Goal: Task Accomplishment & Management: Manage account settings

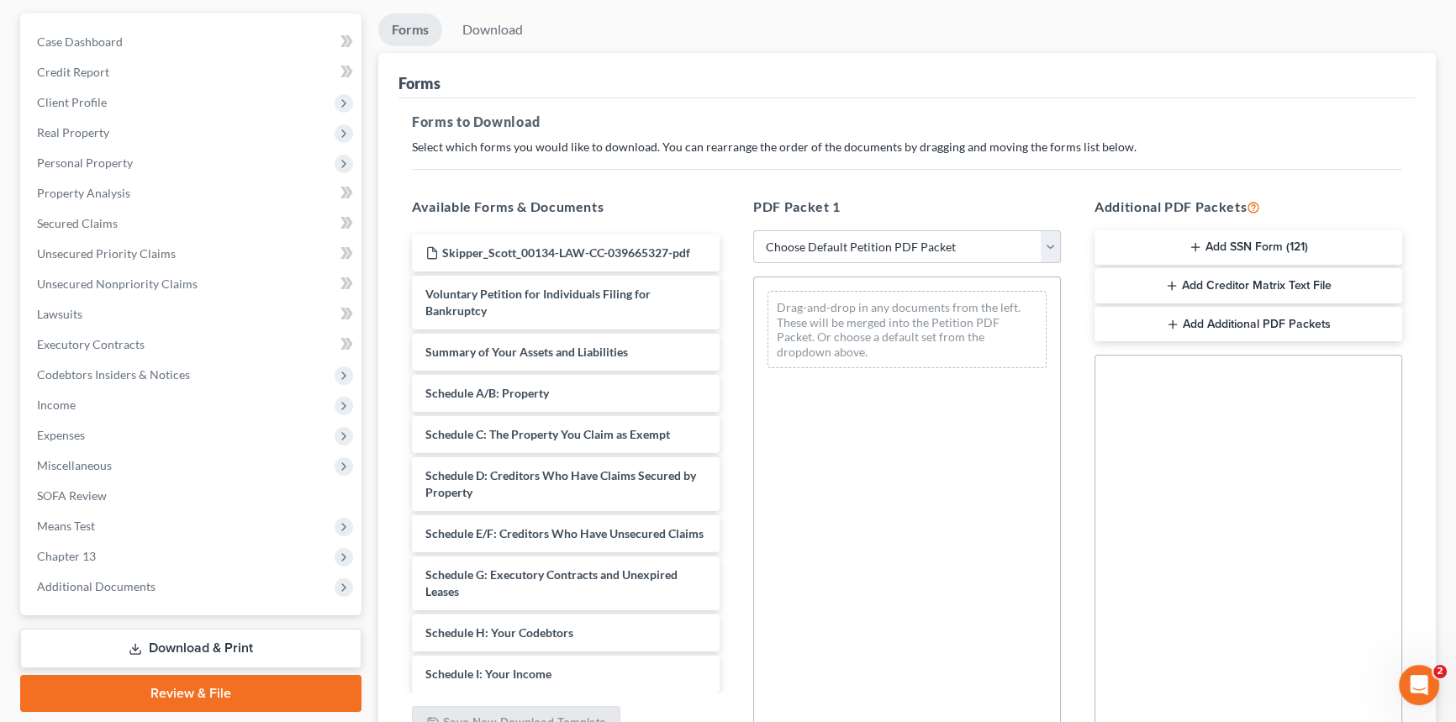
scroll to position [152, 0]
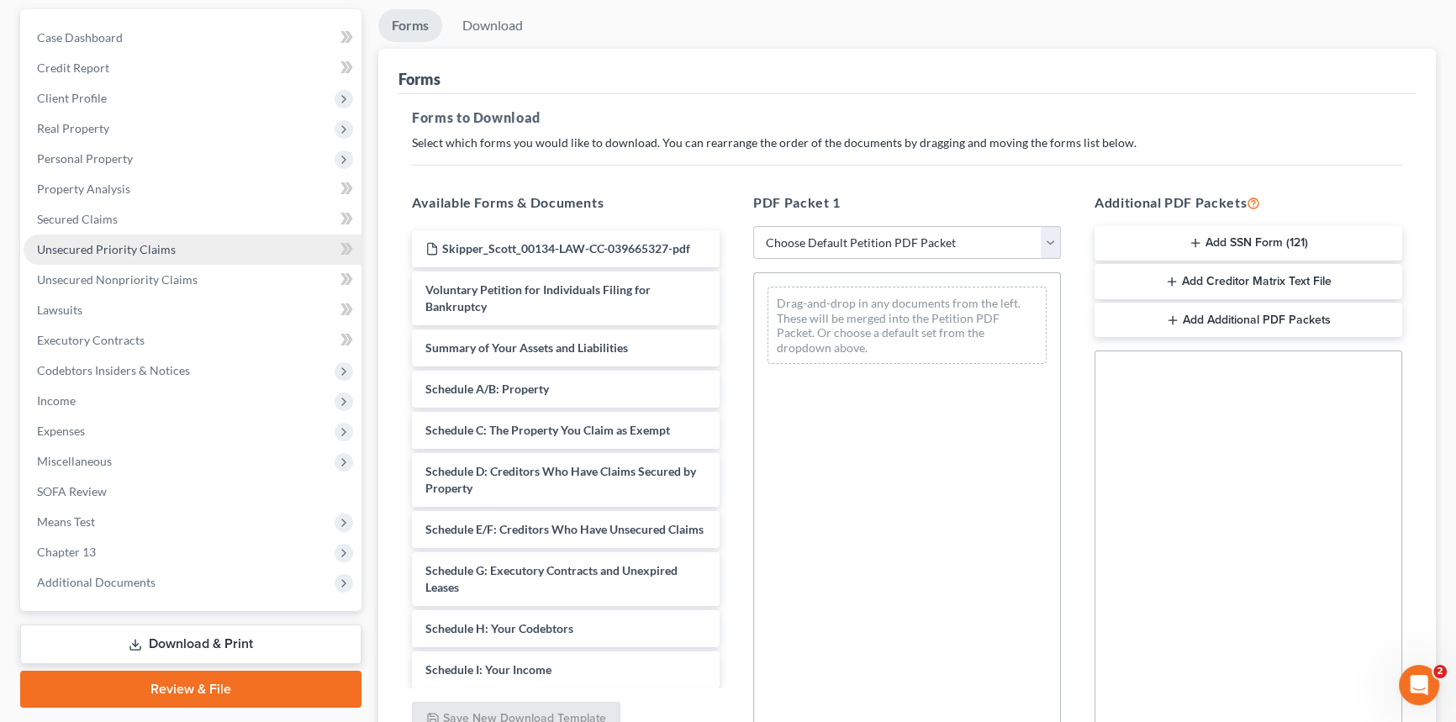
click at [118, 250] on span "Unsecured Priority Claims" at bounding box center [106, 249] width 139 height 14
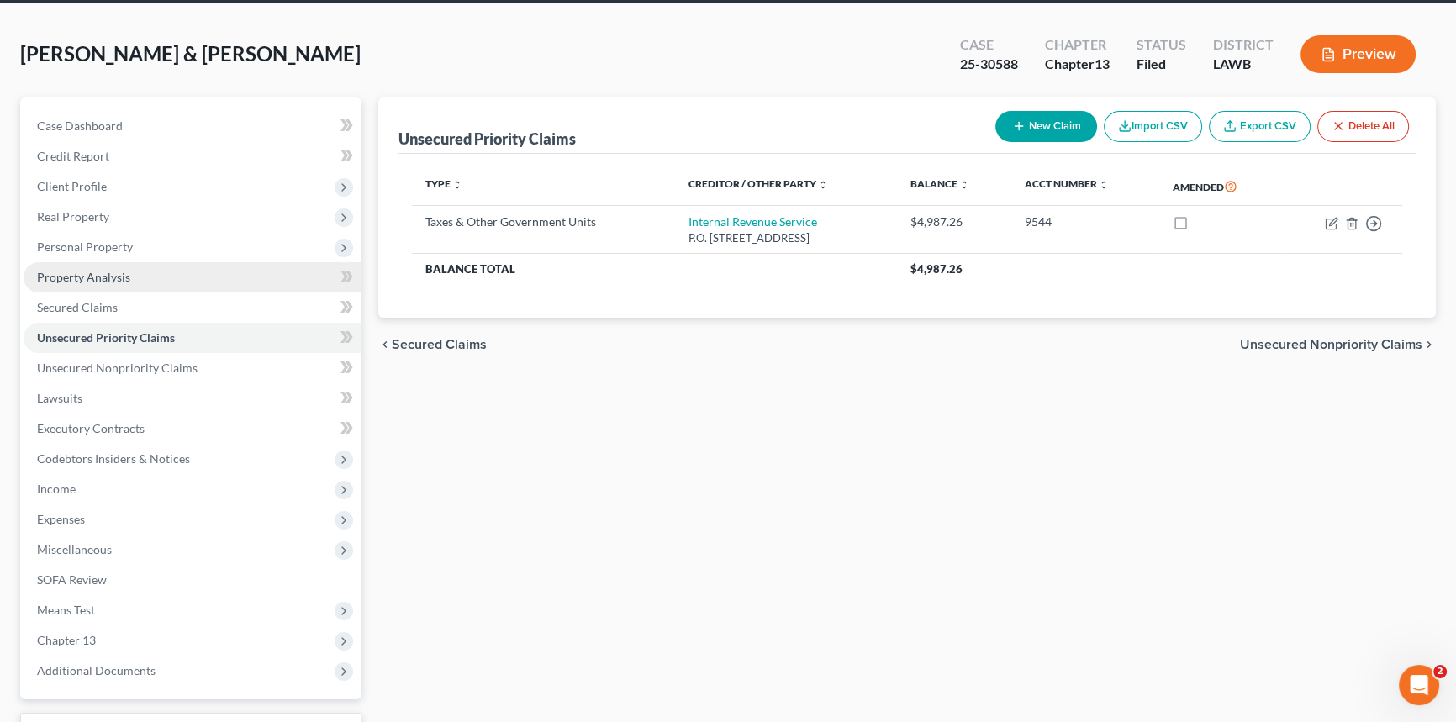
scroll to position [199, 0]
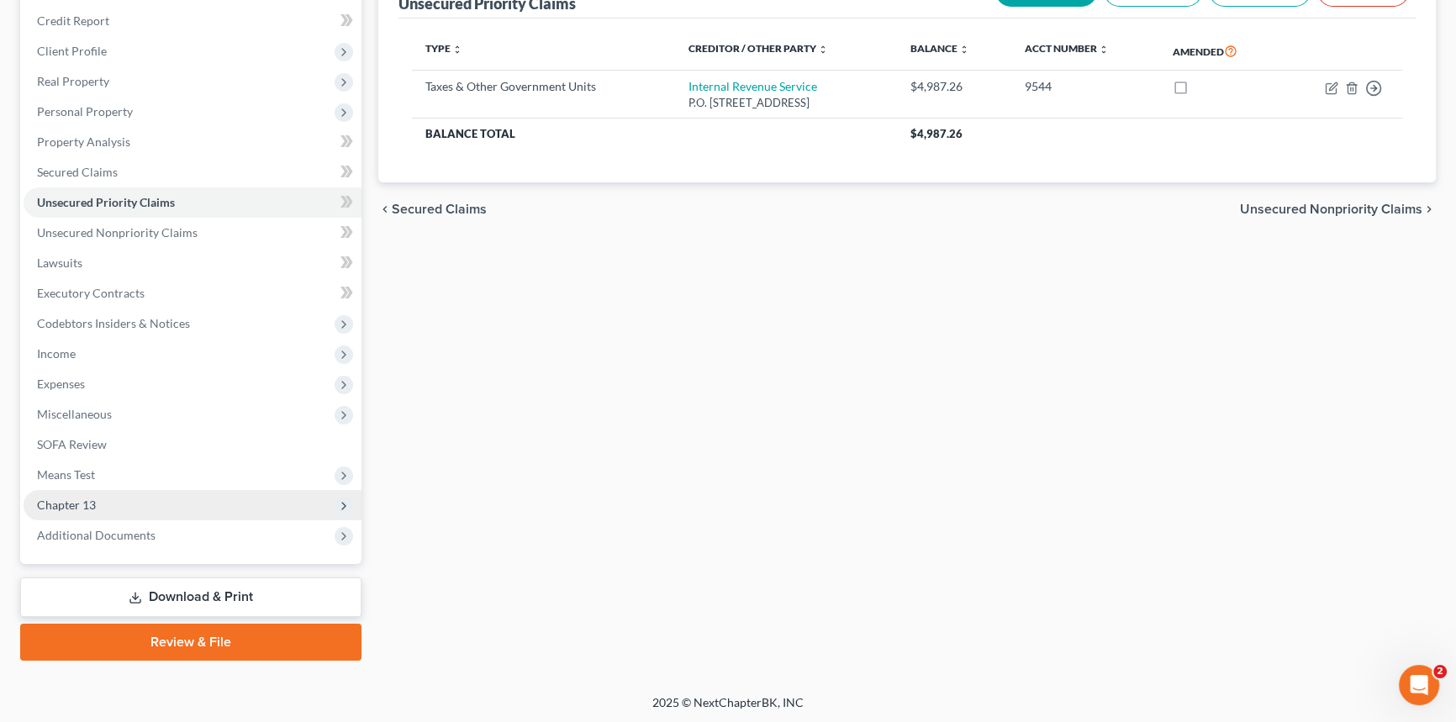
click at [203, 502] on span "Chapter 13" at bounding box center [193, 505] width 338 height 30
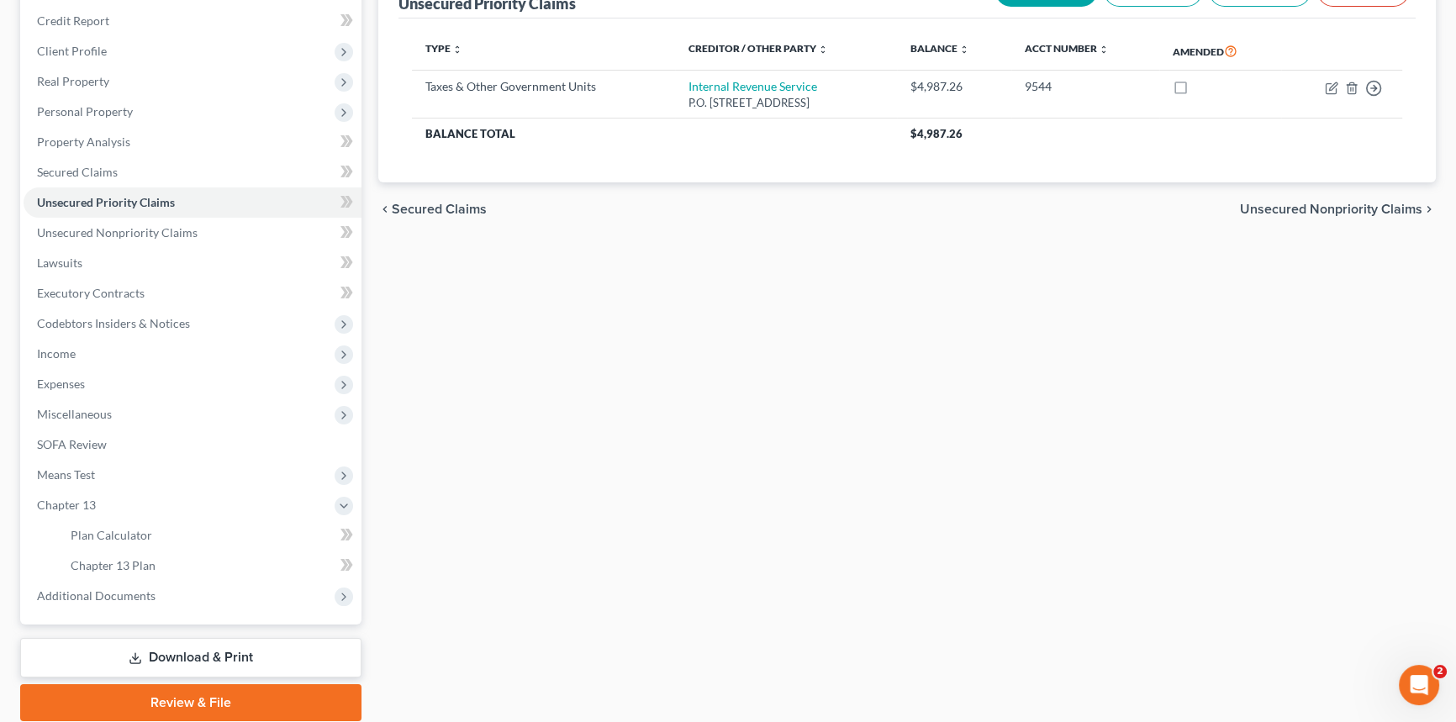
click at [208, 657] on link "Download & Print" at bounding box center [190, 658] width 341 height 40
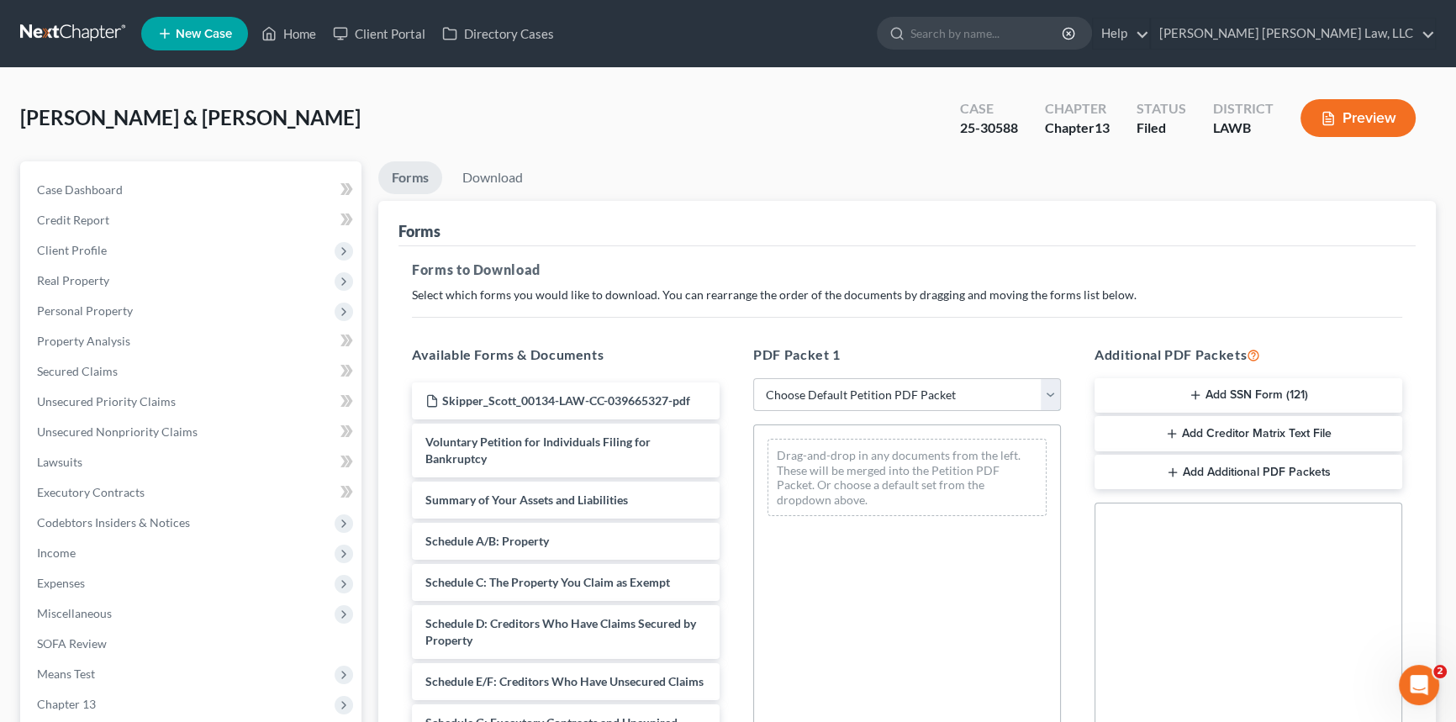
click at [926, 391] on select "Choose Default Petition PDF Packet Complete Bankruptcy Petition (all forms and …" at bounding box center [907, 395] width 308 height 34
select select "2"
click at [753, 378] on select "Choose Default Petition PDF Packet Complete Bankruptcy Petition (all forms and …" at bounding box center [907, 395] width 308 height 34
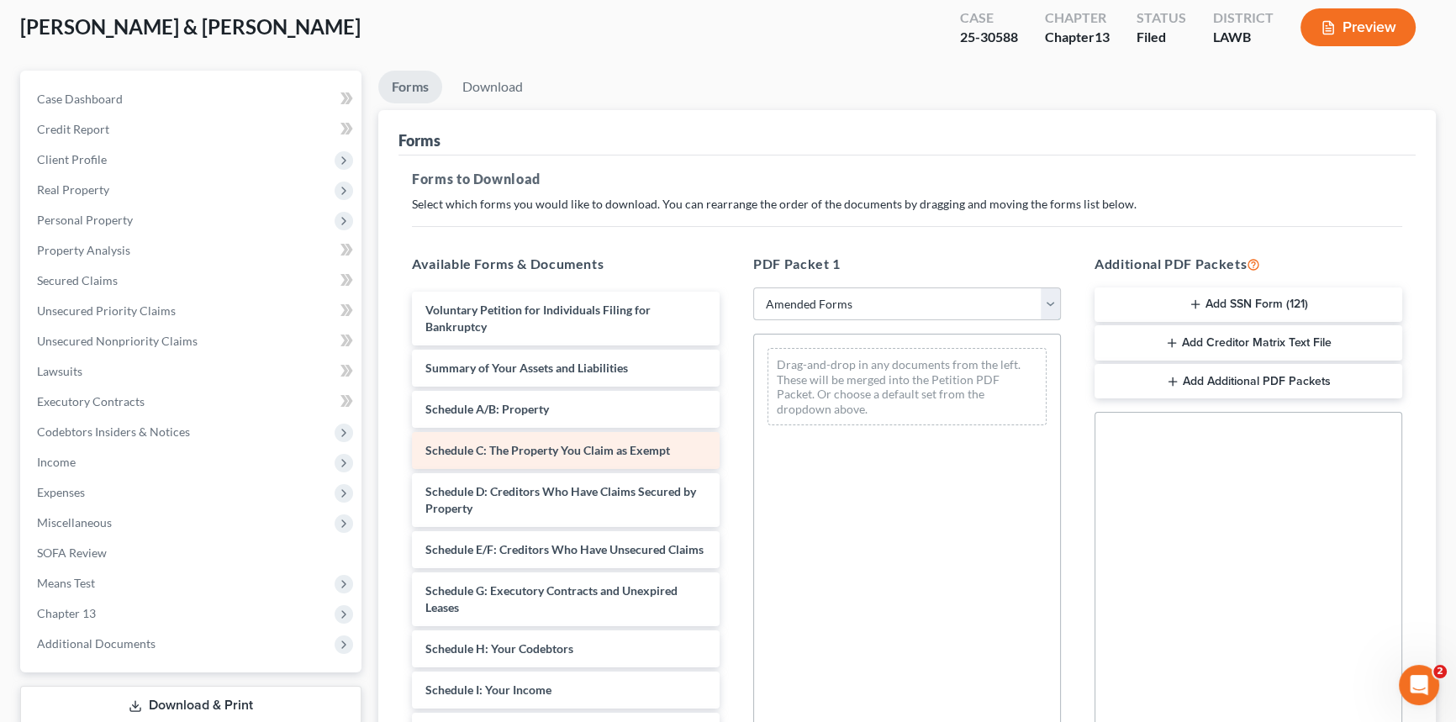
scroll to position [305, 0]
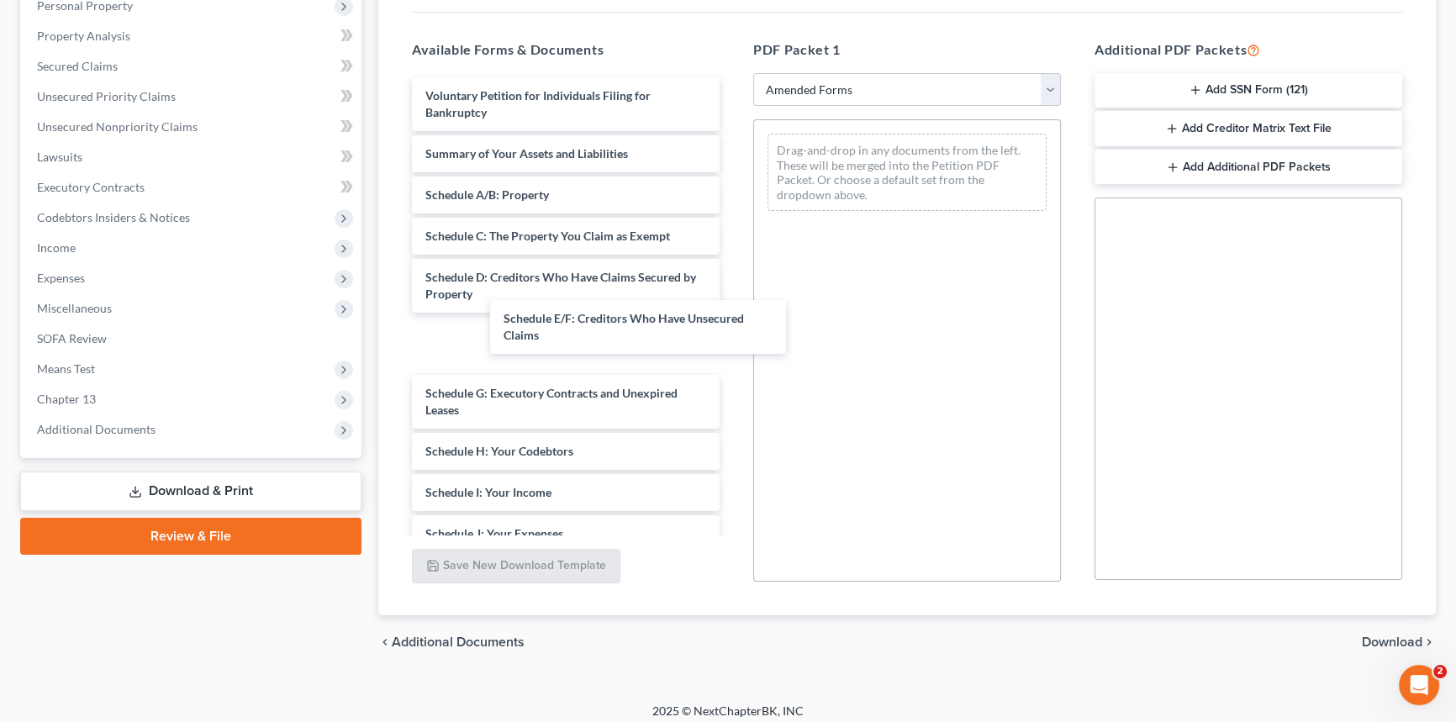
drag, startPoint x: 565, startPoint y: 335, endPoint x: 915, endPoint y: 264, distance: 357.5
click at [733, 271] on div "Schedule E/F: Creditors Who Have Unsecured Claims Voluntary Petition for Indivi…" at bounding box center [565, 484] width 335 height 814
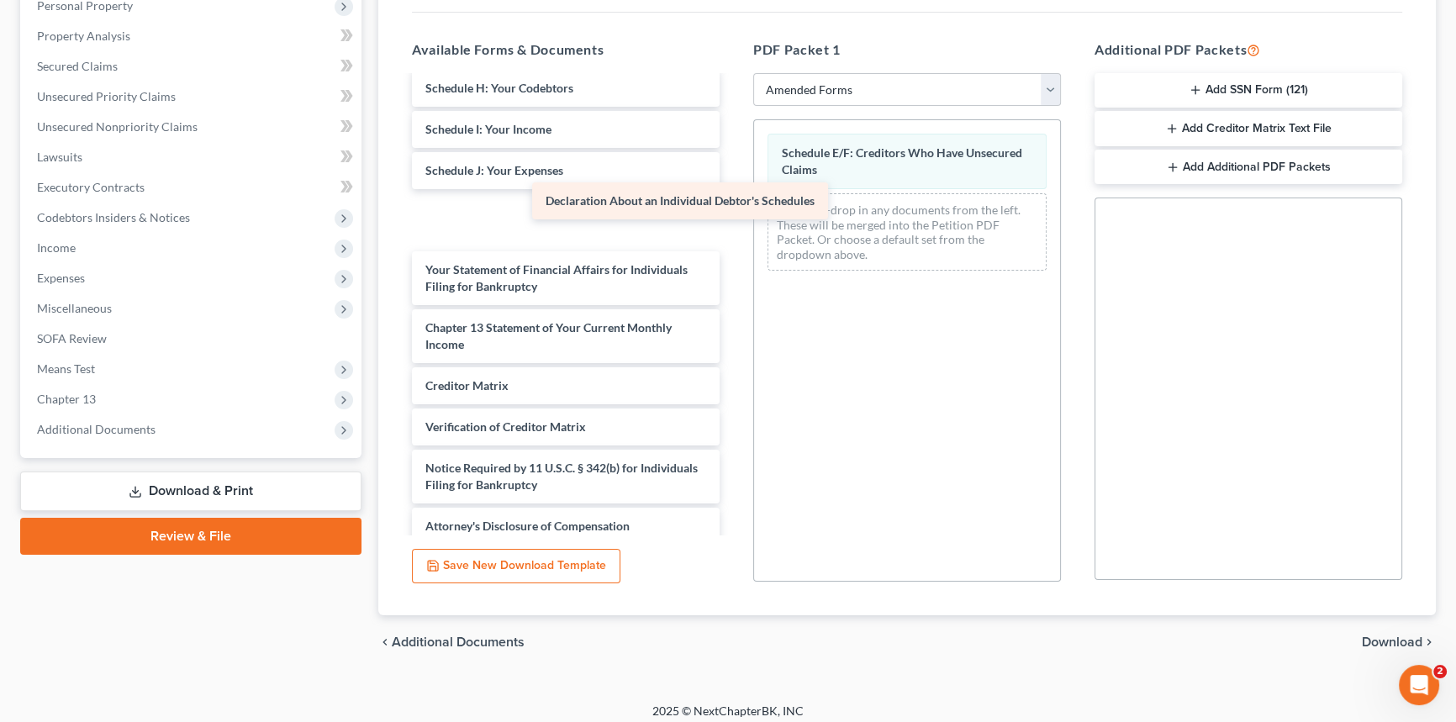
scroll to position [261, 0]
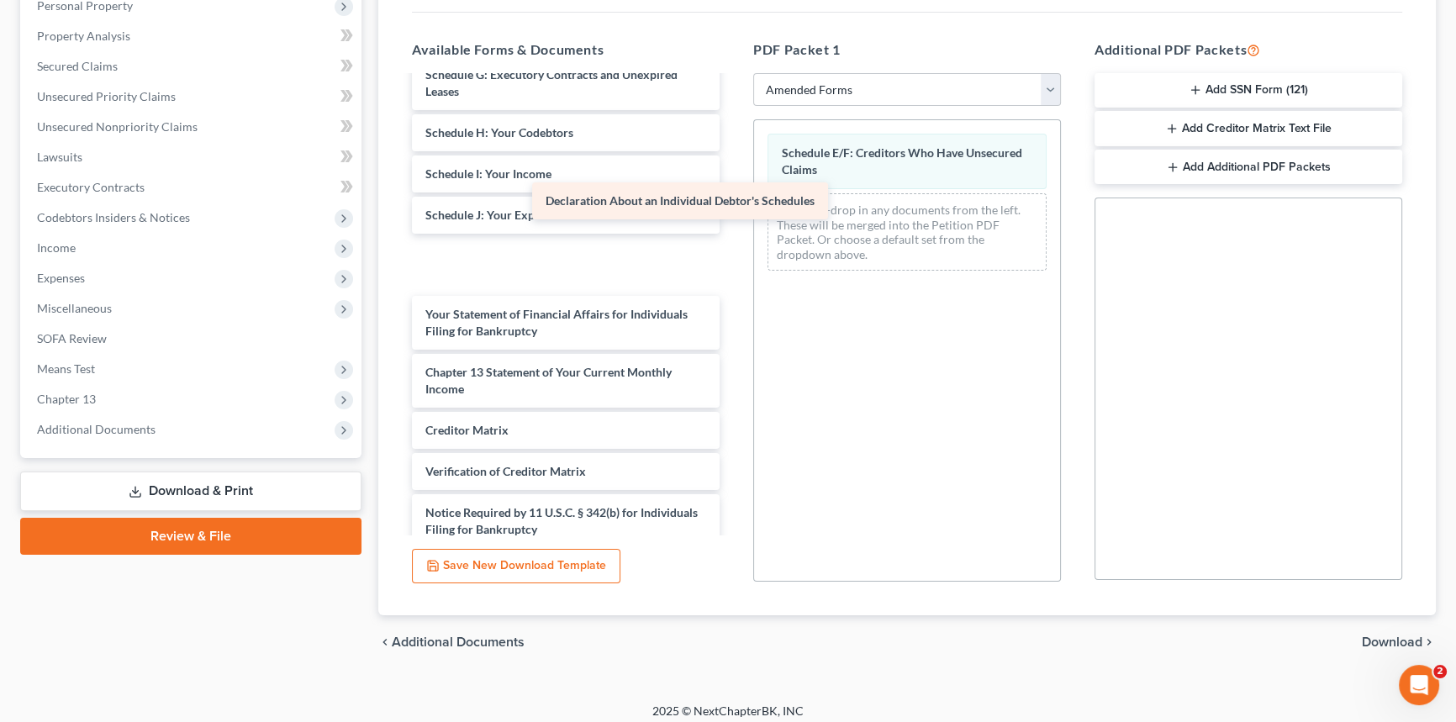
drag, startPoint x: 538, startPoint y: 224, endPoint x: 847, endPoint y: 208, distance: 309.7
click at [733, 208] on div "Declaration About an Individual Debtor's Schedules Voluntary Petition for Indiv…" at bounding box center [565, 203] width 335 height 772
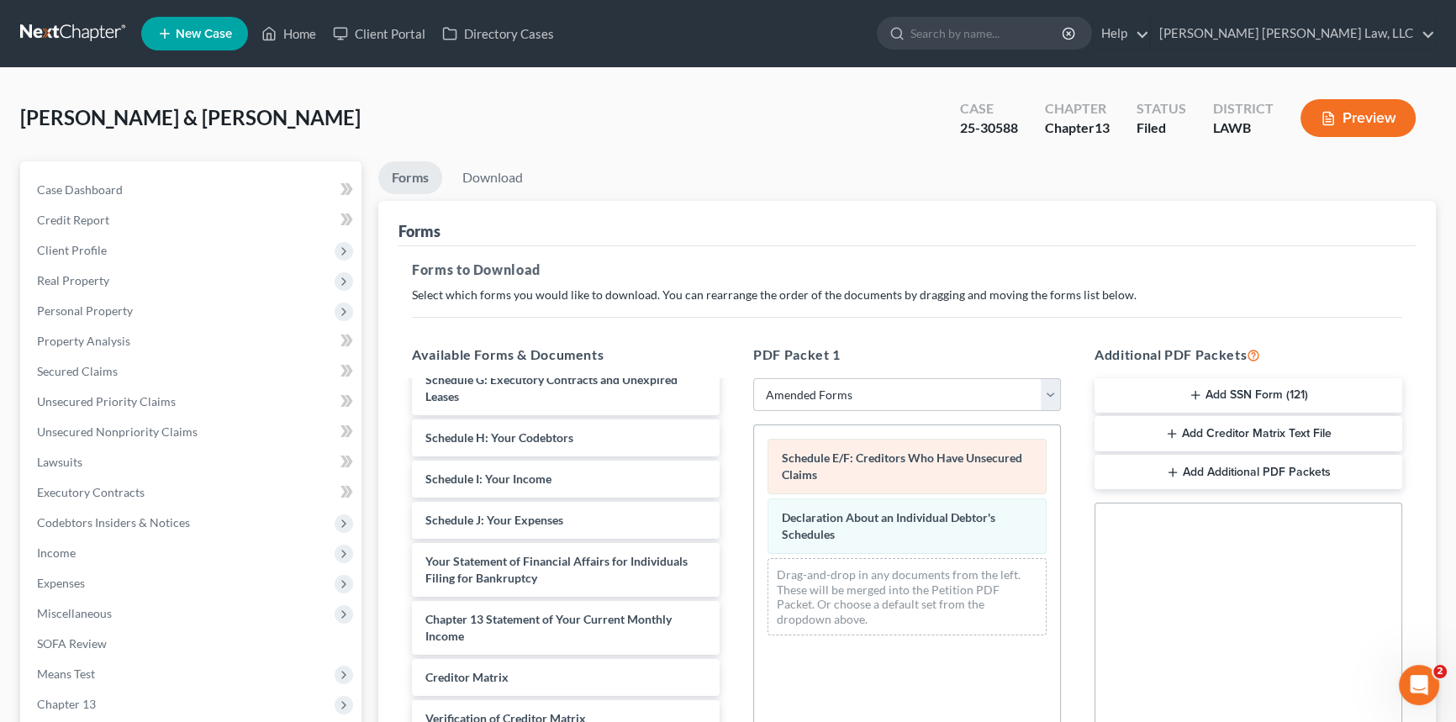
scroll to position [0, 0]
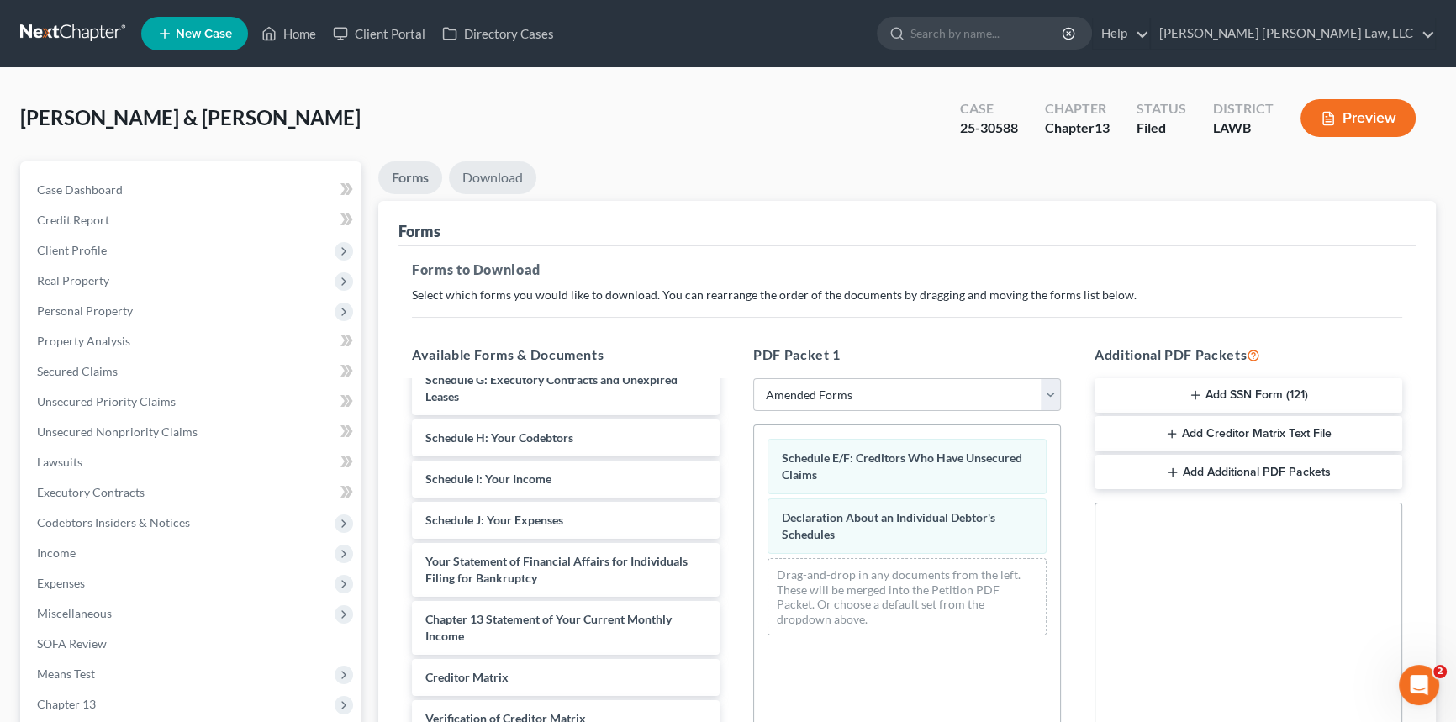
click at [498, 172] on link "Download" at bounding box center [492, 177] width 87 height 33
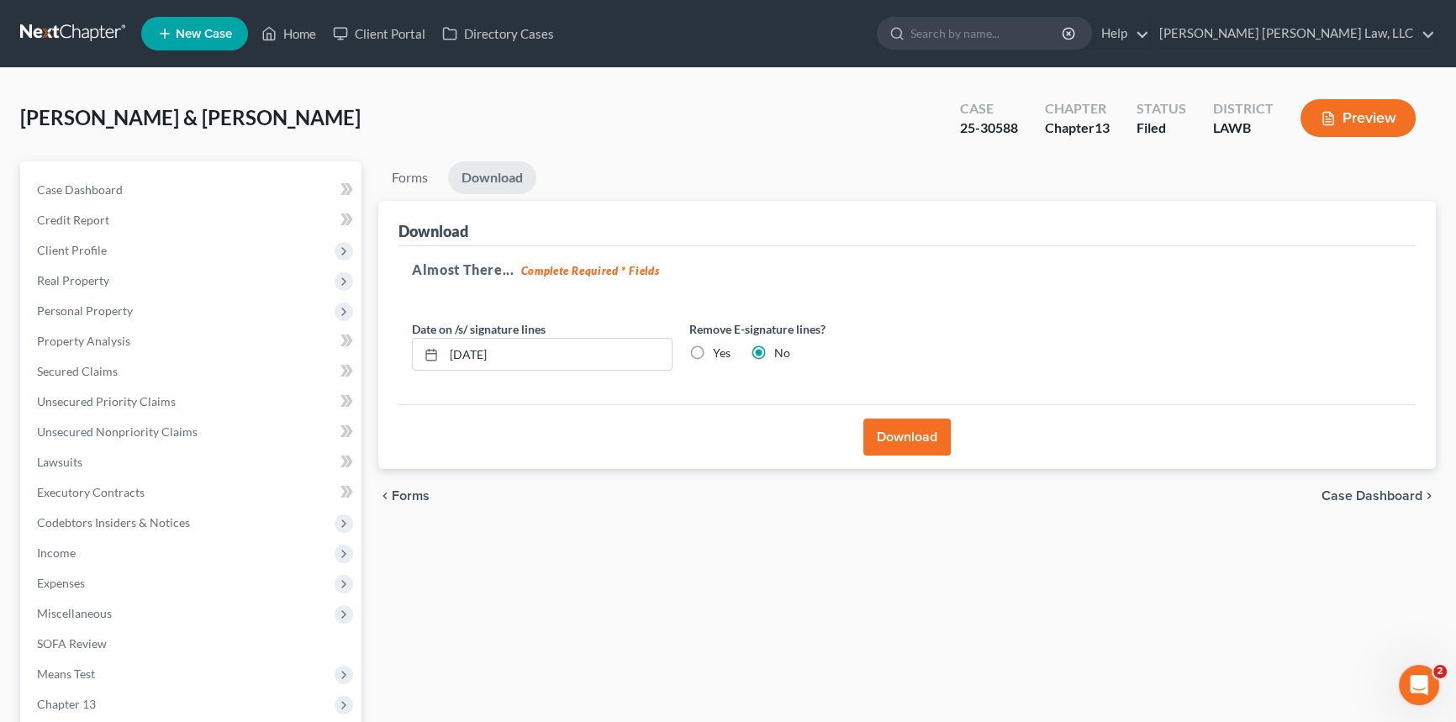
click at [888, 428] on button "Download" at bounding box center [906, 437] width 87 height 37
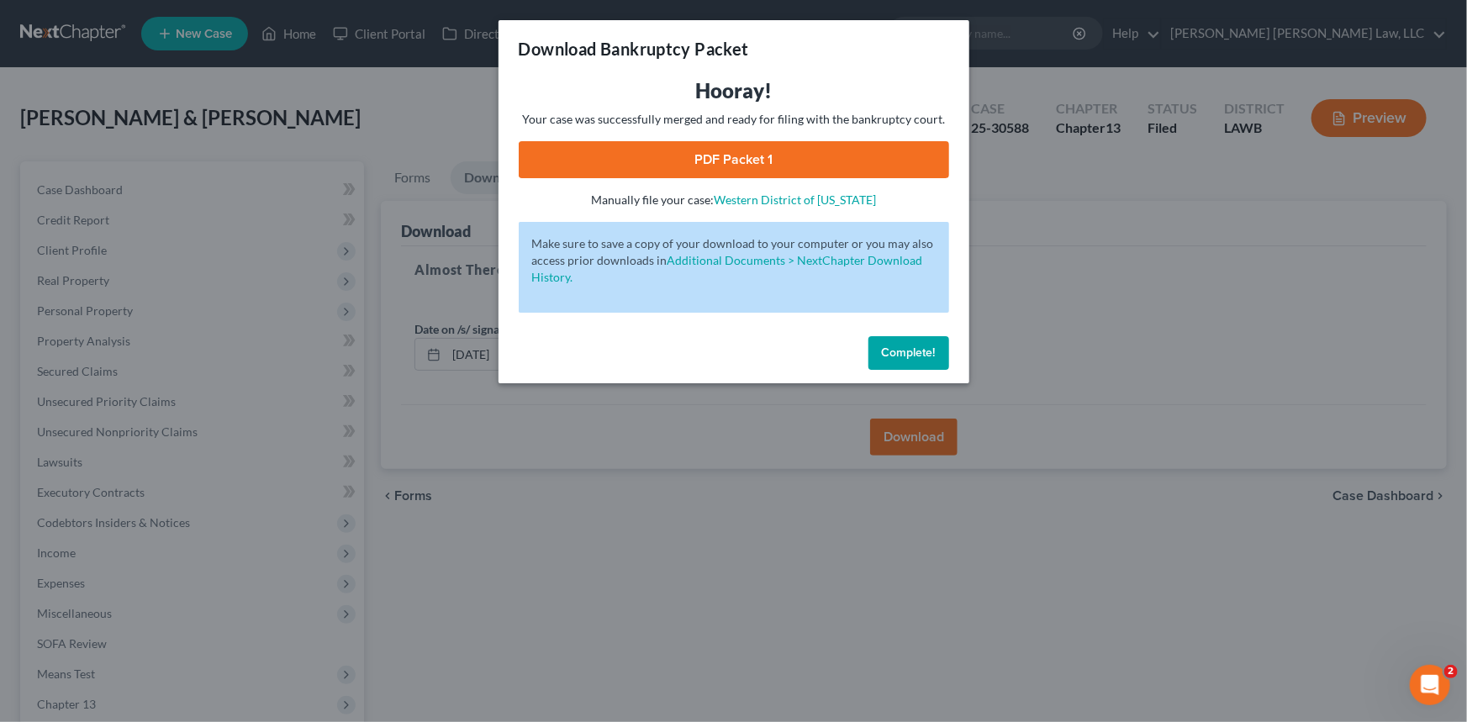
click at [719, 155] on link "PDF Packet 1" at bounding box center [734, 159] width 430 height 37
click at [916, 350] on span "Complete!" at bounding box center [909, 352] width 54 height 14
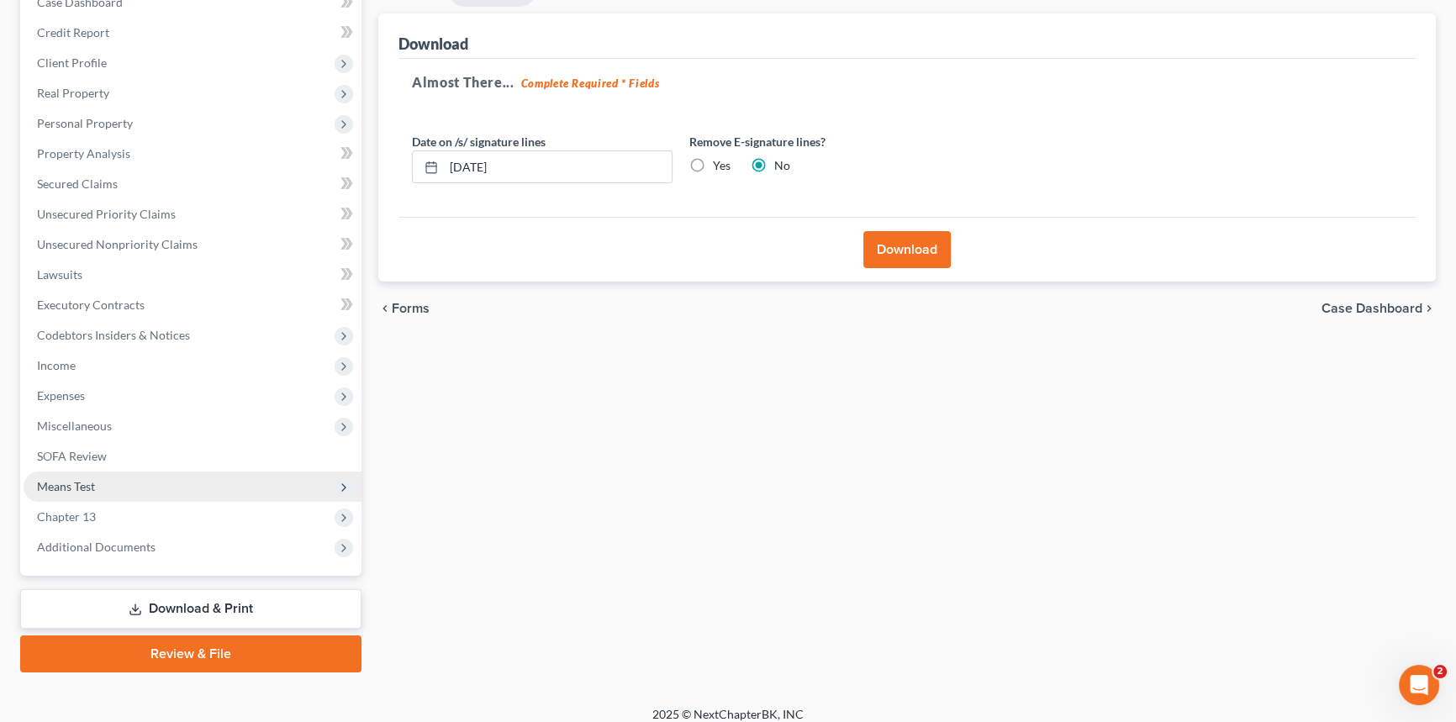
scroll to position [199, 0]
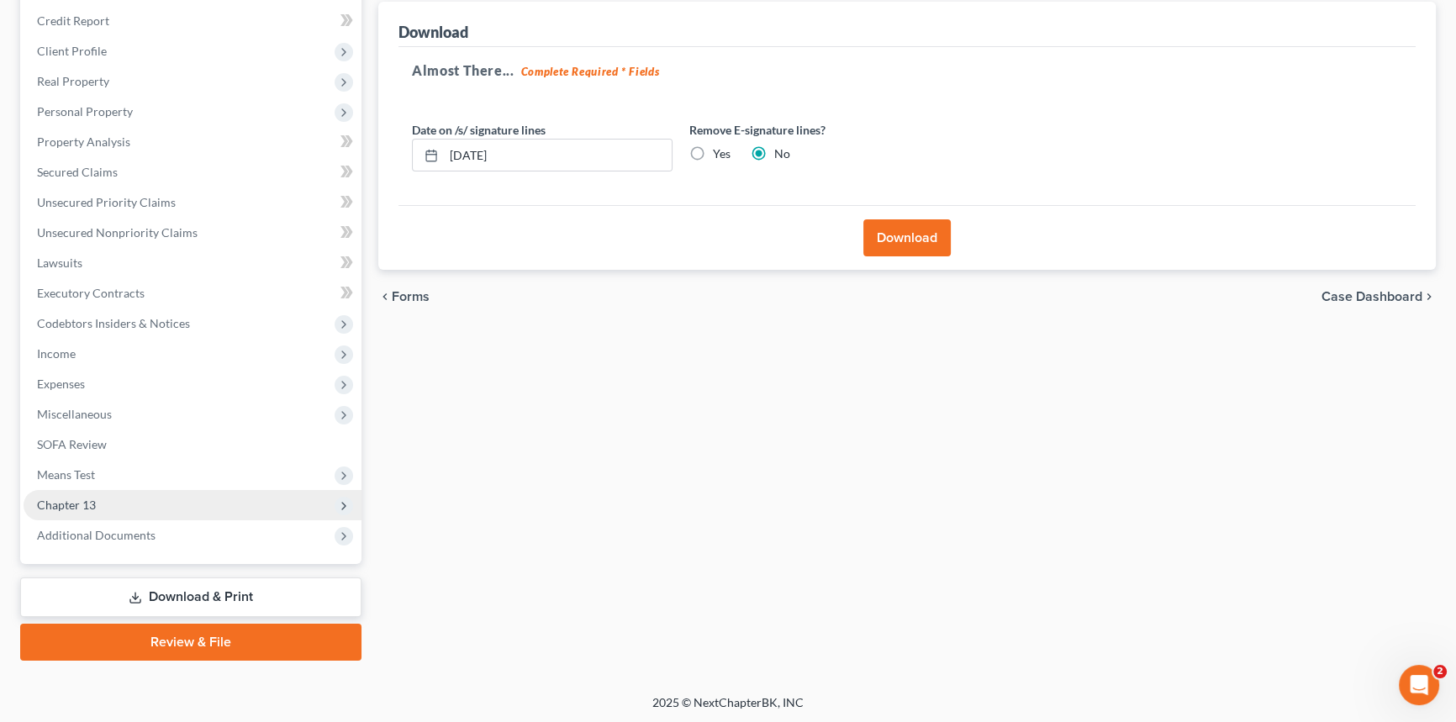
click at [177, 506] on span "Chapter 13" at bounding box center [193, 505] width 338 height 30
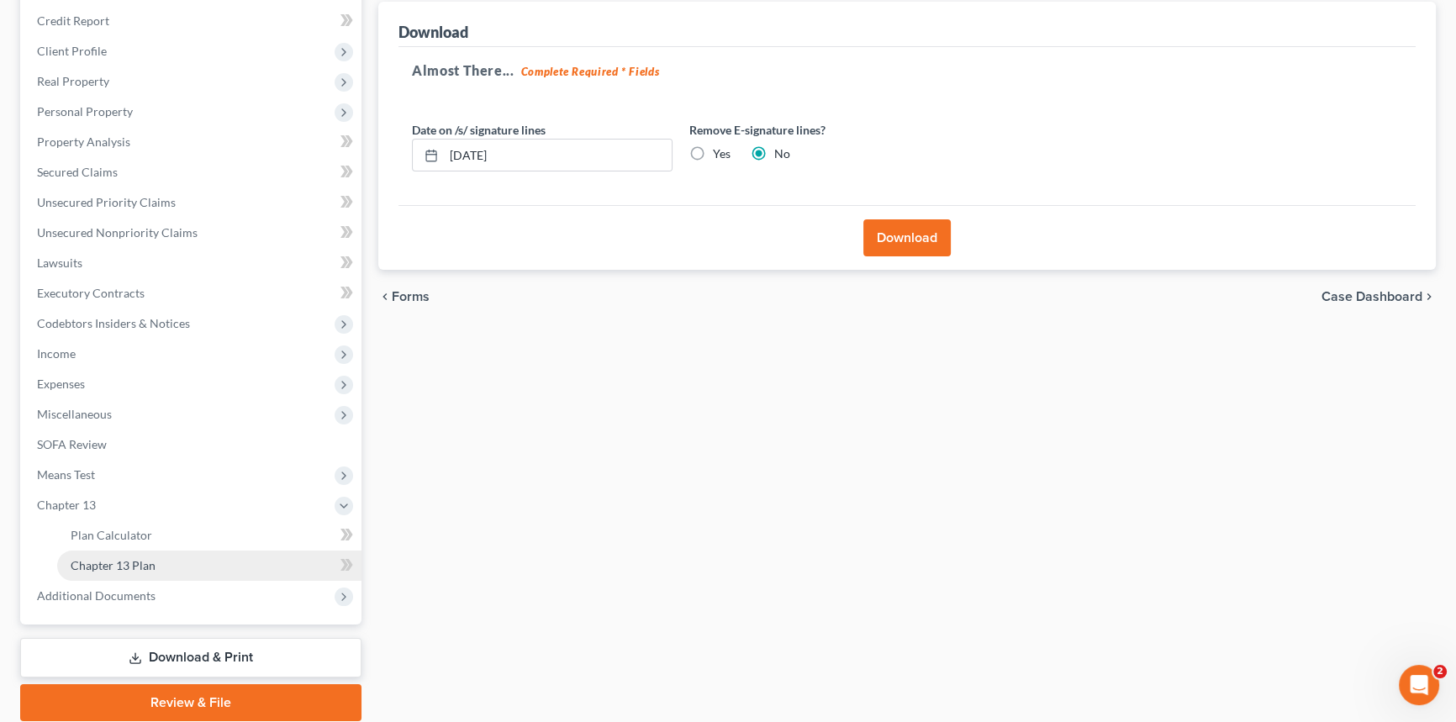
click at [209, 564] on link "Chapter 13 Plan" at bounding box center [209, 566] width 304 height 30
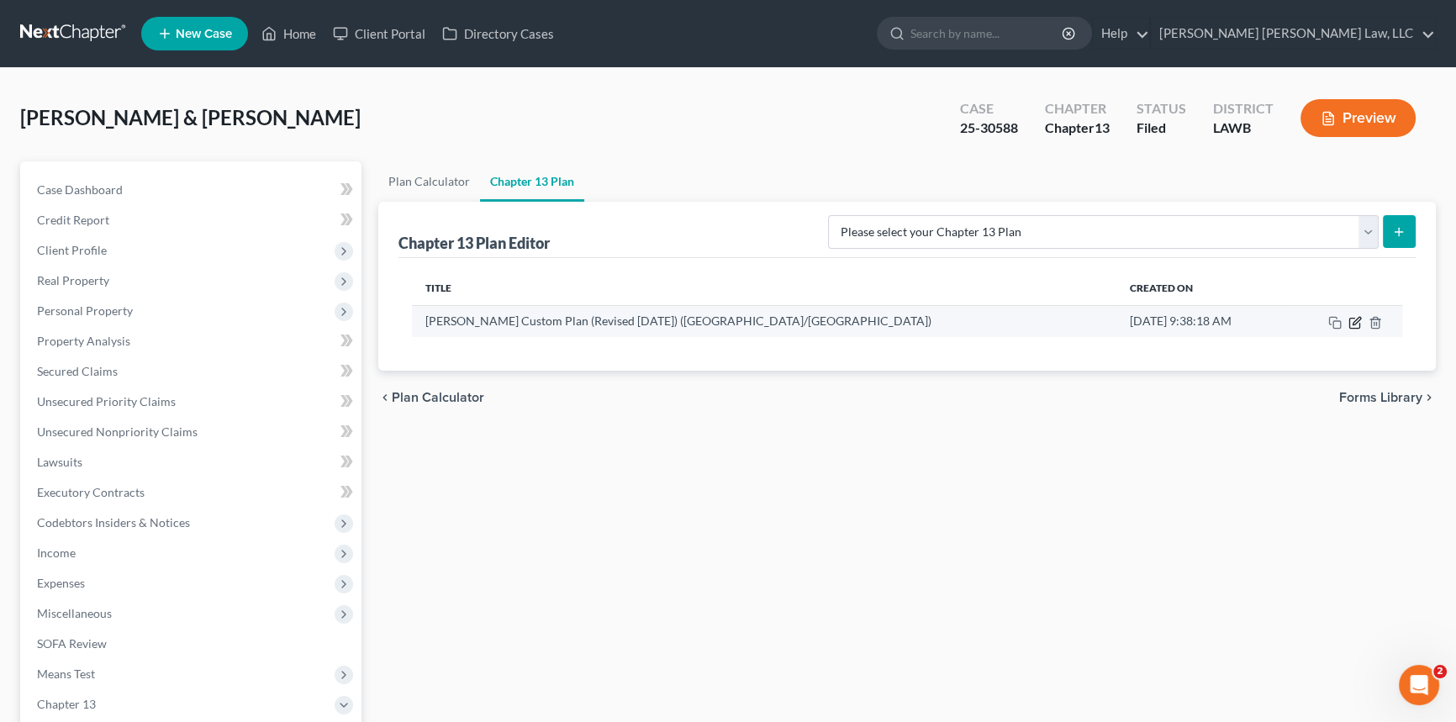
click at [1354, 320] on icon "button" at bounding box center [1354, 322] width 13 height 13
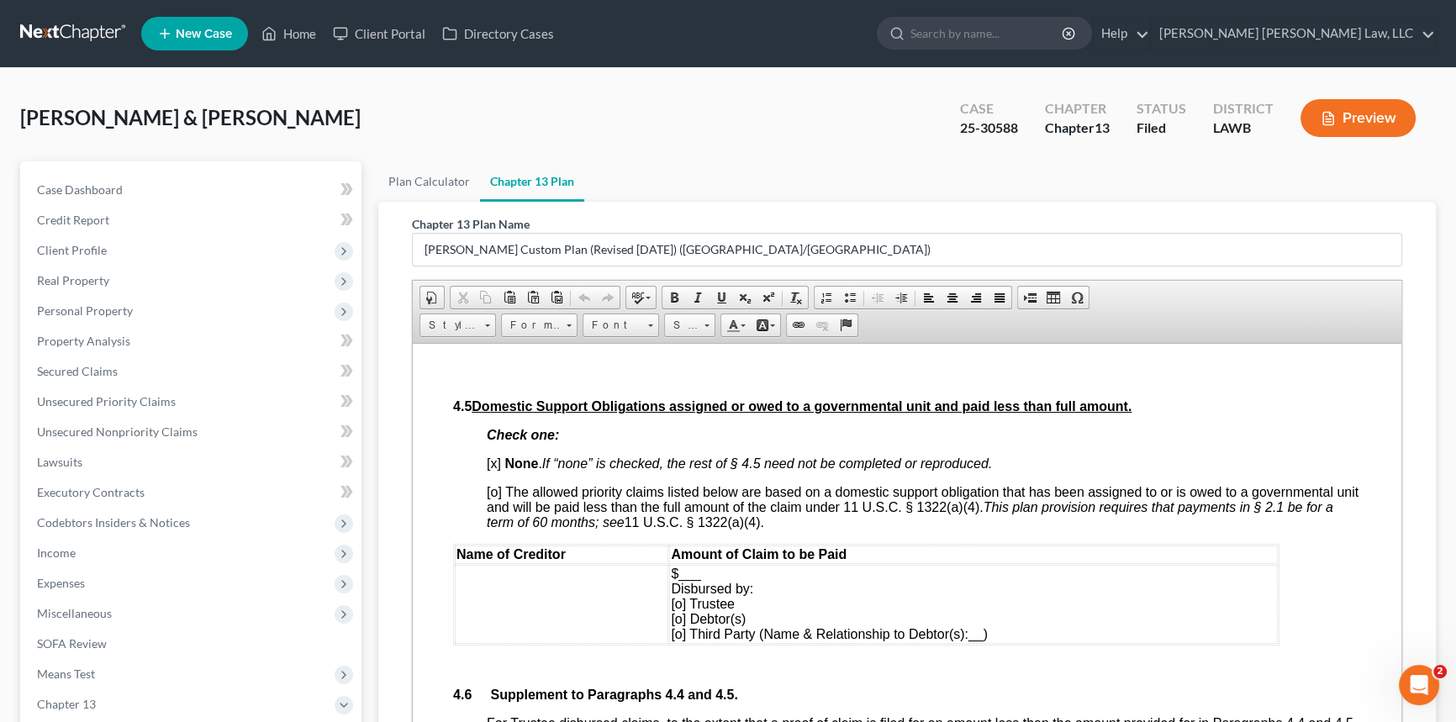
scroll to position [4355, 0]
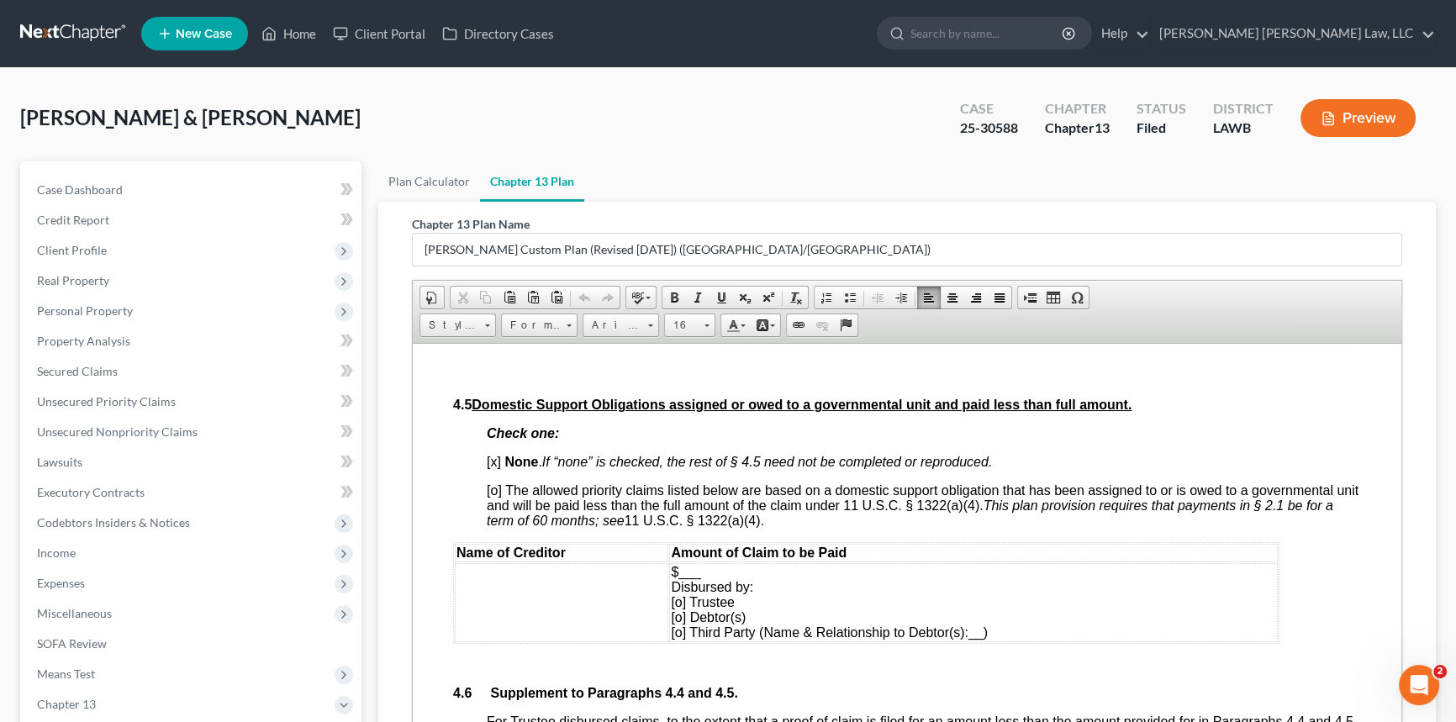
click at [727, 324] on td "$4,670.23" at bounding box center [747, 307] width 63 height 34
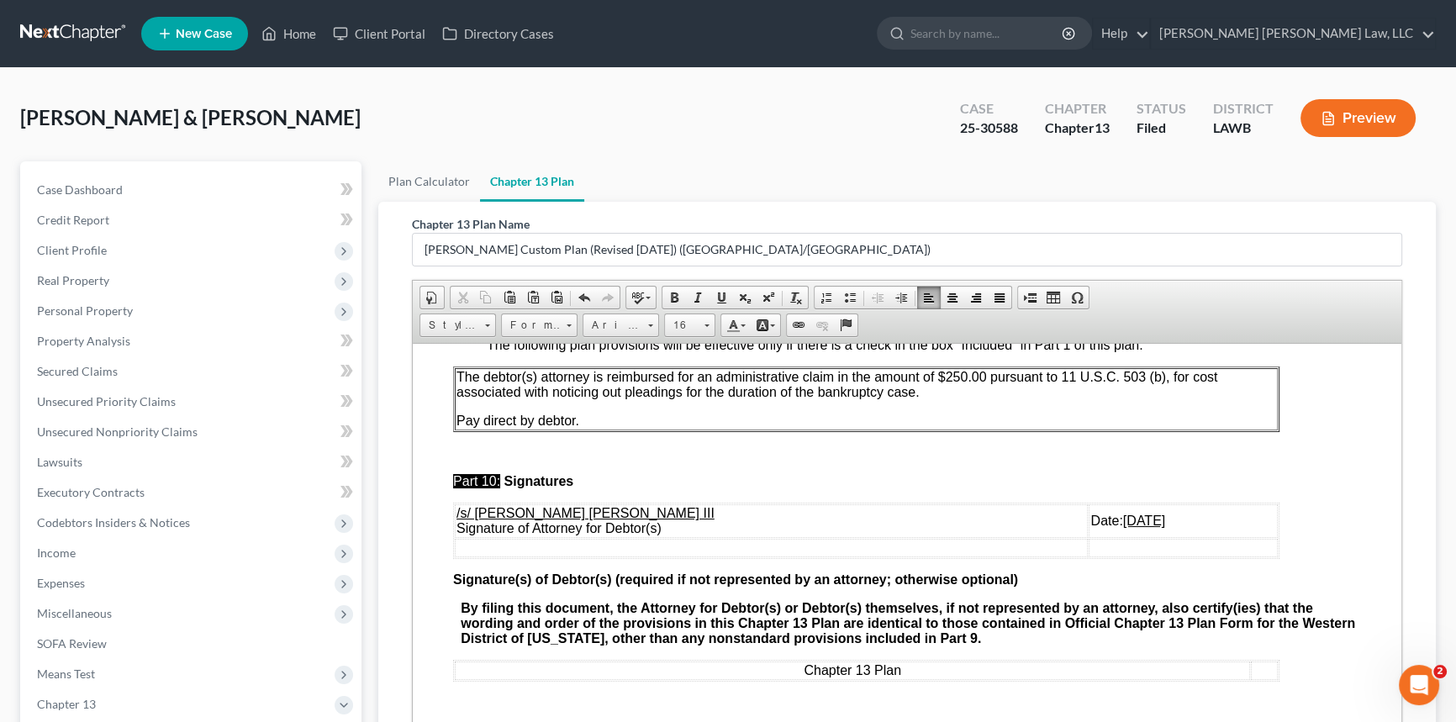
scroll to position [6412, 0]
drag, startPoint x: 1051, startPoint y: 516, endPoint x: 1039, endPoint y: 516, distance: 11.8
click at [1123, 516] on u "[DATE]" at bounding box center [1144, 520] width 42 height 14
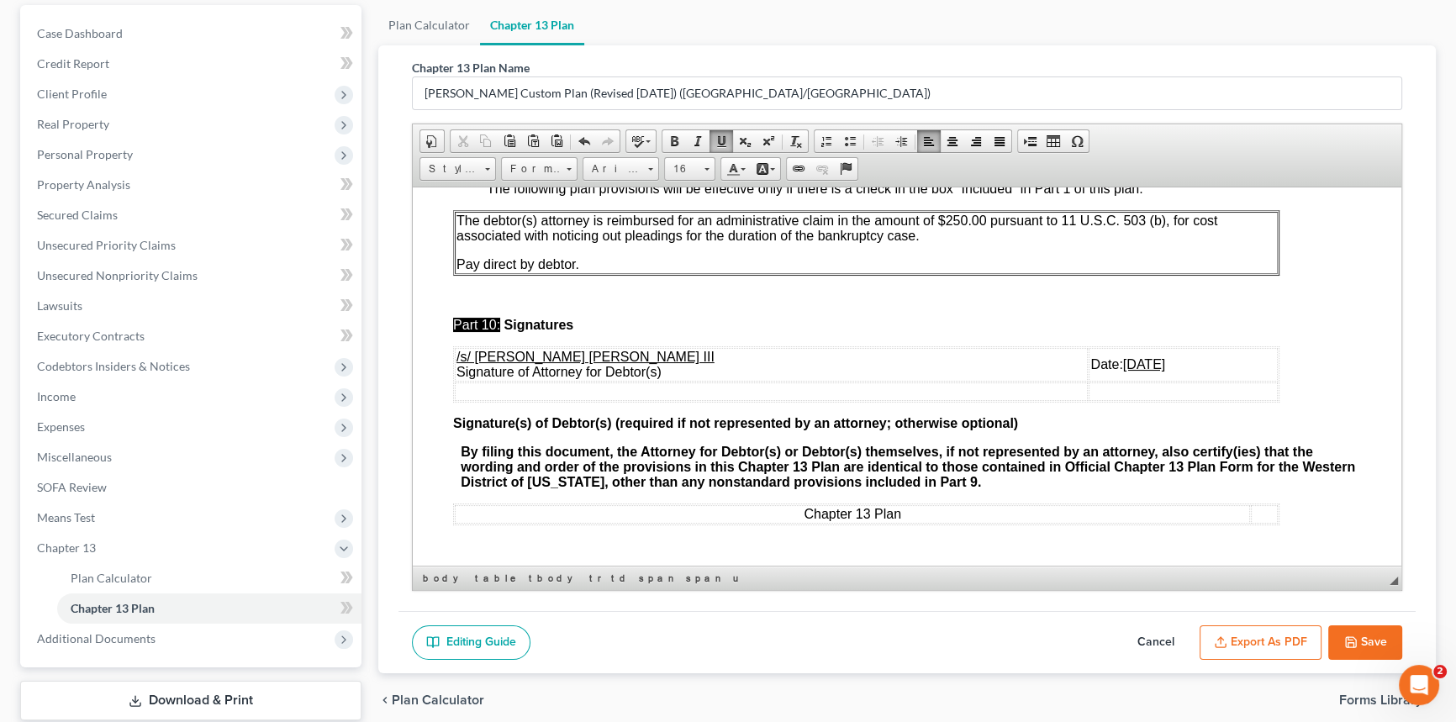
scroll to position [261, 0]
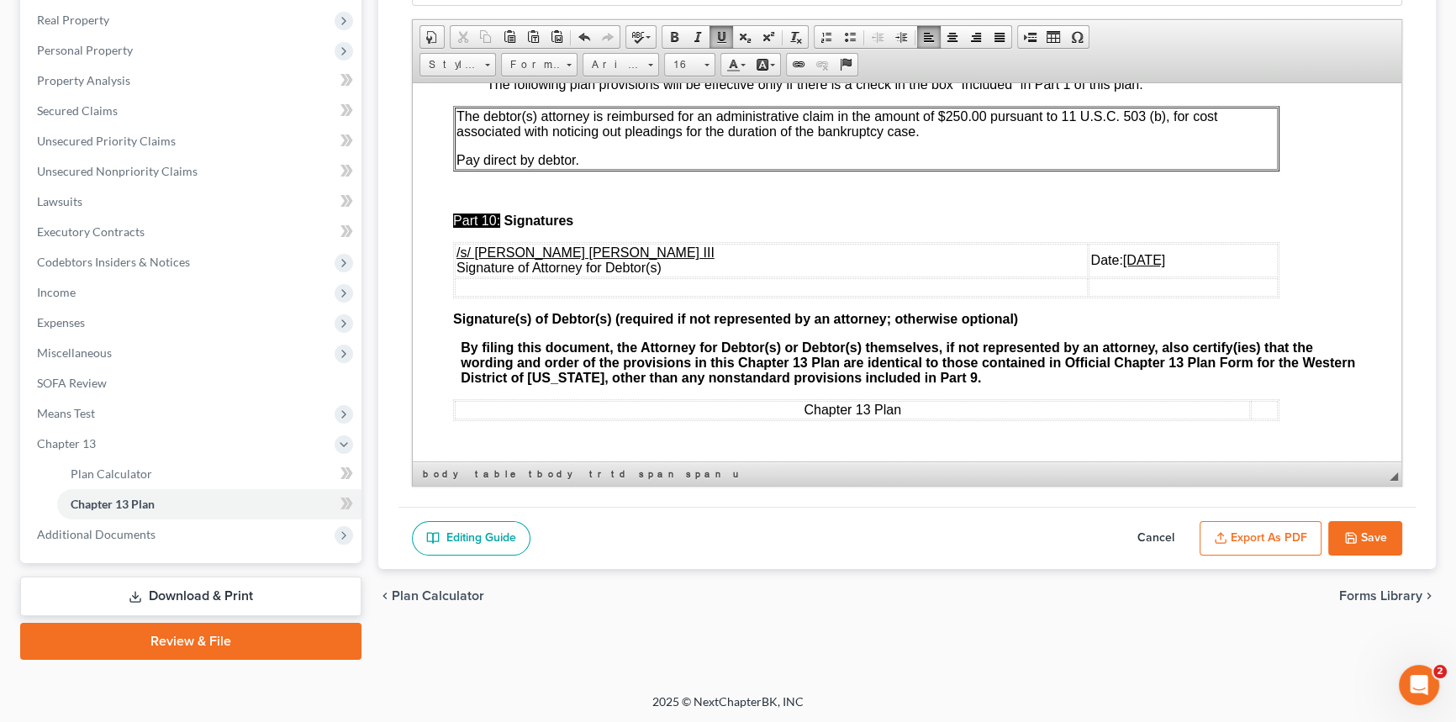
click at [1242, 535] on button "Export as PDF" at bounding box center [1260, 538] width 122 height 35
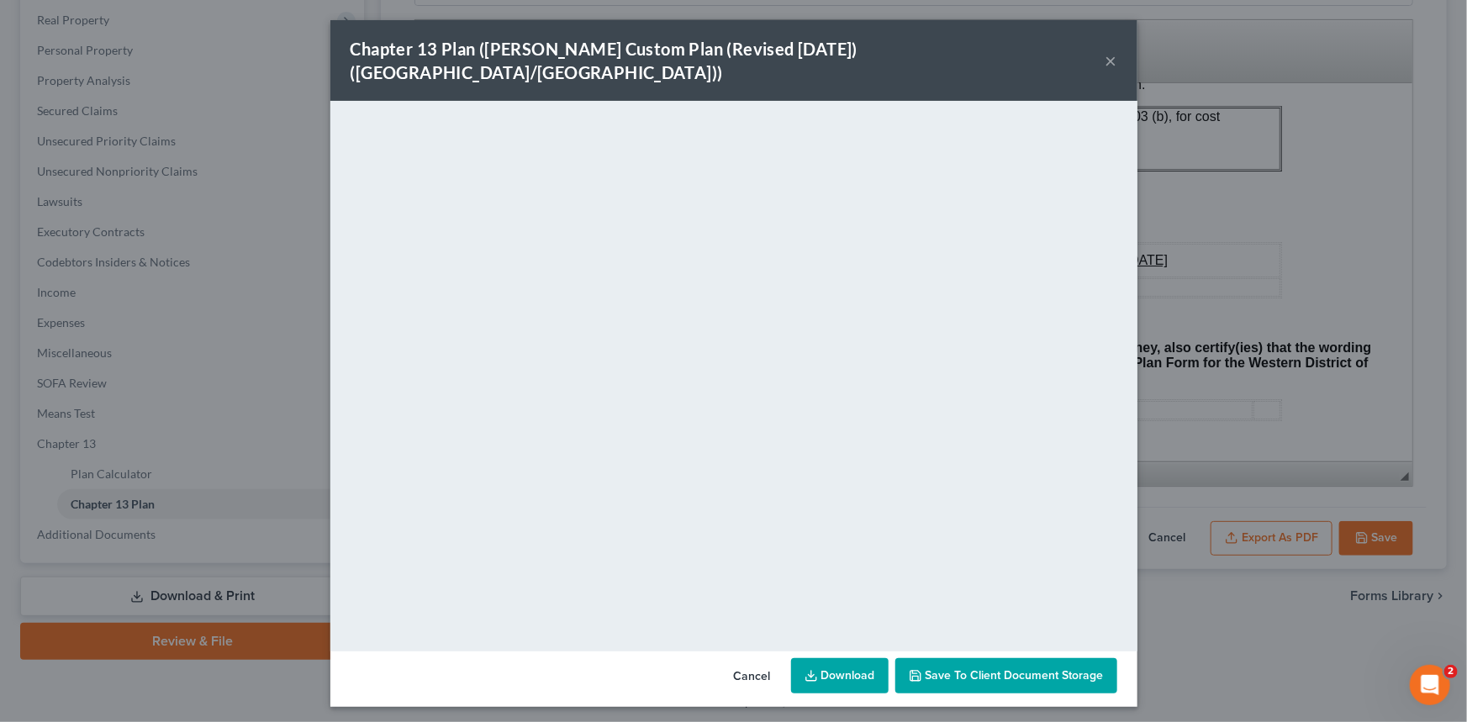
click at [1106, 50] on button "×" at bounding box center [1111, 60] width 12 height 20
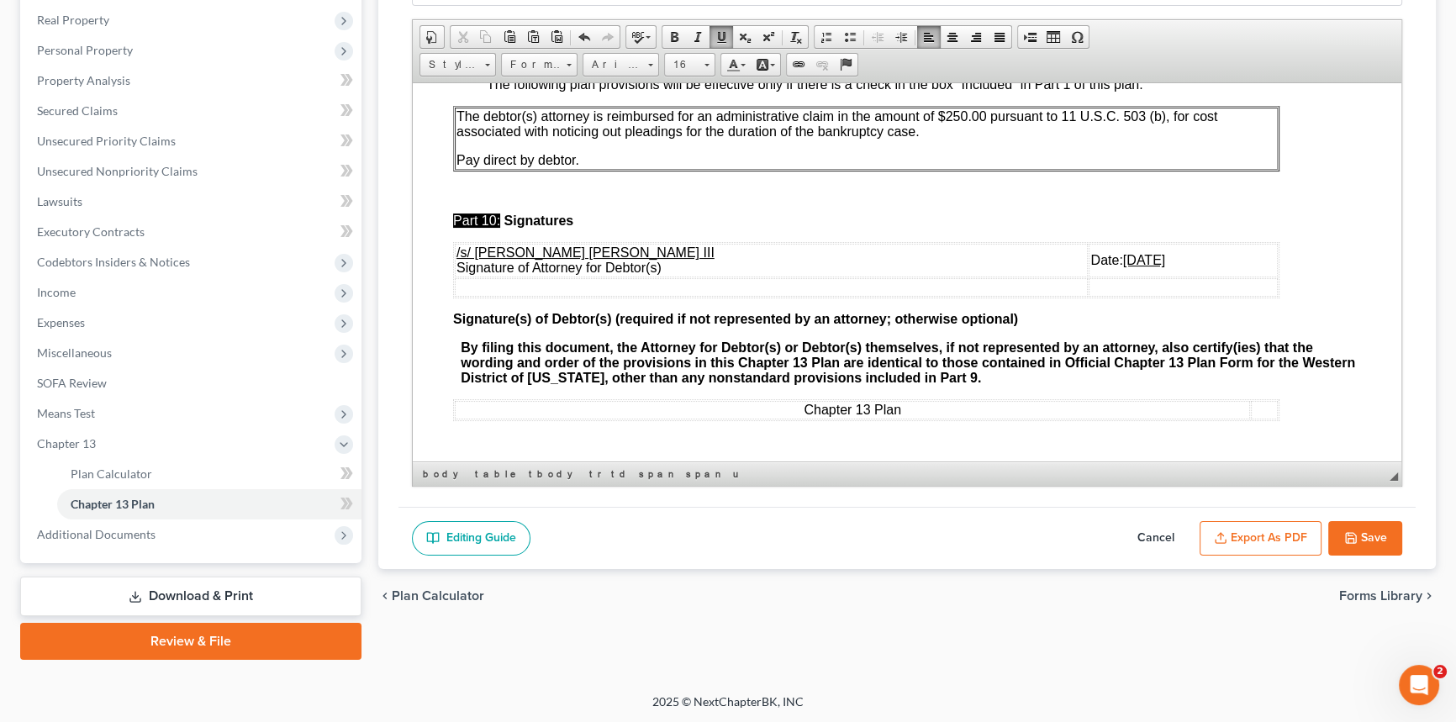
click at [1357, 530] on button "Save" at bounding box center [1365, 538] width 74 height 35
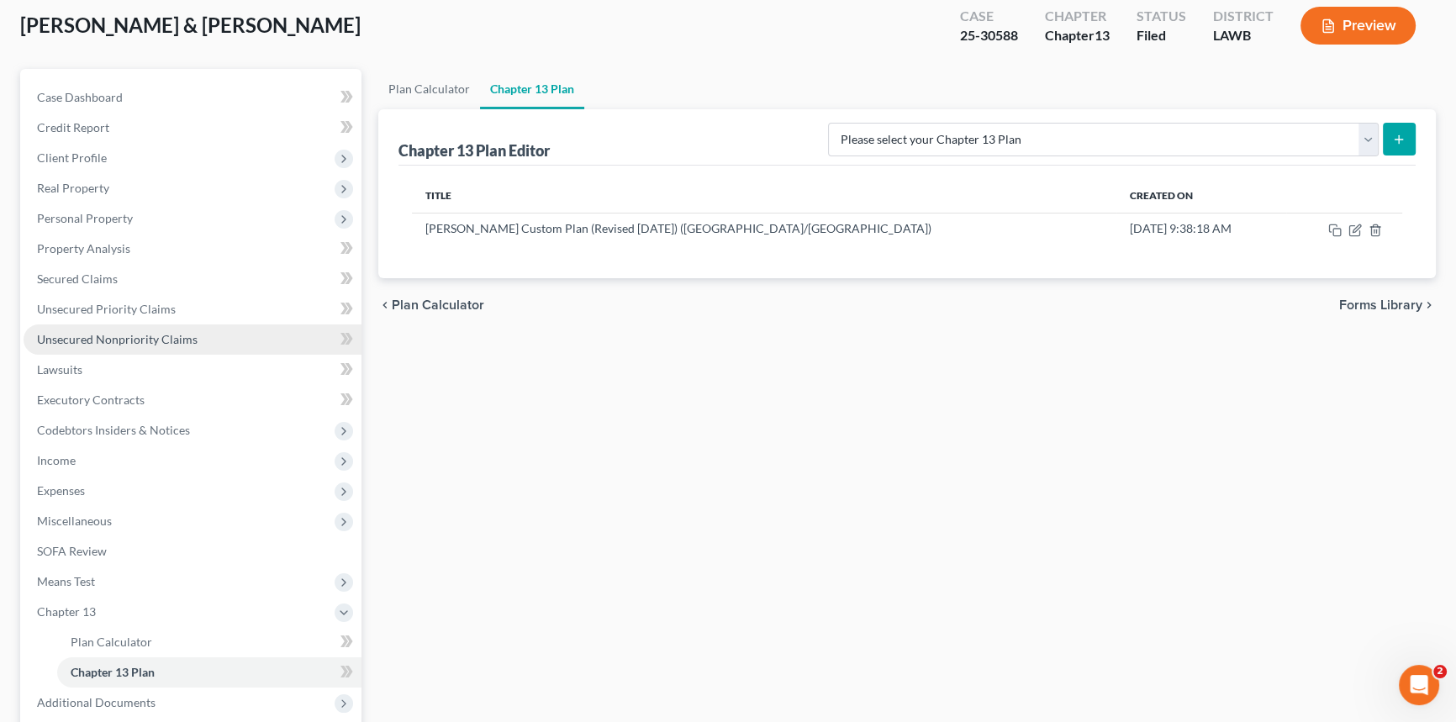
scroll to position [0, 0]
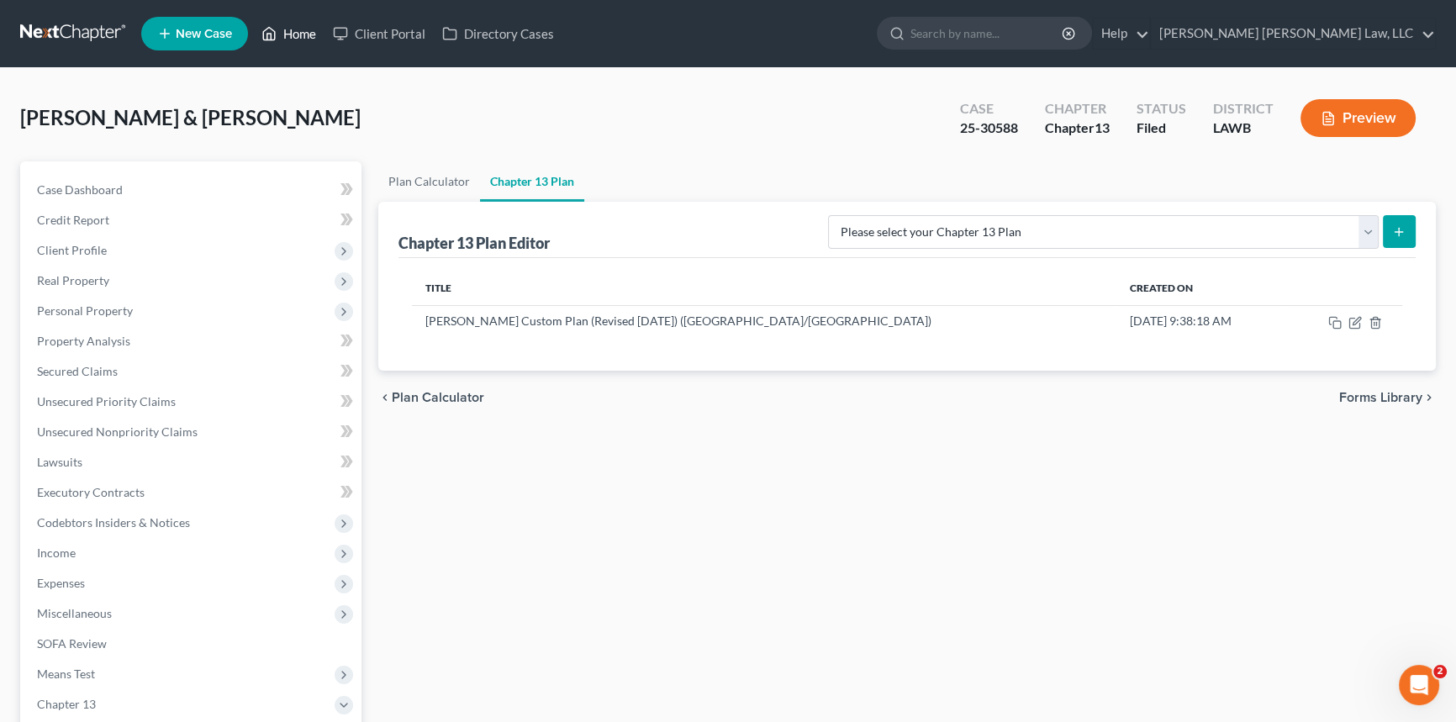
click at [303, 36] on link "Home" at bounding box center [288, 33] width 71 height 30
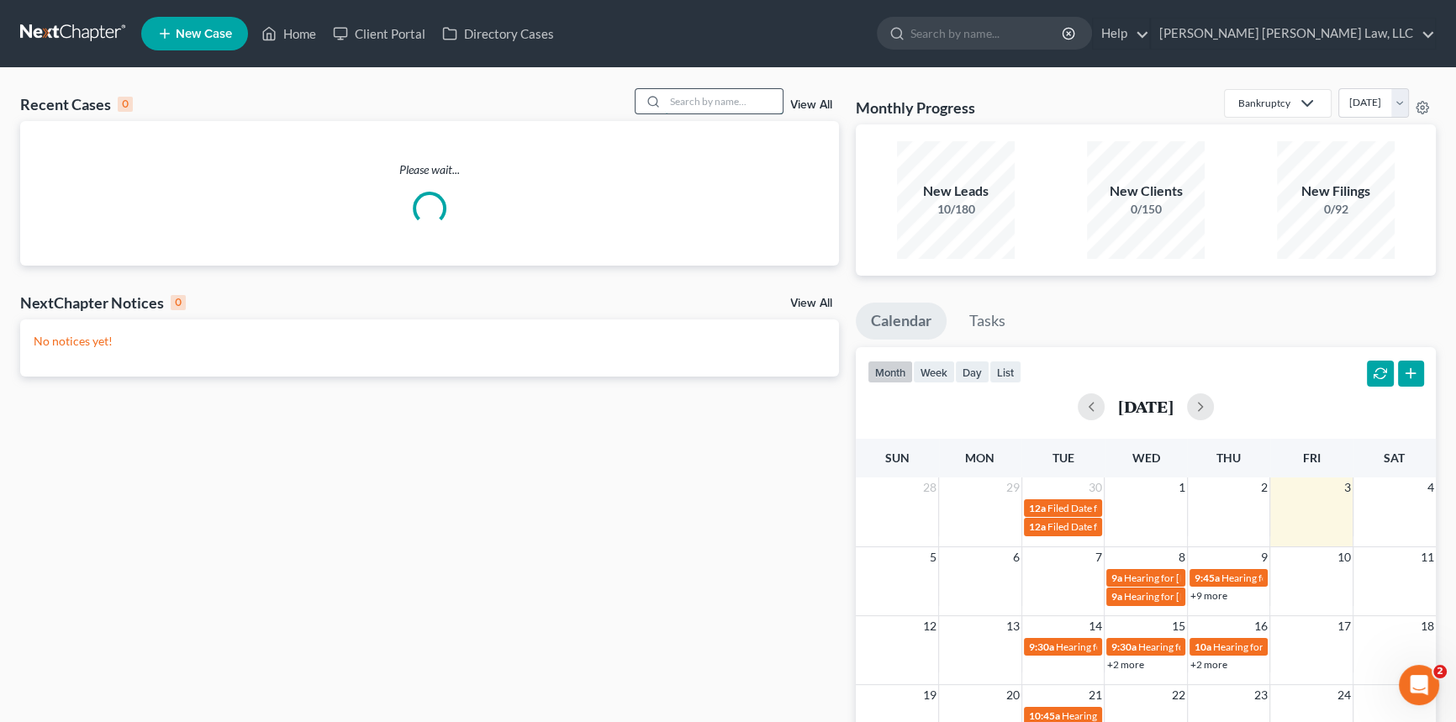
click at [681, 104] on input "search" at bounding box center [724, 101] width 118 height 24
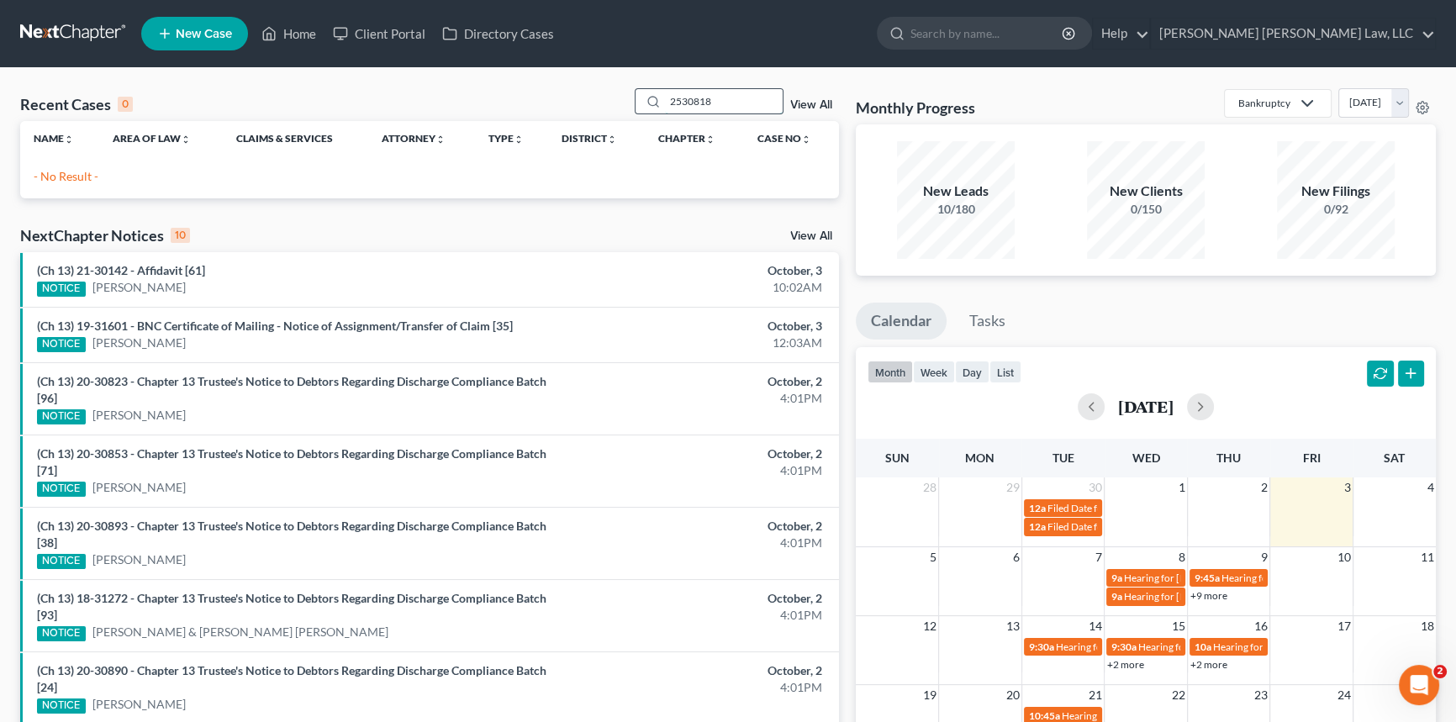
click at [678, 103] on input "2530818" at bounding box center [724, 101] width 118 height 24
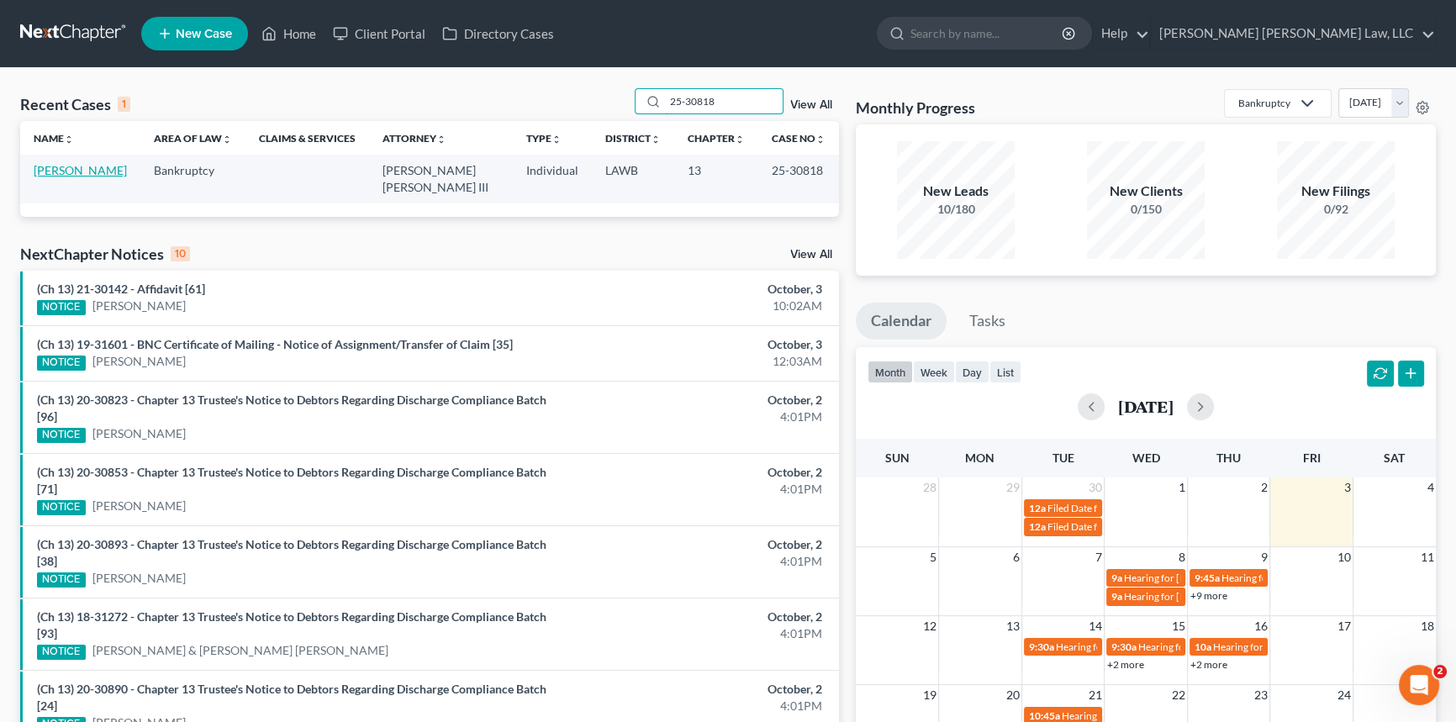
type input "25-30818"
click at [59, 169] on link "[PERSON_NAME]" at bounding box center [80, 170] width 93 height 14
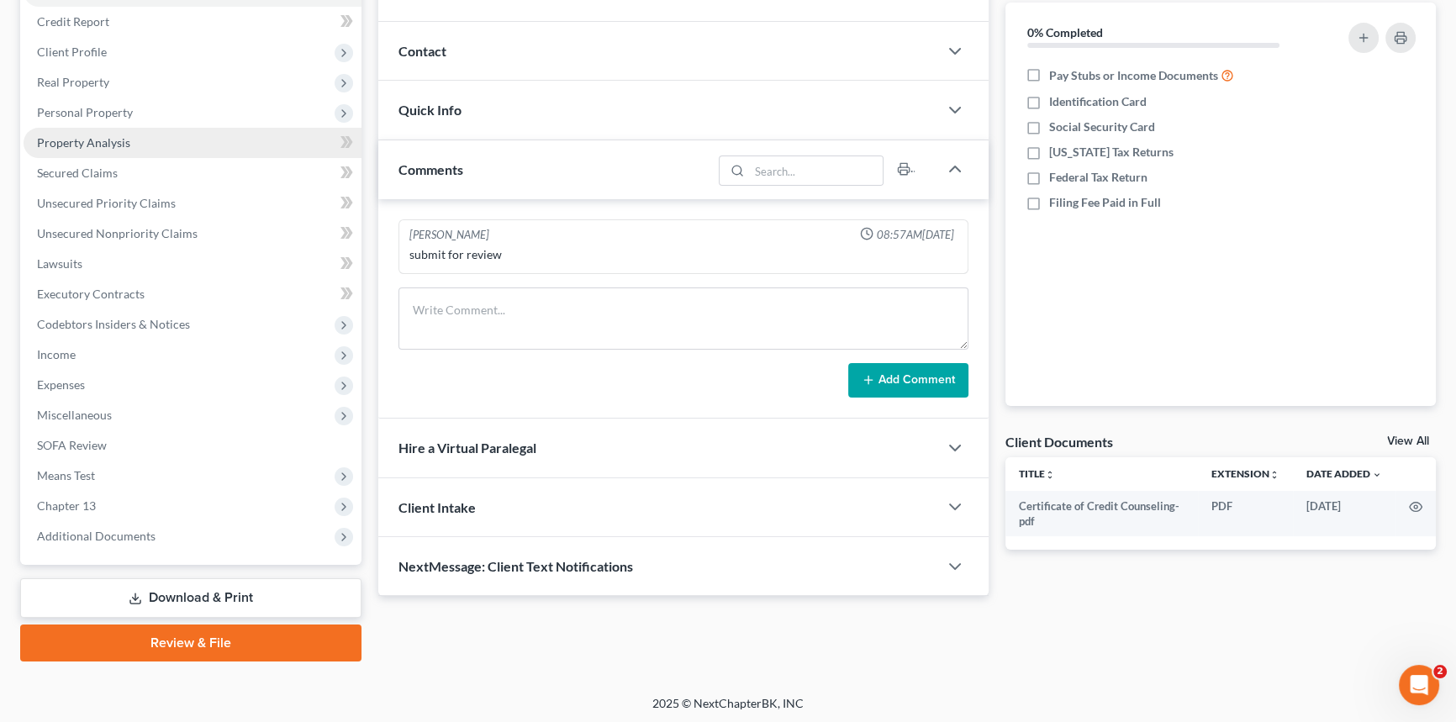
scroll to position [199, 0]
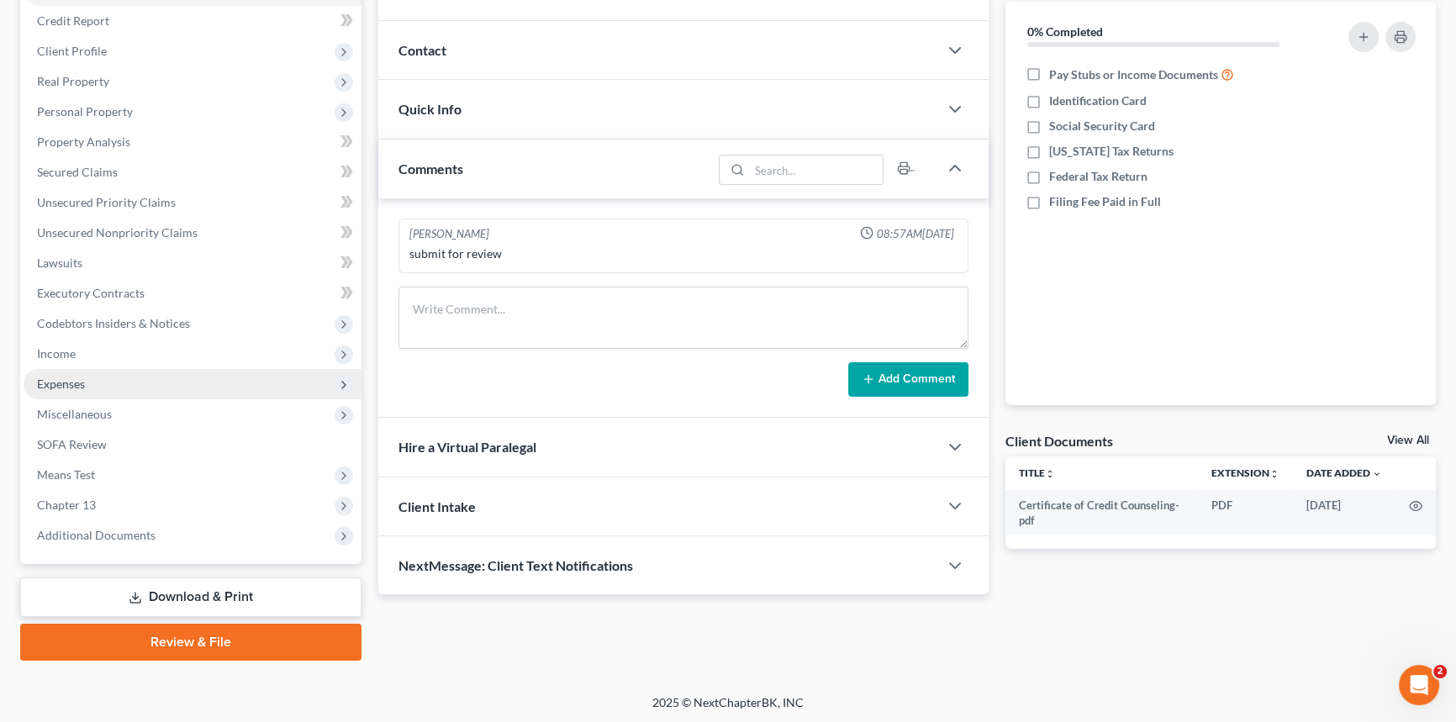
click at [76, 385] on span "Expenses" at bounding box center [61, 384] width 48 height 14
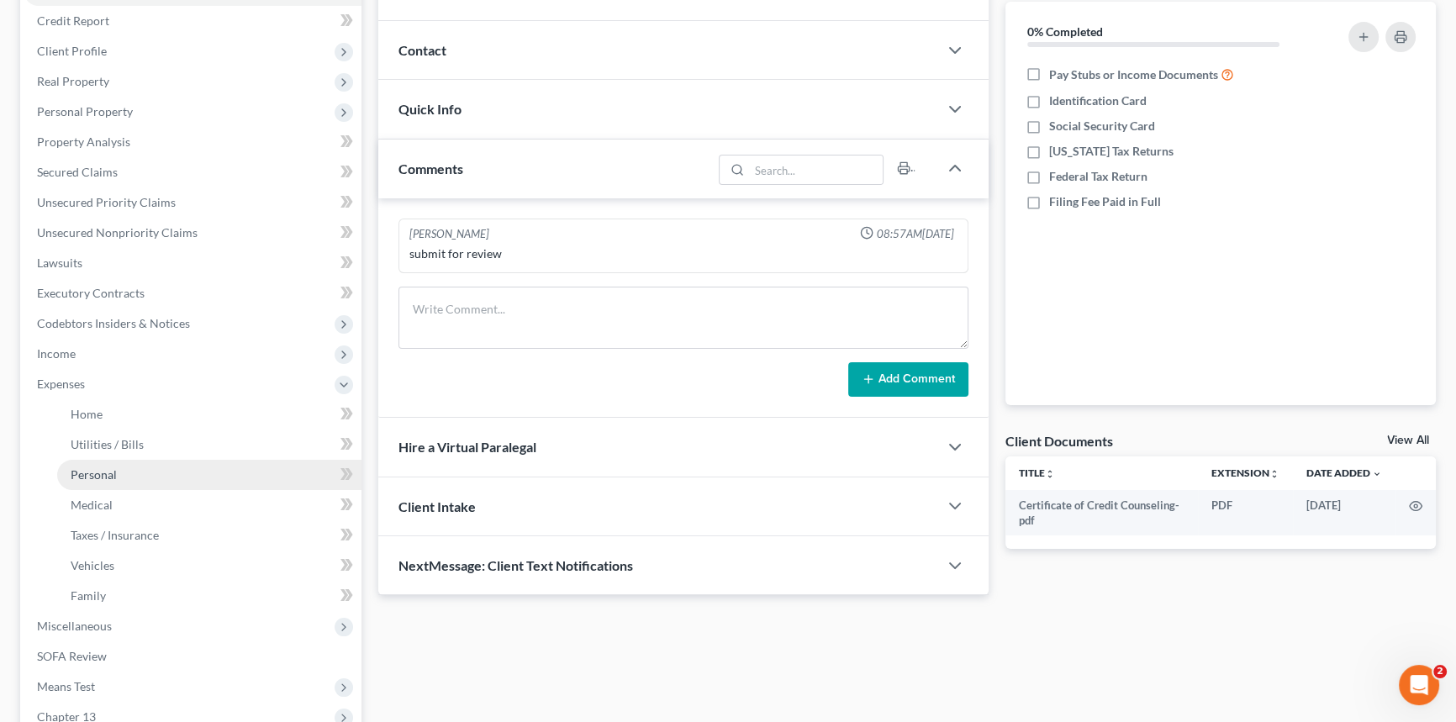
click at [117, 472] on link "Personal" at bounding box center [209, 475] width 304 height 30
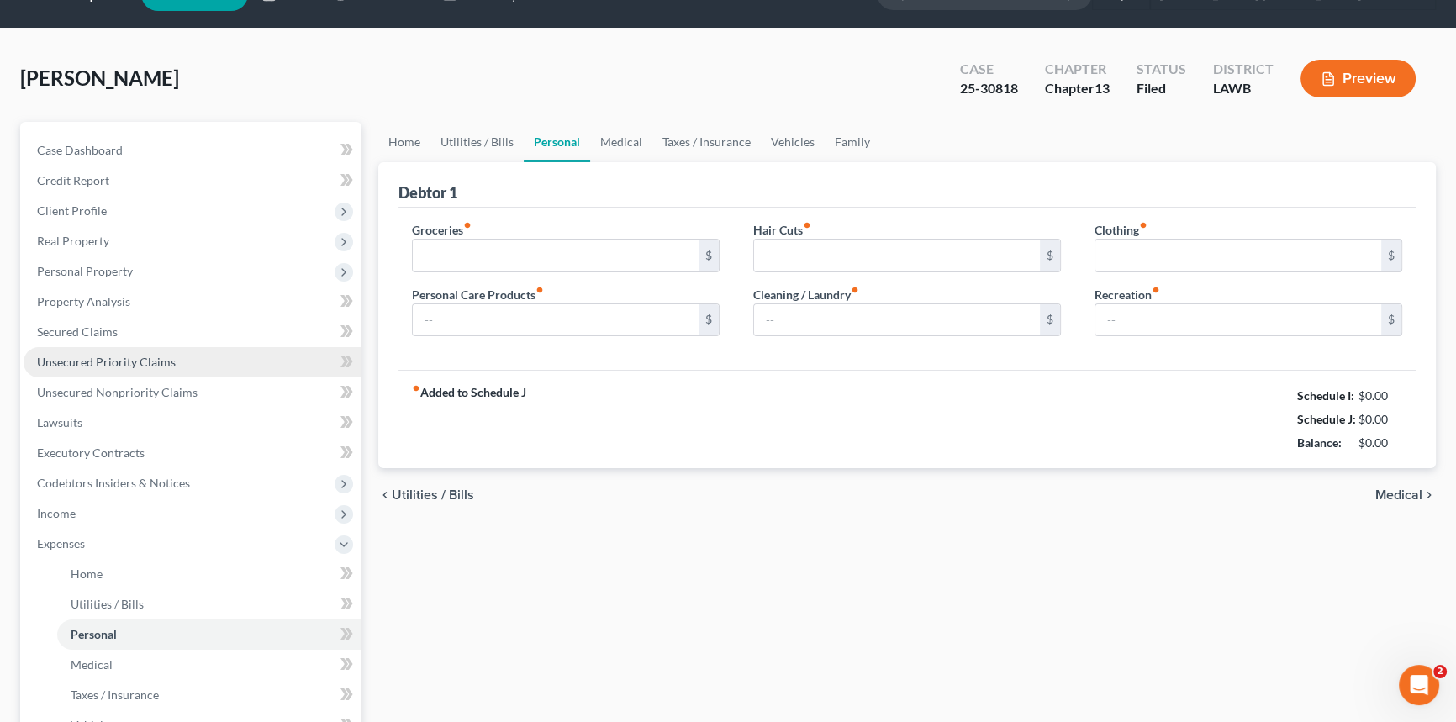
type input "800.00"
type input "250.00"
type input "75.00"
type input "100.00"
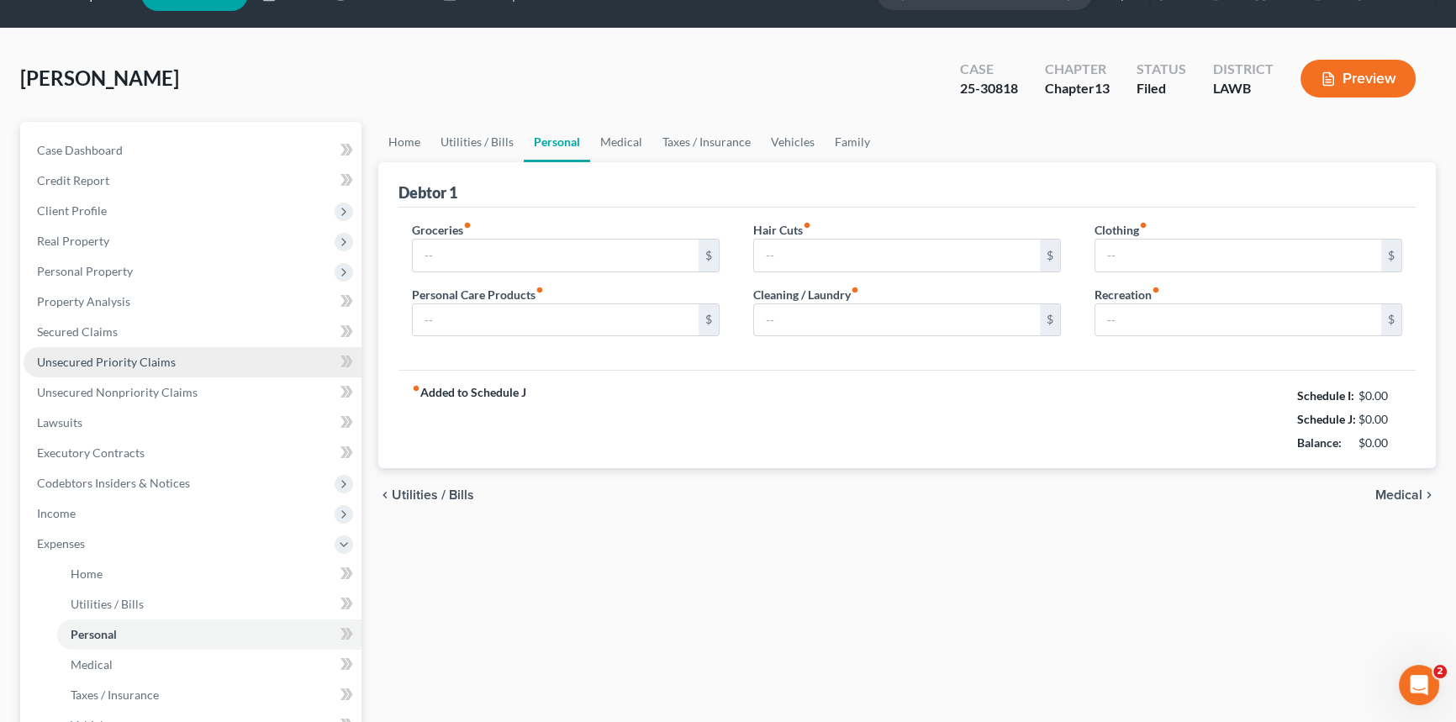
type input "0.00"
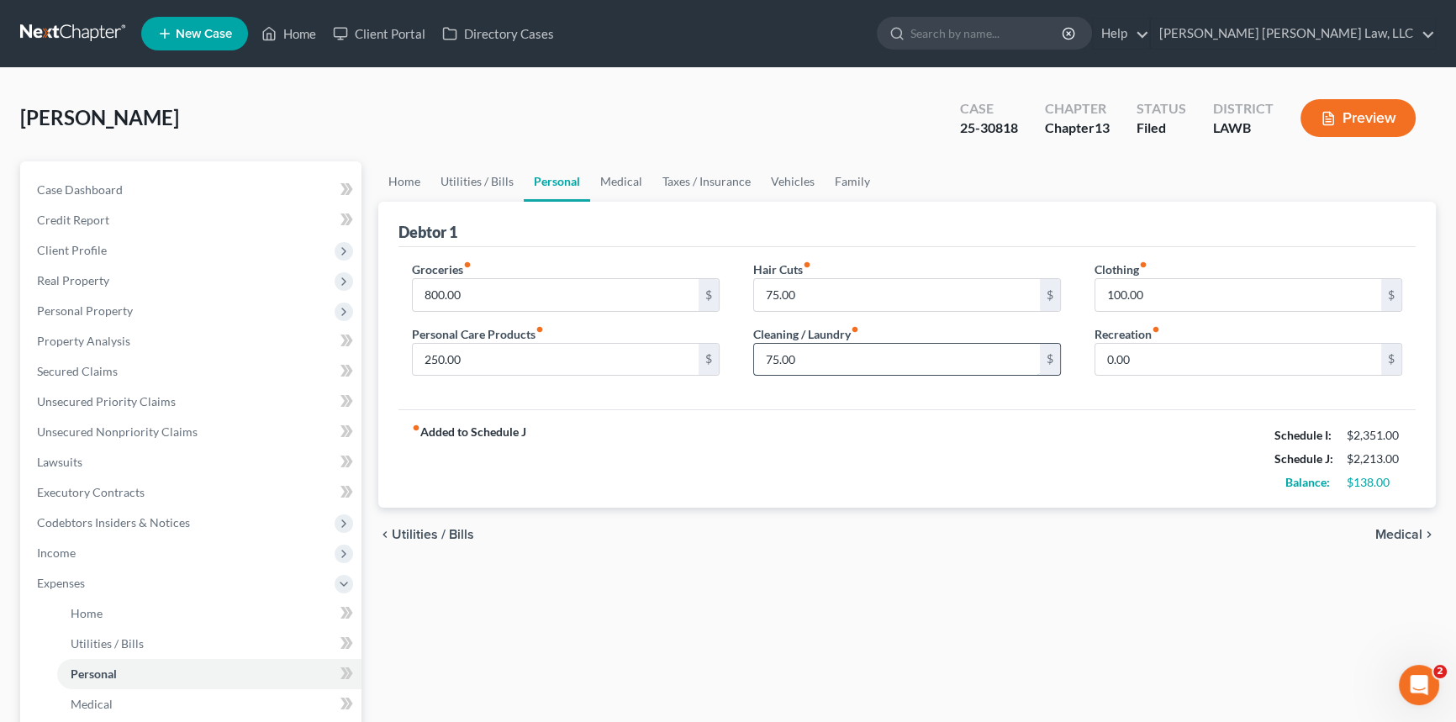
click at [830, 353] on input "75.00" at bounding box center [897, 360] width 286 height 32
click at [825, 291] on input "75.00" at bounding box center [897, 295] width 286 height 32
click at [811, 350] on input "50.00" at bounding box center [897, 360] width 286 height 32
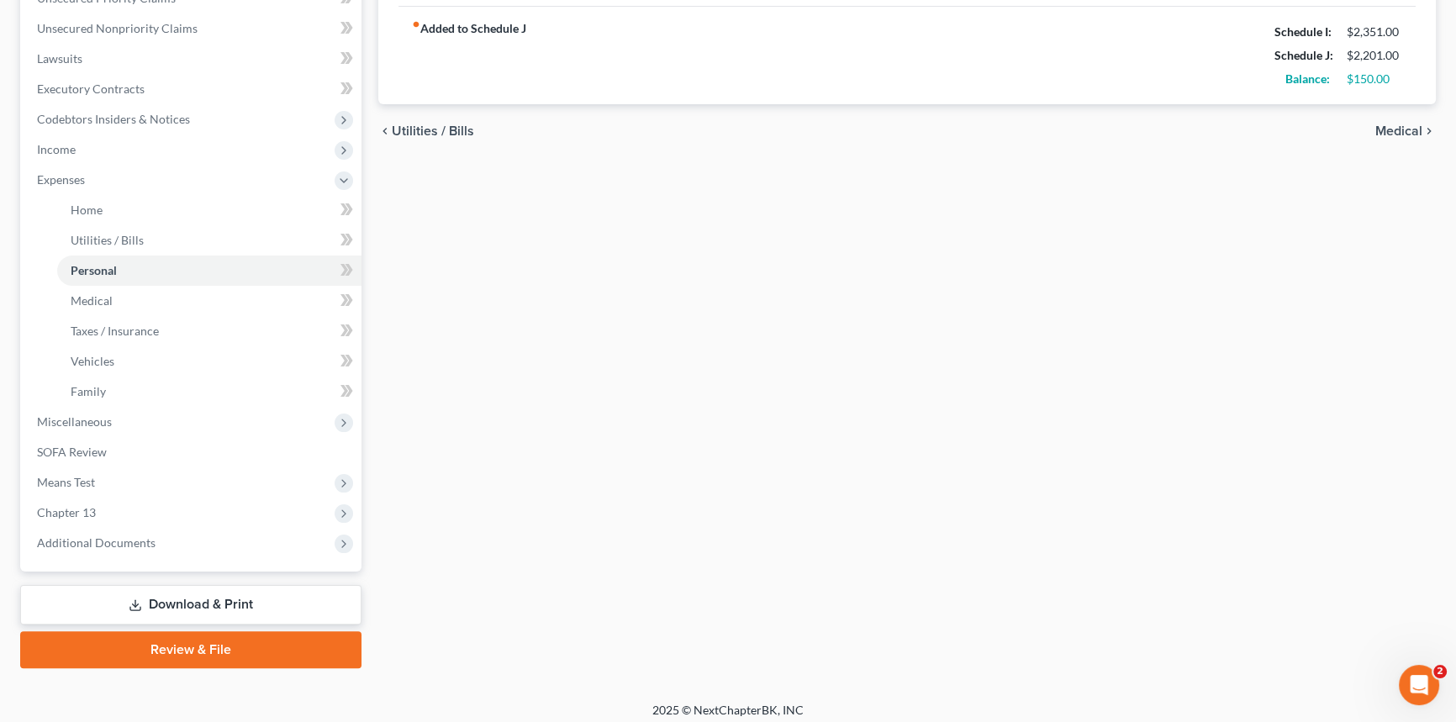
scroll to position [412, 0]
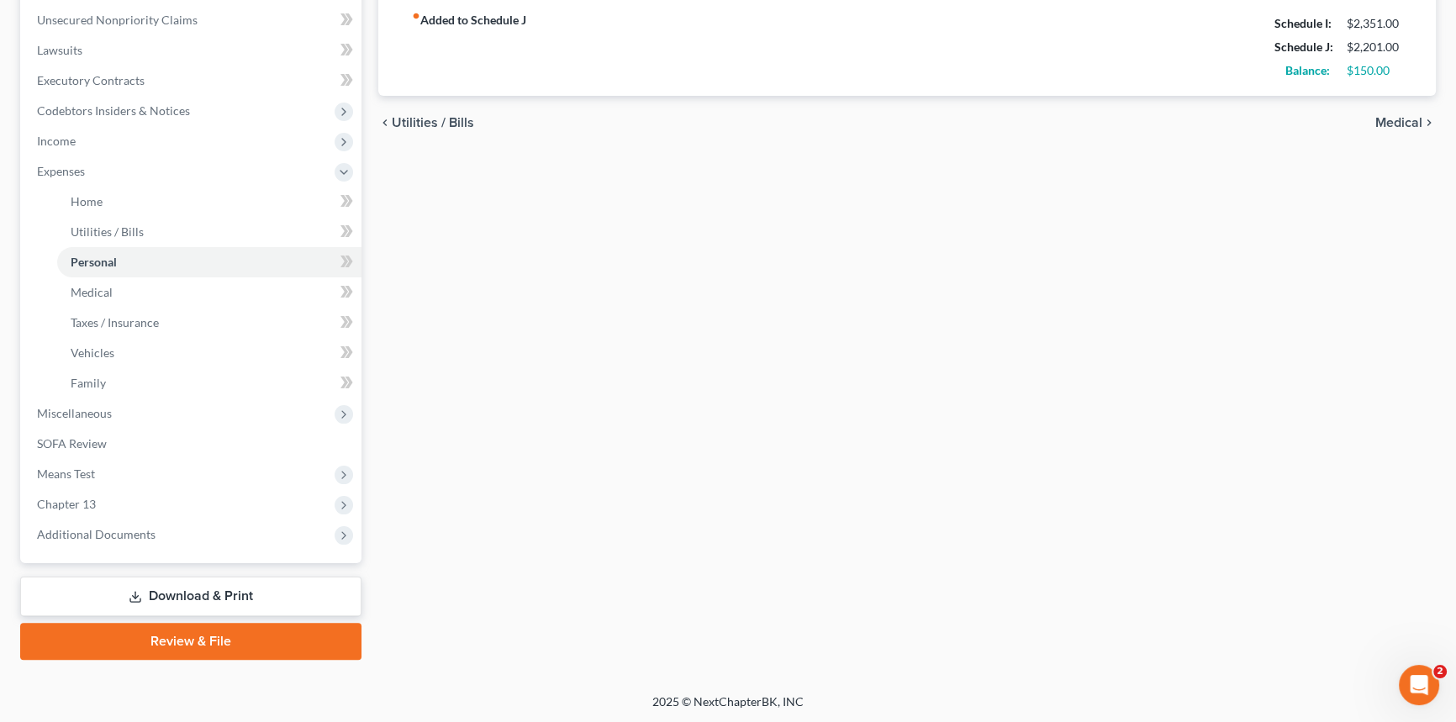
type input "63.00"
click at [287, 593] on link "Download & Print" at bounding box center [190, 597] width 341 height 40
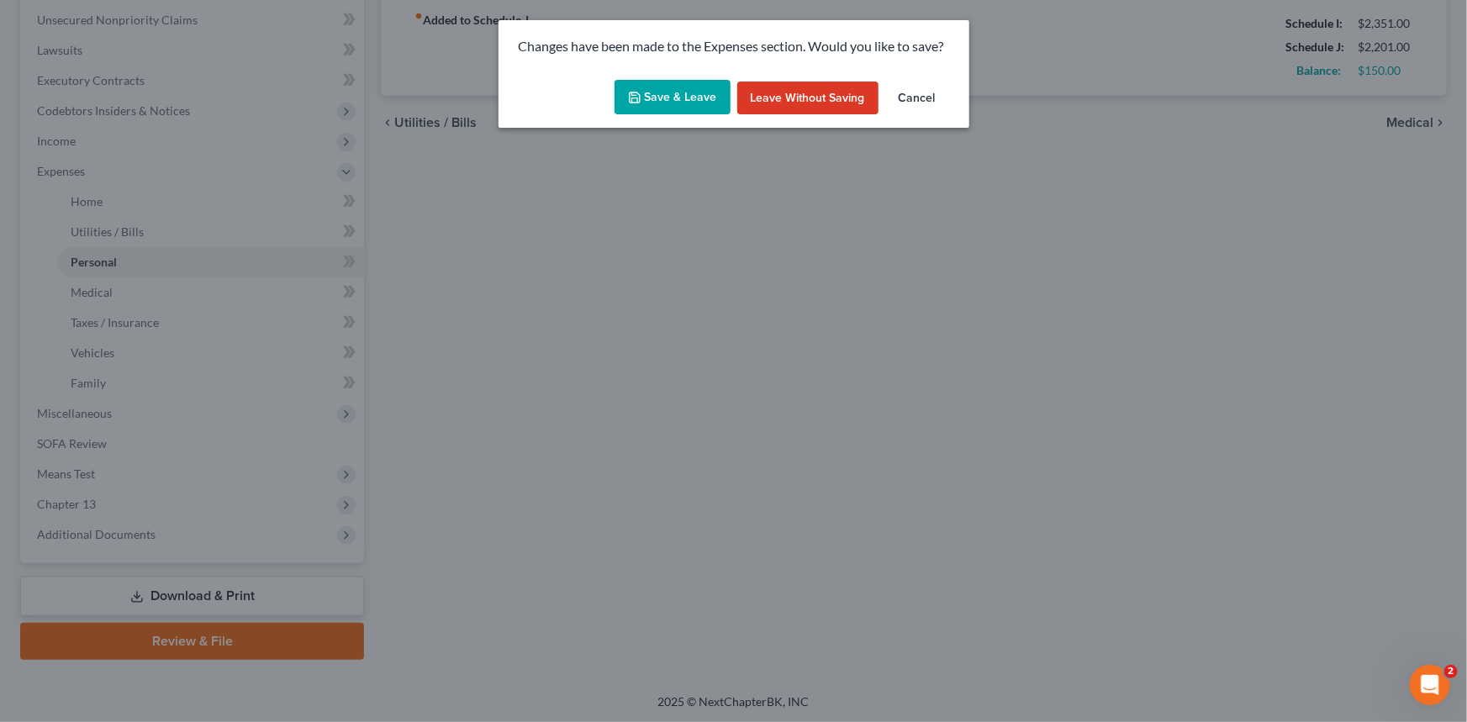
click at [688, 83] on button "Save & Leave" at bounding box center [672, 97] width 116 height 35
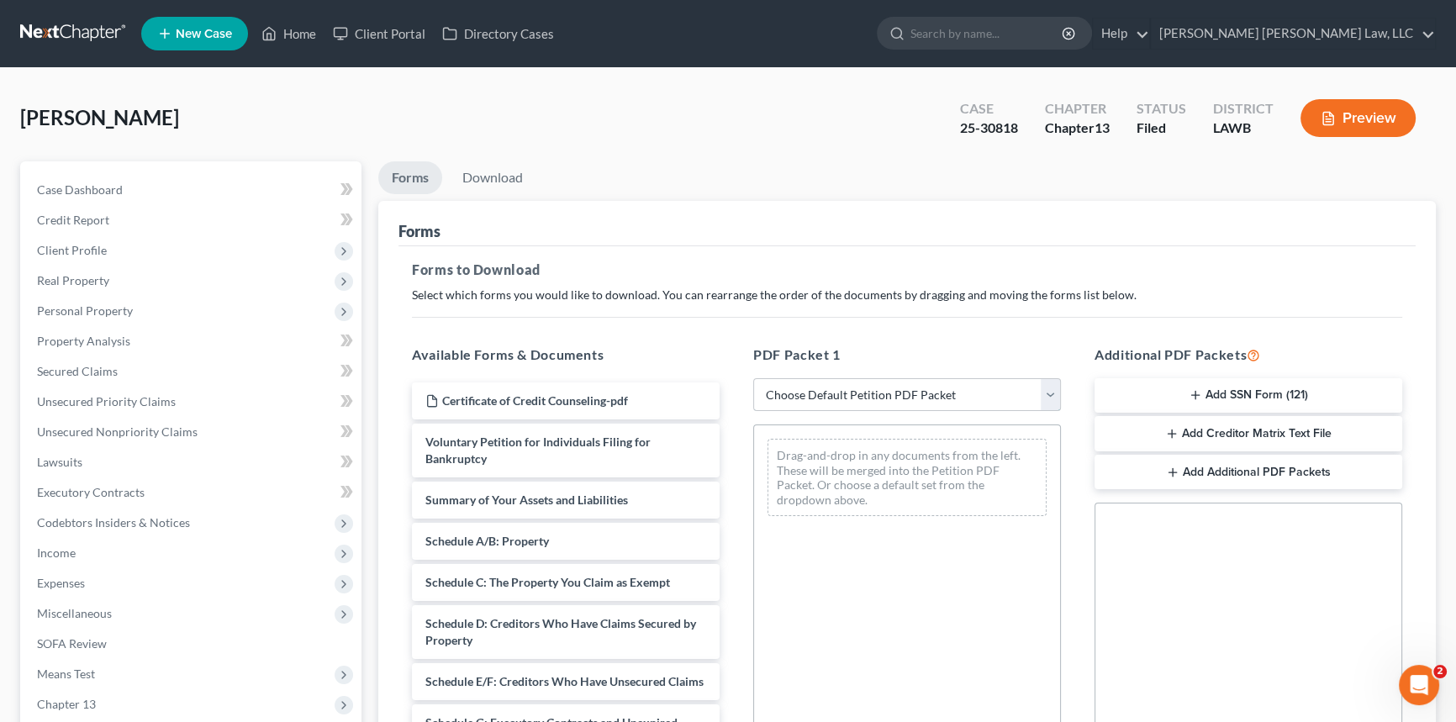
click at [844, 393] on select "Choose Default Petition PDF Packet Complete Bankruptcy Petition (all forms and …" at bounding box center [907, 395] width 308 height 34
select select "2"
click at [753, 378] on select "Choose Default Petition PDF Packet Complete Bankruptcy Petition (all forms and …" at bounding box center [907, 395] width 308 height 34
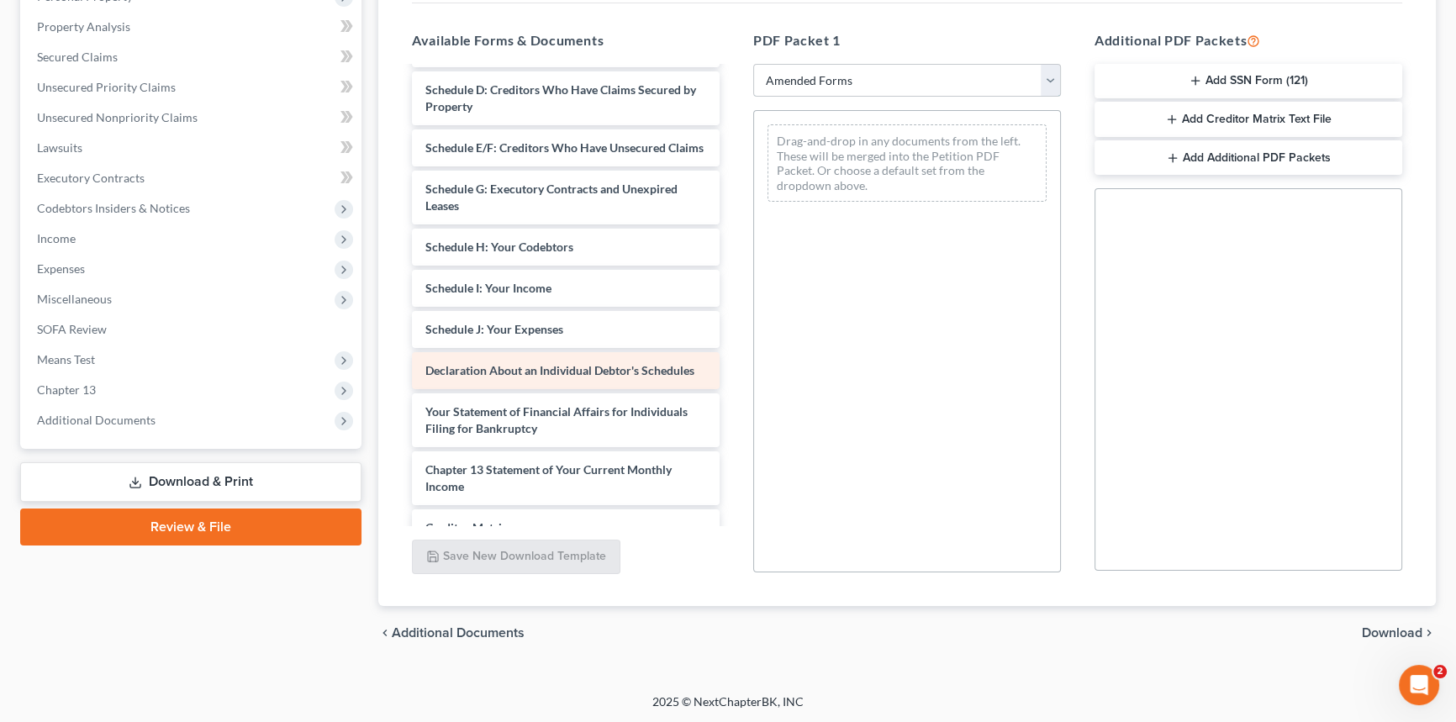
scroll to position [305, 0]
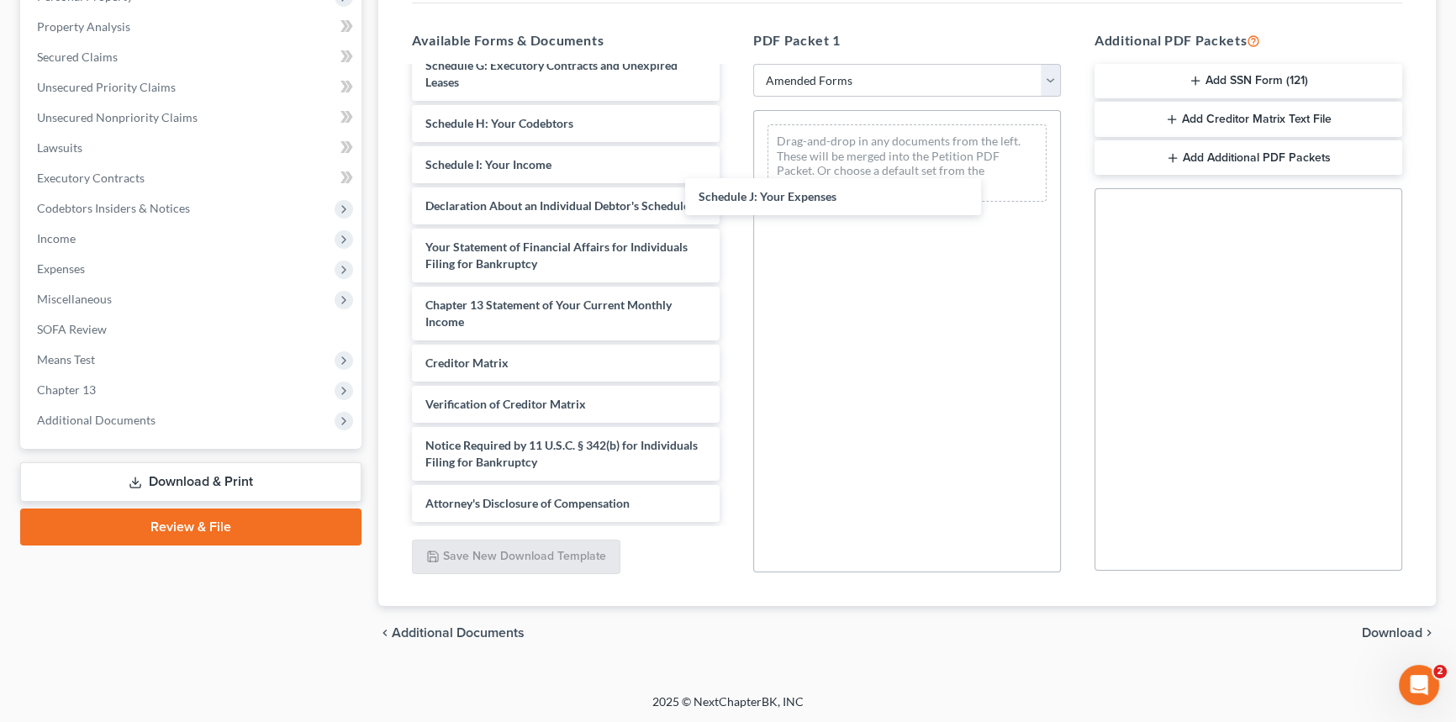
drag, startPoint x: 572, startPoint y: 214, endPoint x: 896, endPoint y: 198, distance: 324.9
click at [733, 195] on div "Schedule J: Your Expenses Voluntary Petition for Individuals Filing for Bankrup…" at bounding box center [565, 144] width 335 height 756
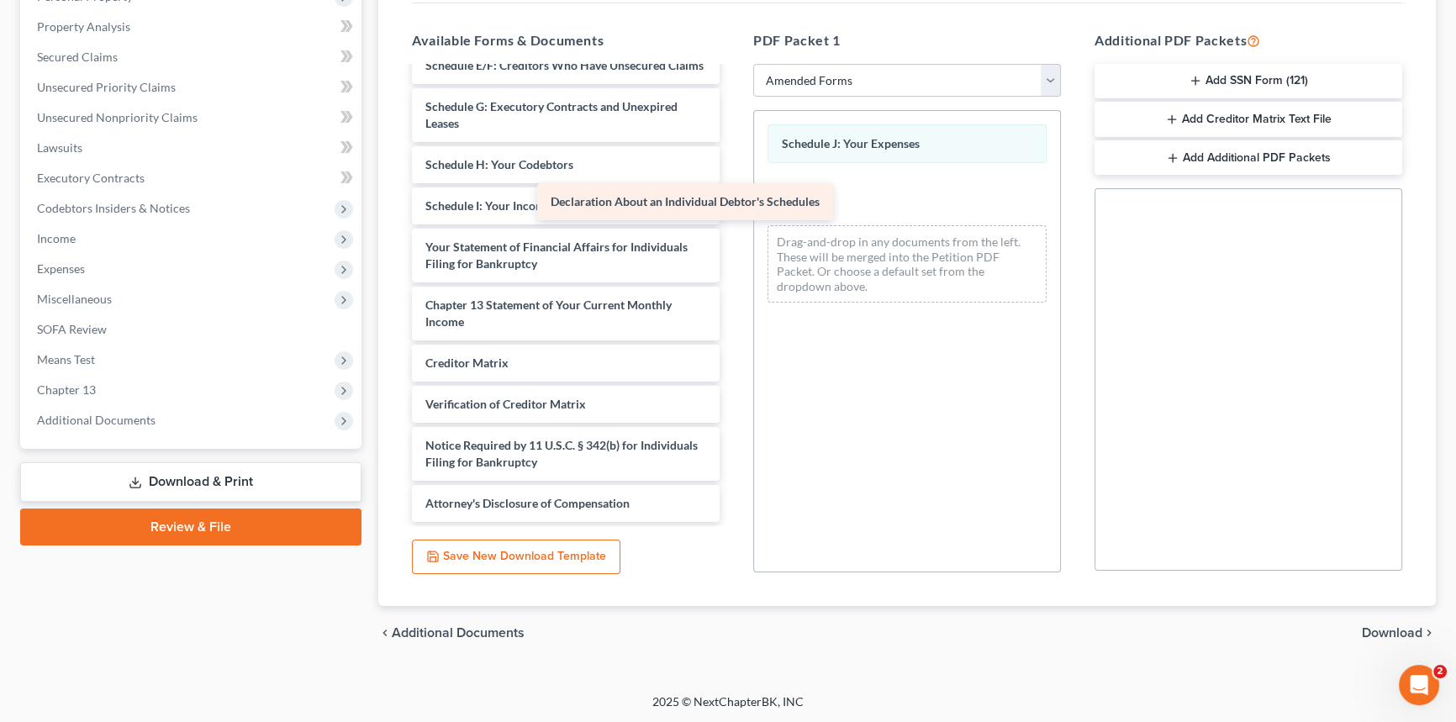
scroll to position [277, 0]
drag, startPoint x: 677, startPoint y: 224, endPoint x: 930, endPoint y: 207, distance: 252.8
click at [733, 207] on div "Declaration About an Individual Debtor's Schedules Voluntary Petition for Indiv…" at bounding box center [565, 165] width 335 height 714
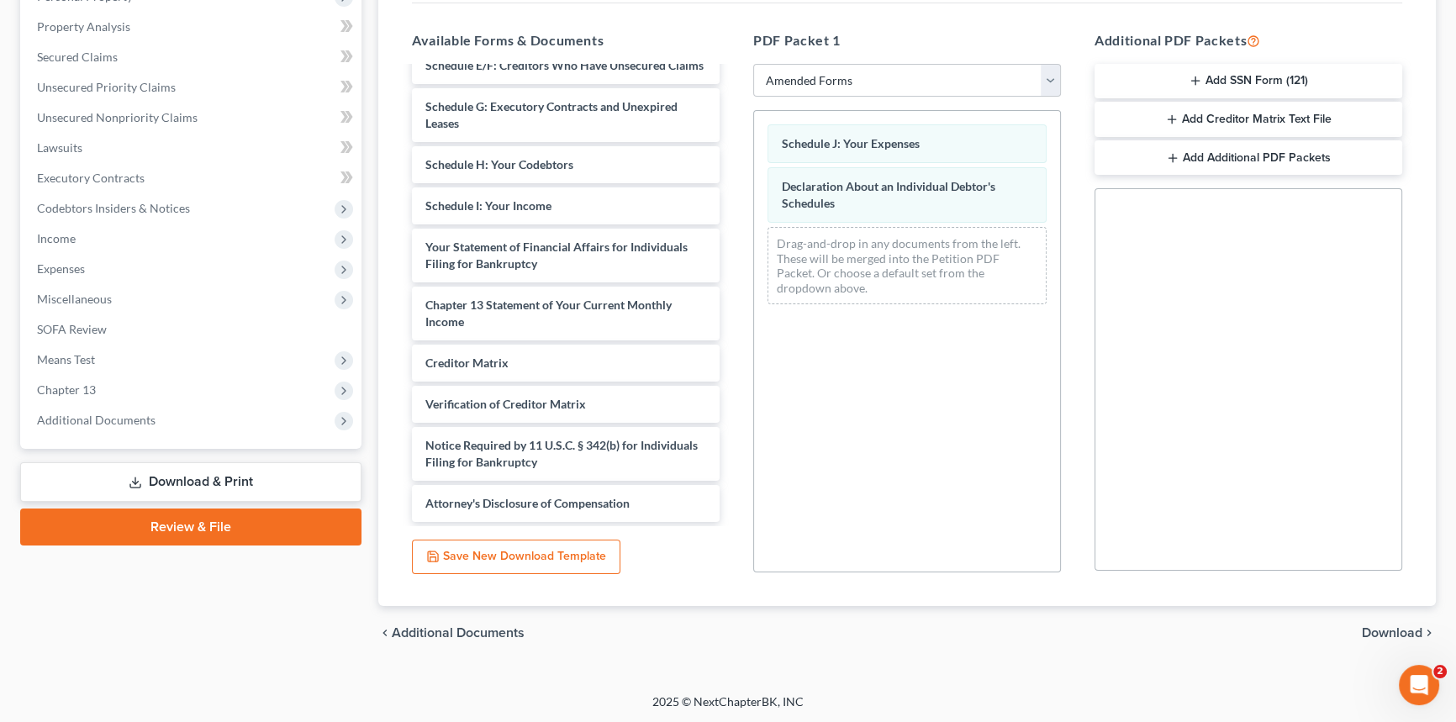
scroll to position [0, 0]
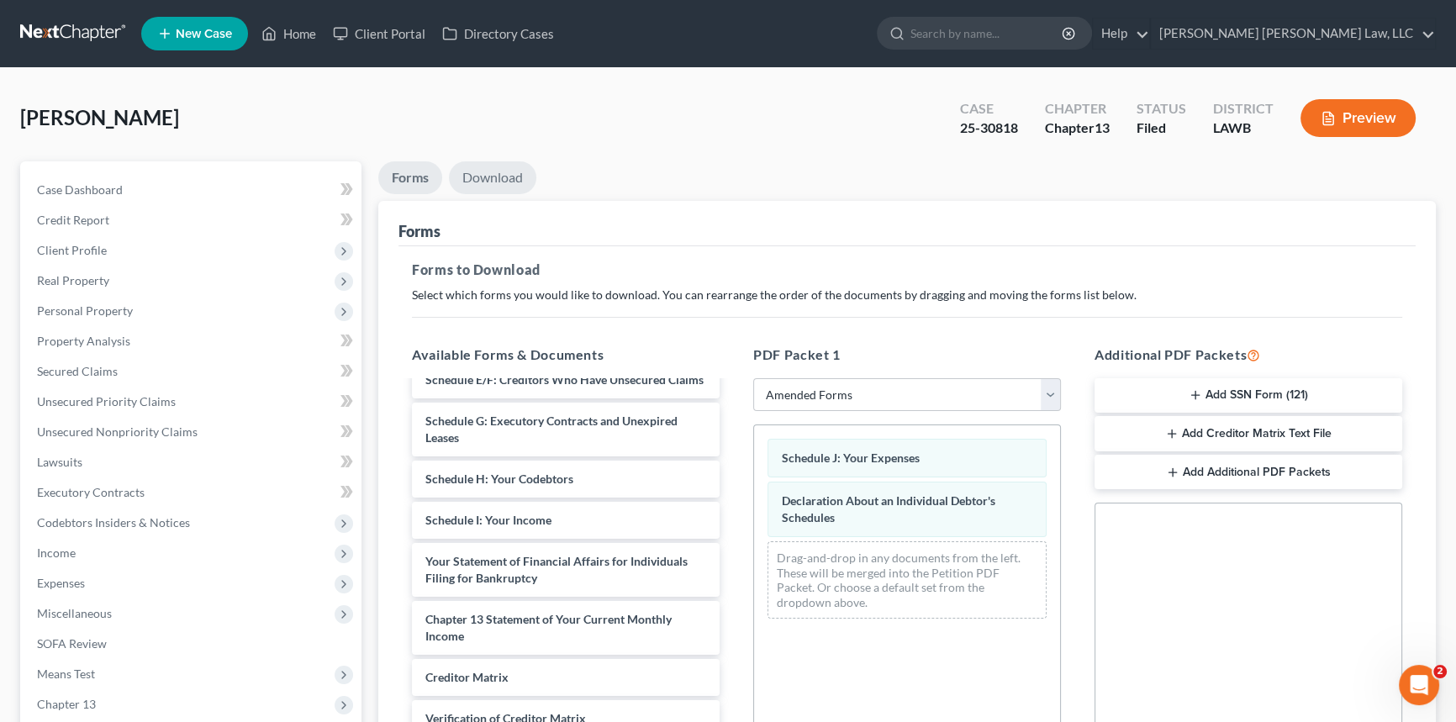
click at [498, 161] on link "Download" at bounding box center [492, 177] width 87 height 33
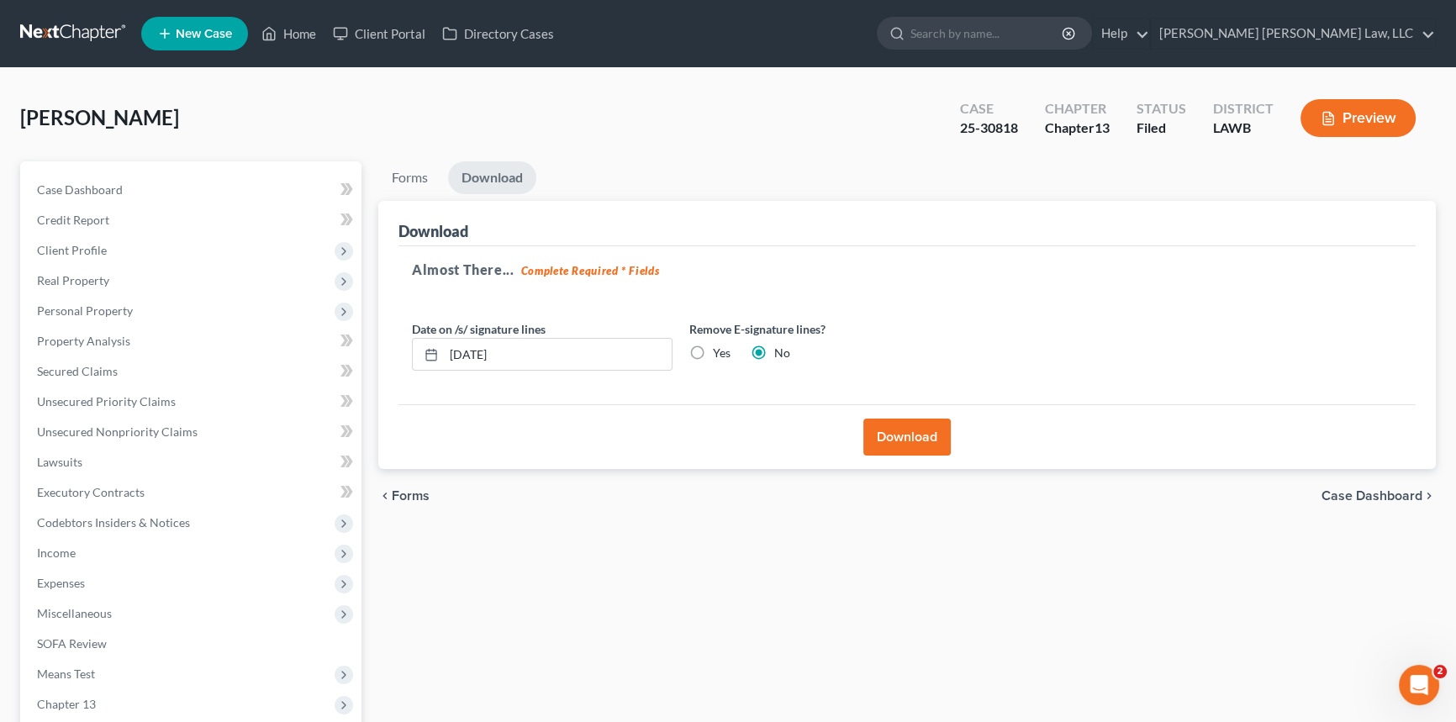
click at [907, 433] on button "Download" at bounding box center [906, 437] width 87 height 37
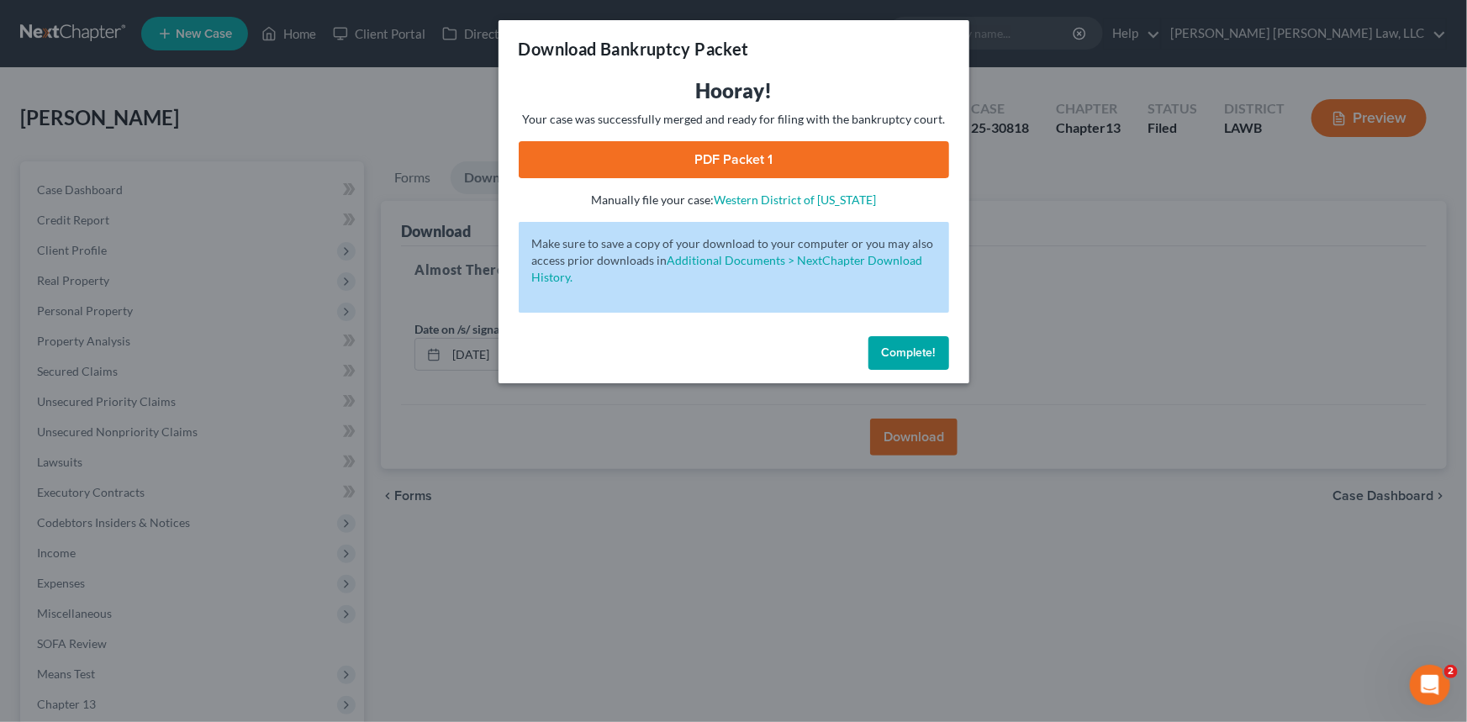
click at [698, 158] on link "PDF Packet 1" at bounding box center [734, 159] width 430 height 37
click at [901, 353] on span "Complete!" at bounding box center [909, 352] width 54 height 14
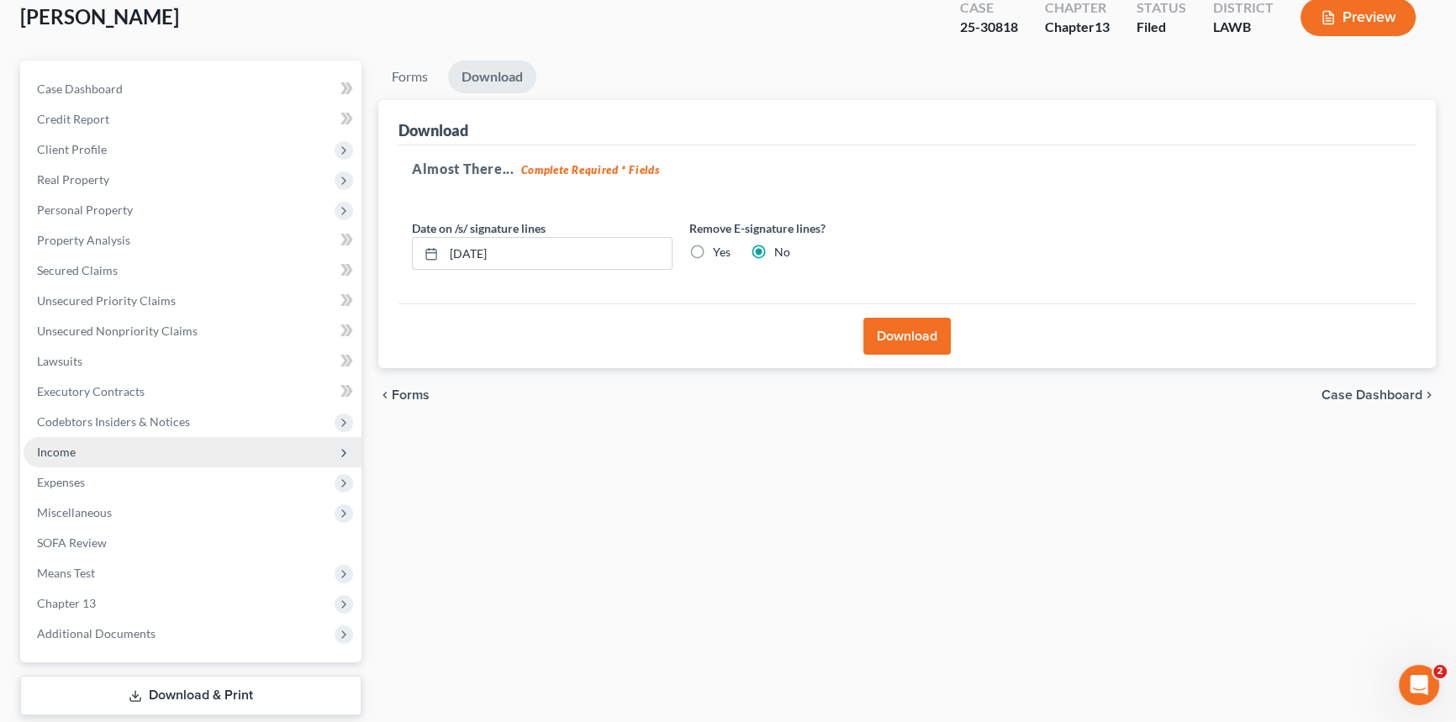
scroll to position [199, 0]
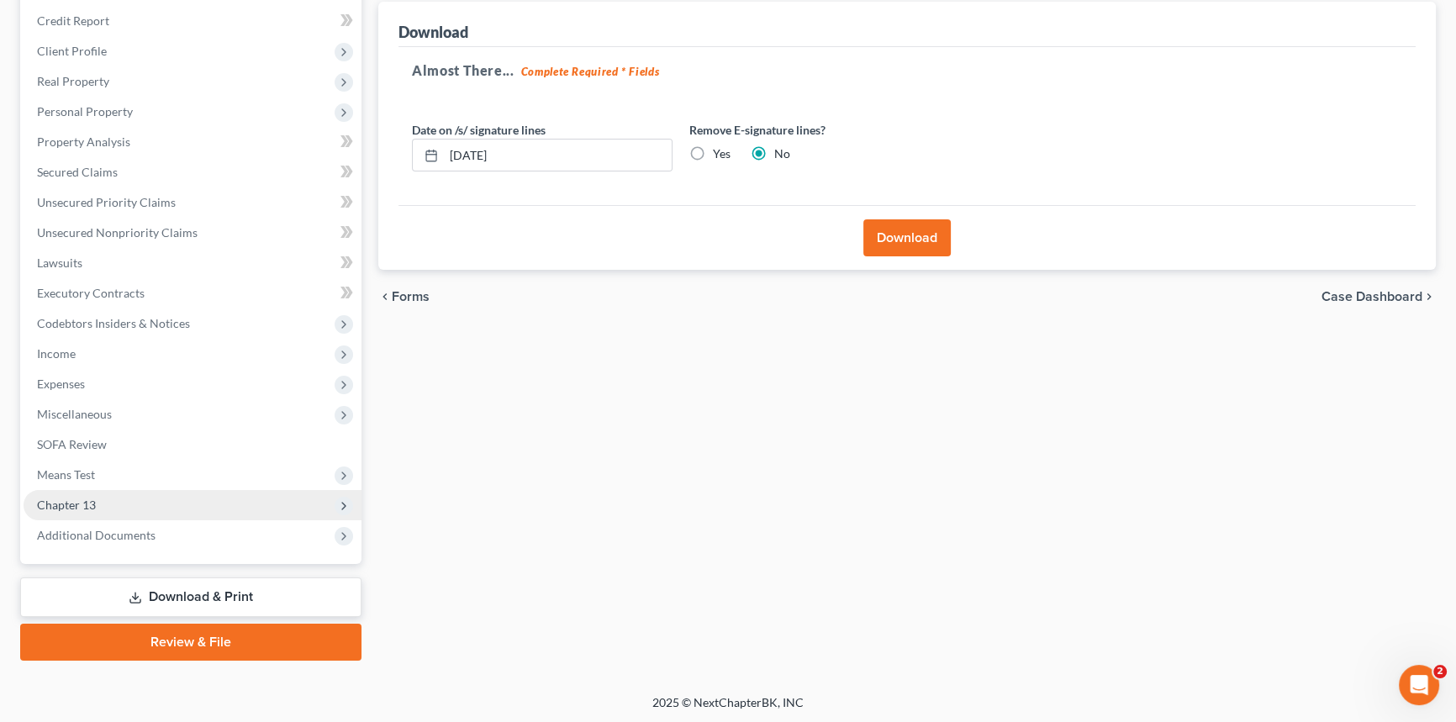
click at [124, 498] on span "Chapter 13" at bounding box center [193, 505] width 338 height 30
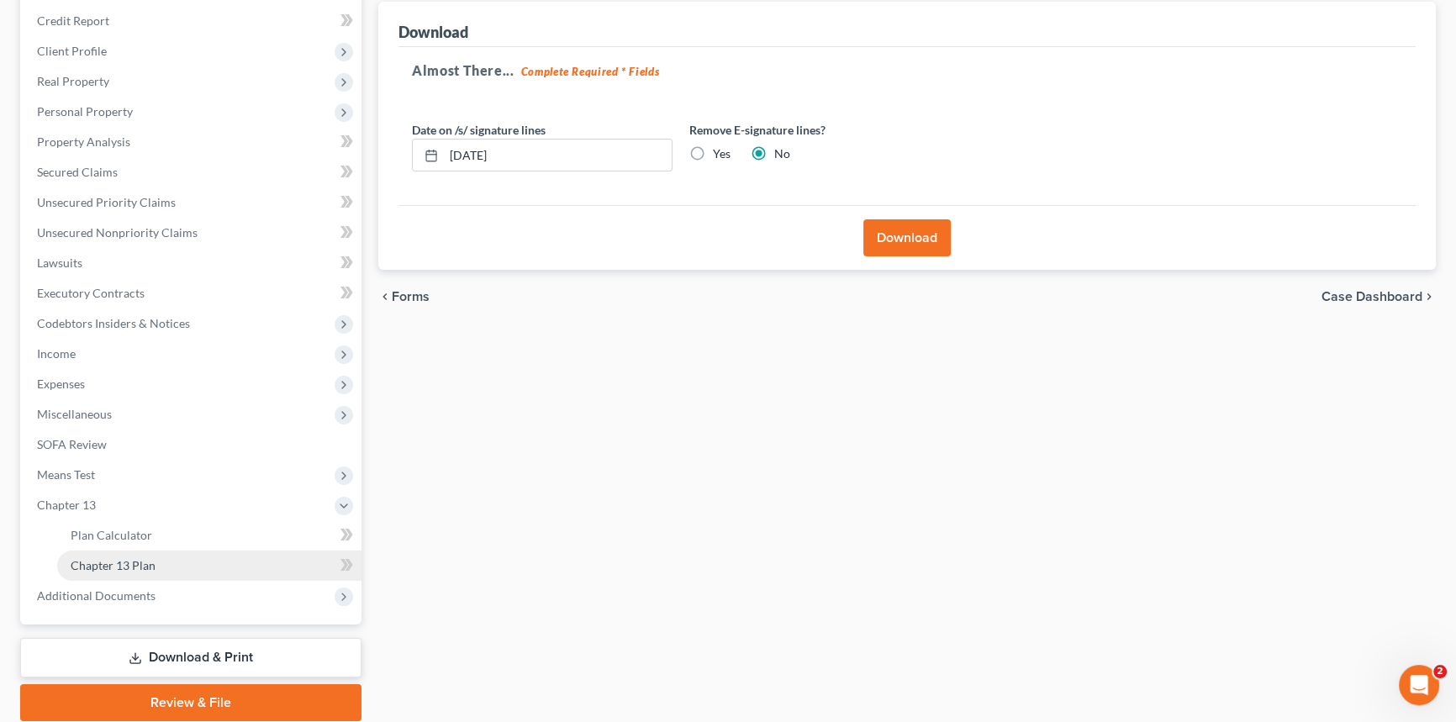
click at [150, 561] on span "Chapter 13 Plan" at bounding box center [113, 565] width 85 height 14
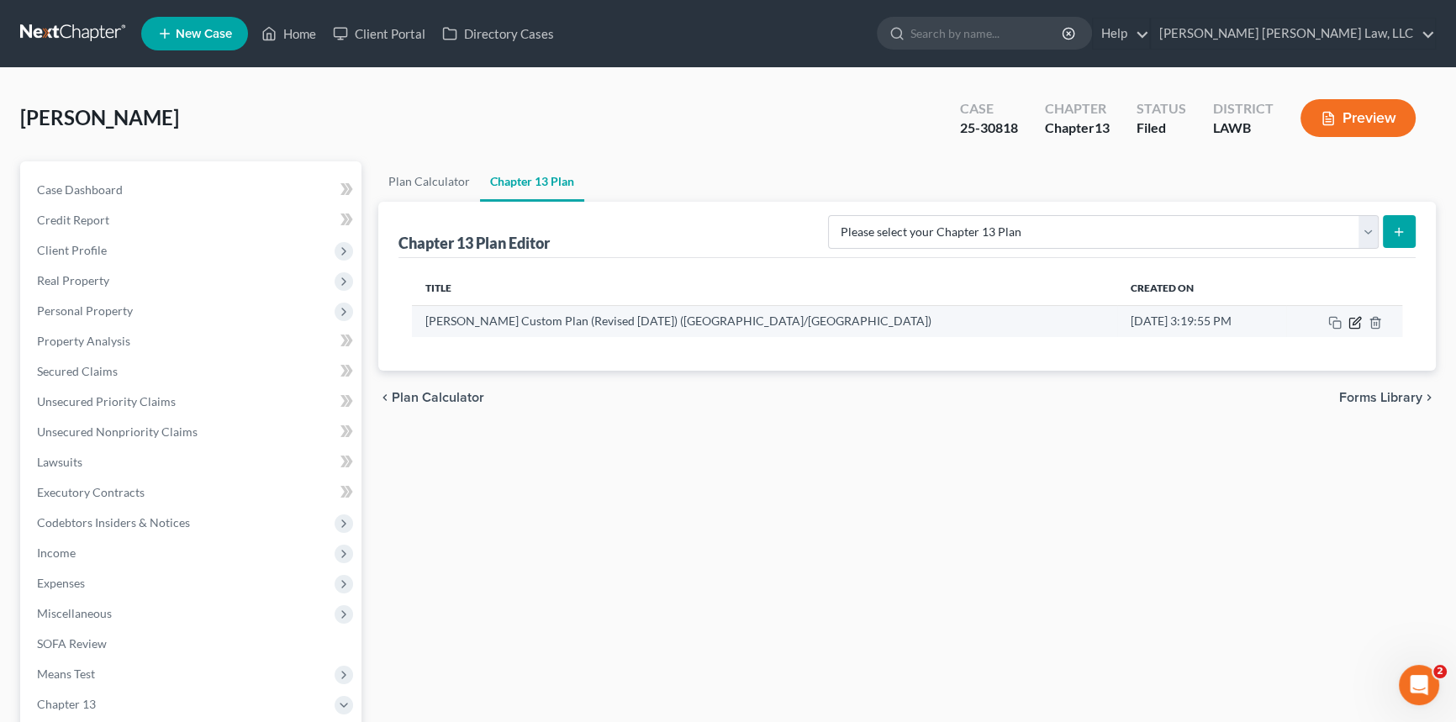
click at [1358, 317] on icon "button" at bounding box center [1356, 321] width 8 height 8
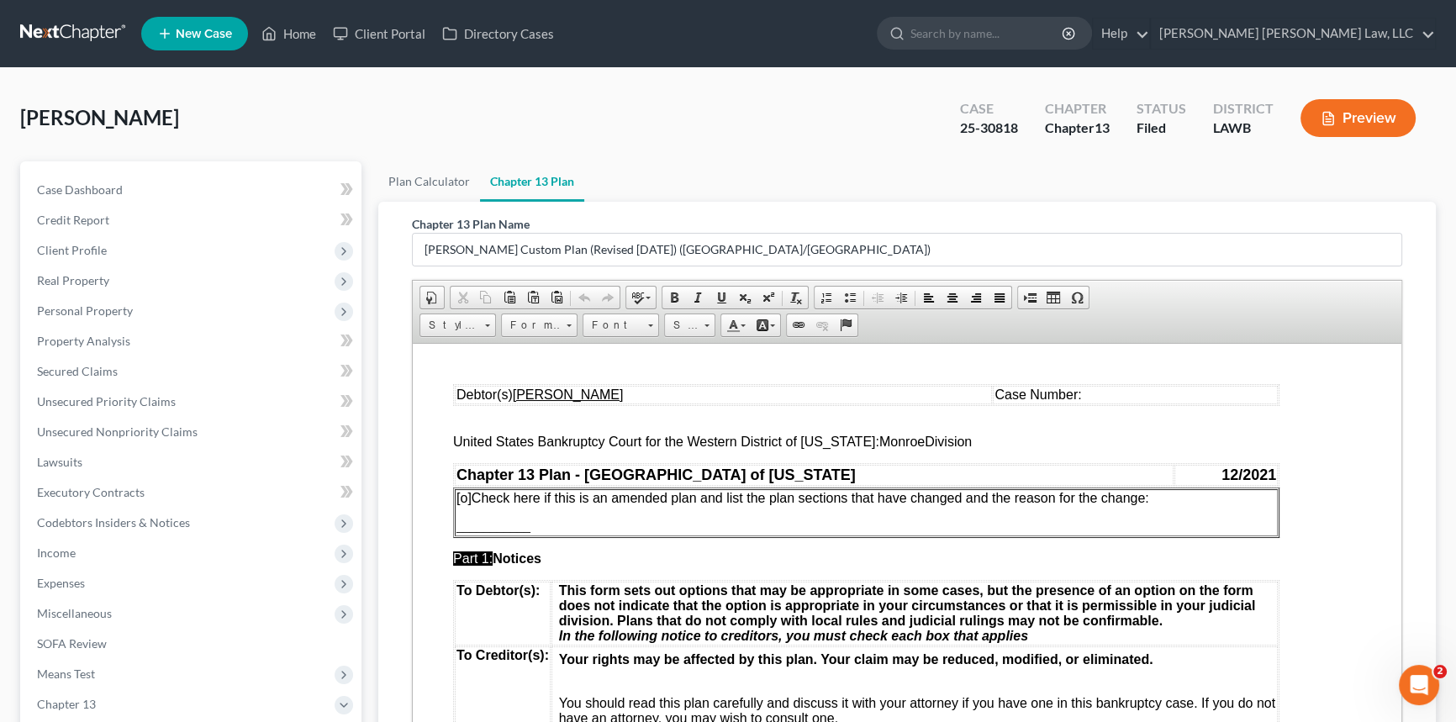
click at [1033, 395] on td "Case Number:" at bounding box center [1135, 394] width 285 height 18
click at [466, 498] on span "[o]" at bounding box center [463, 497] width 15 height 14
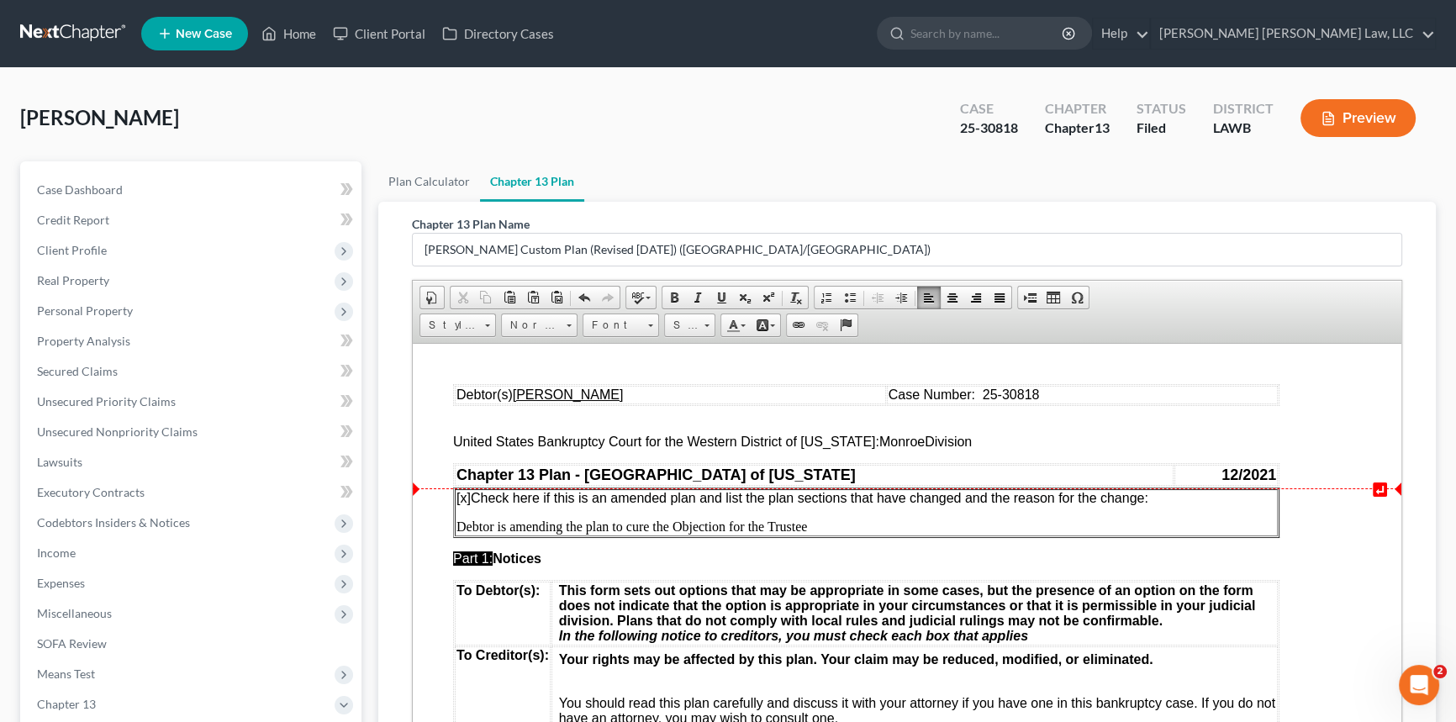
click at [1194, 510] on td "[x ] Check here if this is an amended plan and list the plan sections that have…" at bounding box center [866, 511] width 823 height 47
click at [1165, 501] on p "[x ] Check here if this is an amended plan and list the plan sections that have…" at bounding box center [865, 497] width 819 height 15
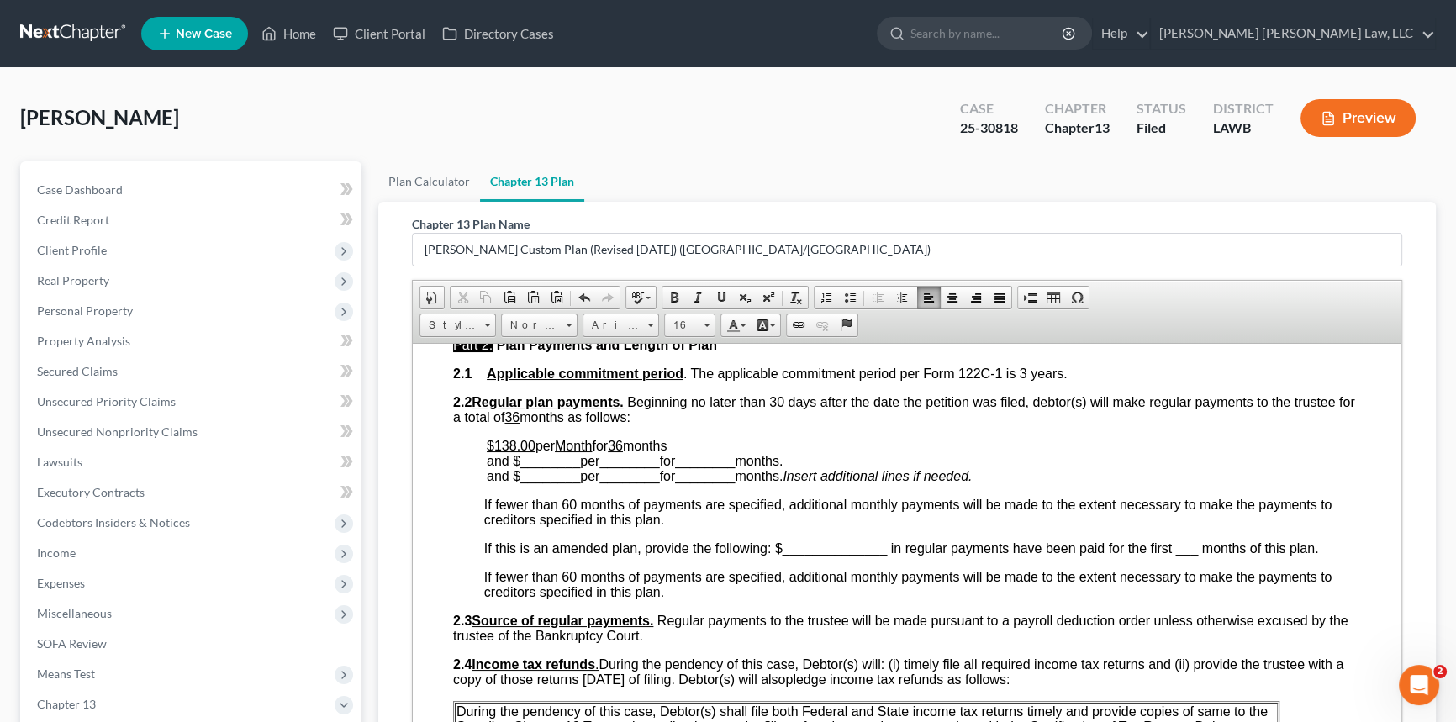
scroll to position [764, 0]
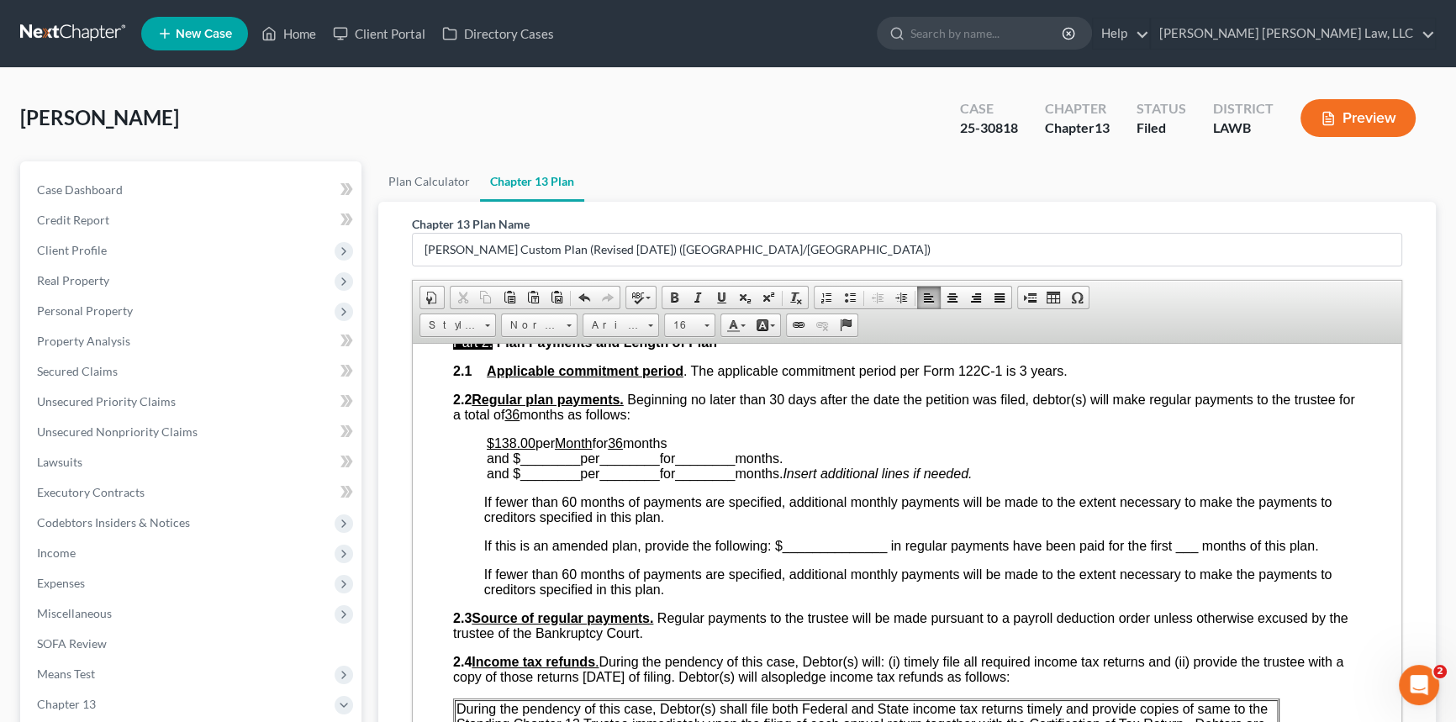
click at [623, 450] on u "36" at bounding box center [615, 442] width 15 height 14
click at [715, 291] on span at bounding box center [720, 297] width 13 height 13
click at [683, 464] on p "$138.00 per Month for 4 ​ months and $ ________ per ________ for ________ month…" at bounding box center [924, 457] width 874 height 45
click at [551, 465] on span "________" at bounding box center [550, 458] width 60 height 14
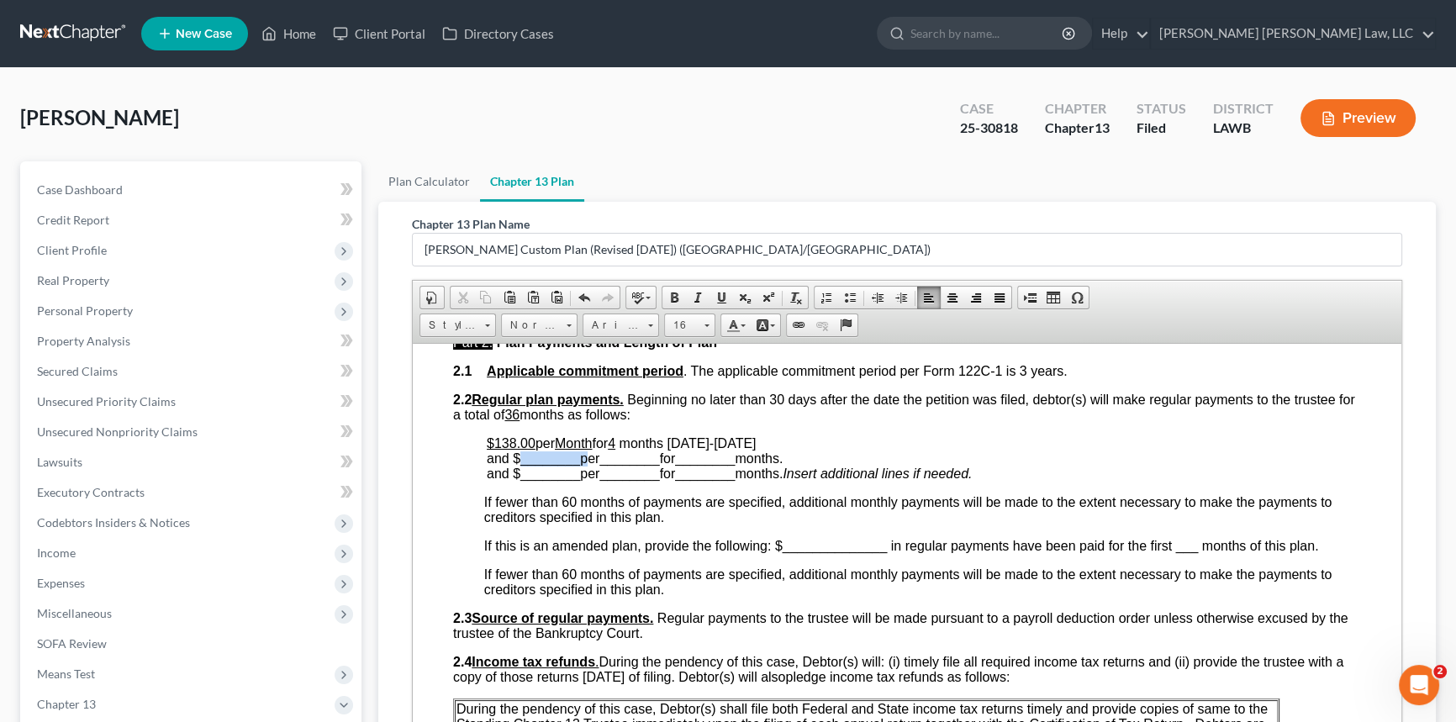
click at [551, 465] on span "________" at bounding box center [550, 458] width 60 height 14
click at [623, 465] on span "________" at bounding box center [611, 458] width 60 height 14
click at [677, 465] on span "________" at bounding box center [668, 458] width 60 height 14
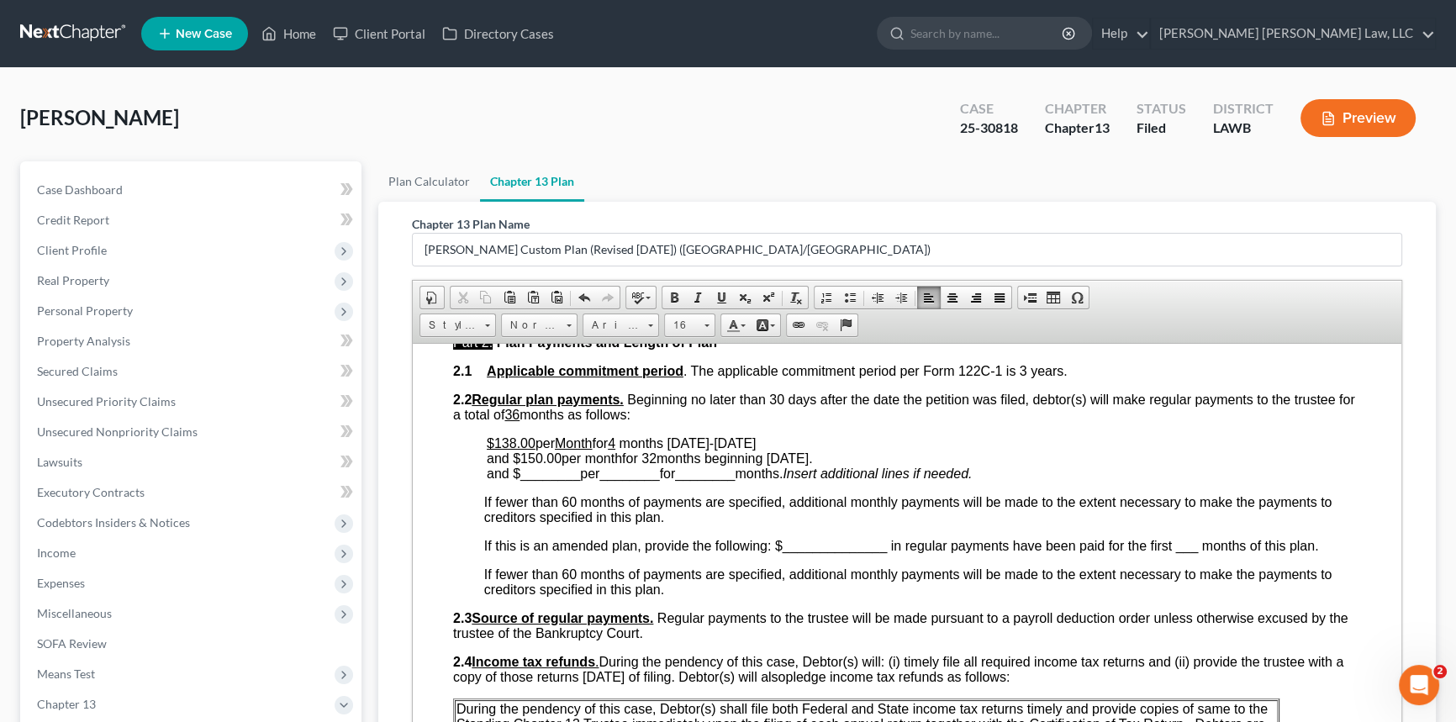
click at [659, 465] on span "months [DATE]-[DATE] and $150.00 per month for 32 months beginning [DATE]." at bounding box center [650, 449] width 326 height 29
click at [658, 465] on span "months [DATE]-[DATE] and $150.00 per month for 32 months beginning [DATE]." at bounding box center [650, 449] width 326 height 29
click at [722, 300] on span at bounding box center [720, 297] width 13 height 13
click at [596, 465] on span "months [DATE]-[DATE] and $150.00 per month for 32 months beginning [DATE]." at bounding box center [648, 449] width 322 height 29
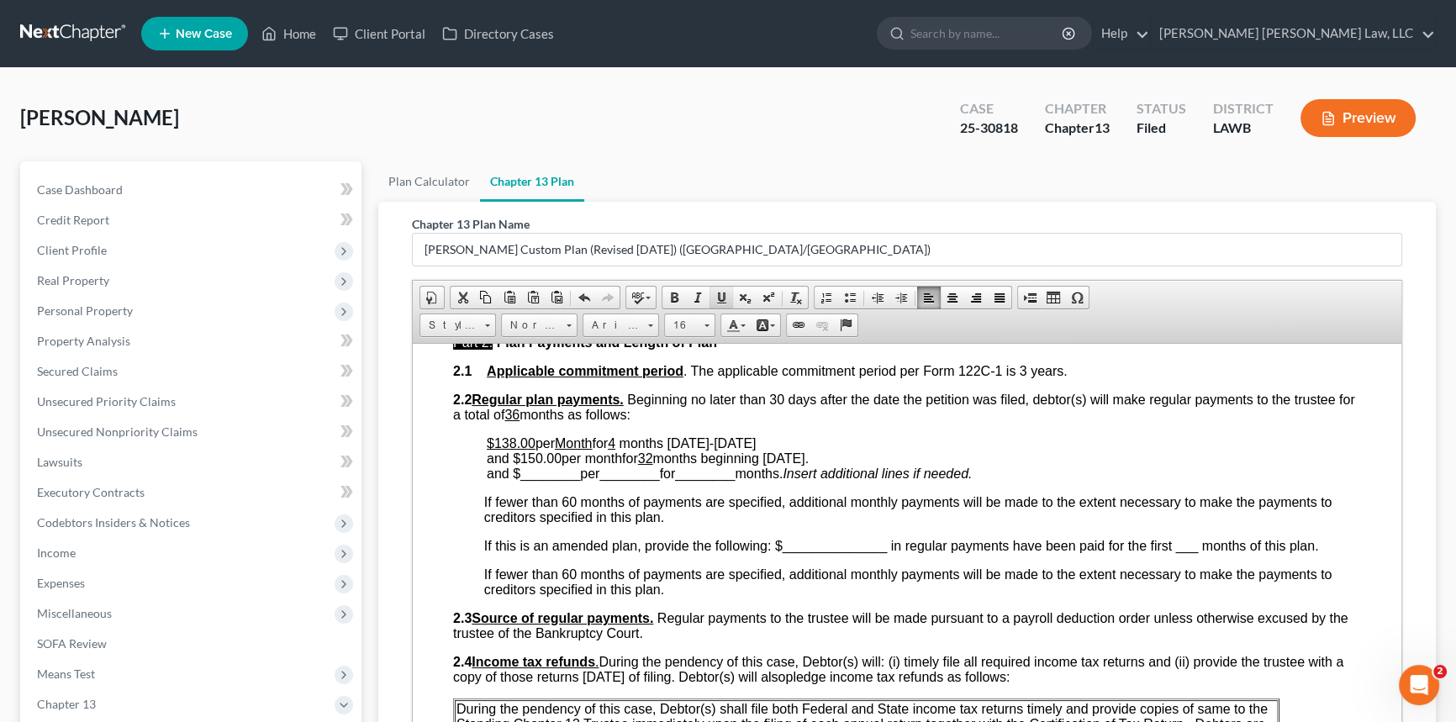
click at [722, 298] on span at bounding box center [720, 297] width 13 height 13
click at [530, 465] on span "months [DATE]-[DATE] and $150.00 per month for 32 months beginning [DATE]." at bounding box center [646, 449] width 319 height 29
click at [719, 292] on span at bounding box center [720, 297] width 13 height 13
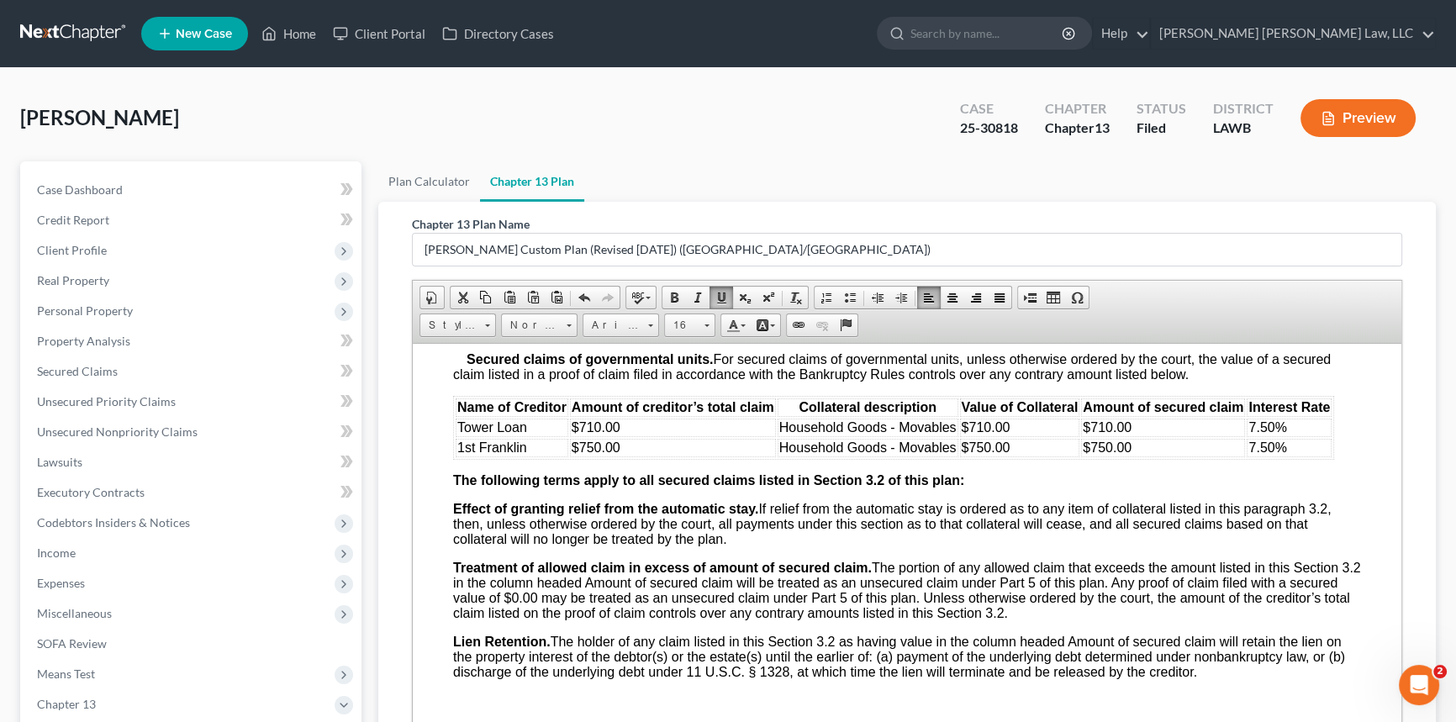
scroll to position [1910, 0]
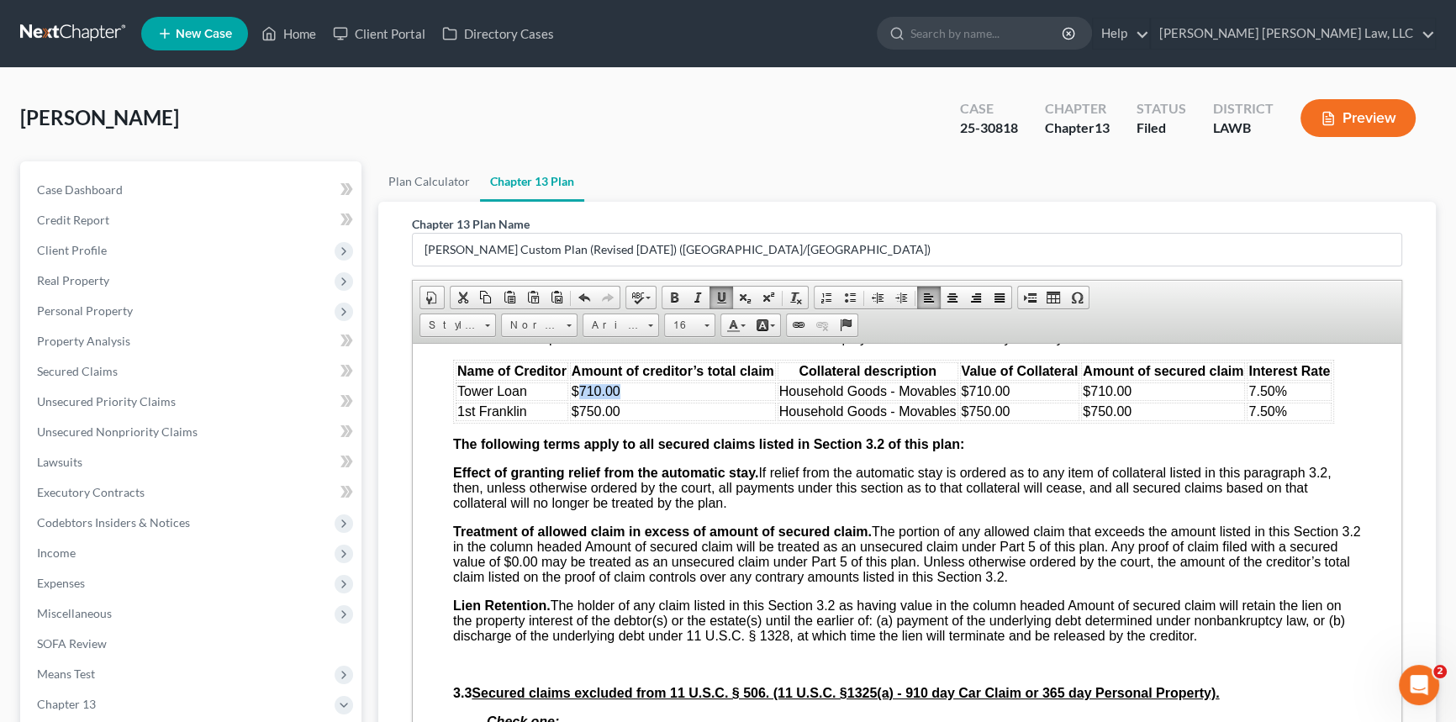
drag, startPoint x: 579, startPoint y: 453, endPoint x: 623, endPoint y: 456, distance: 43.8
click at [623, 400] on td "$710.00" at bounding box center [673, 391] width 206 height 18
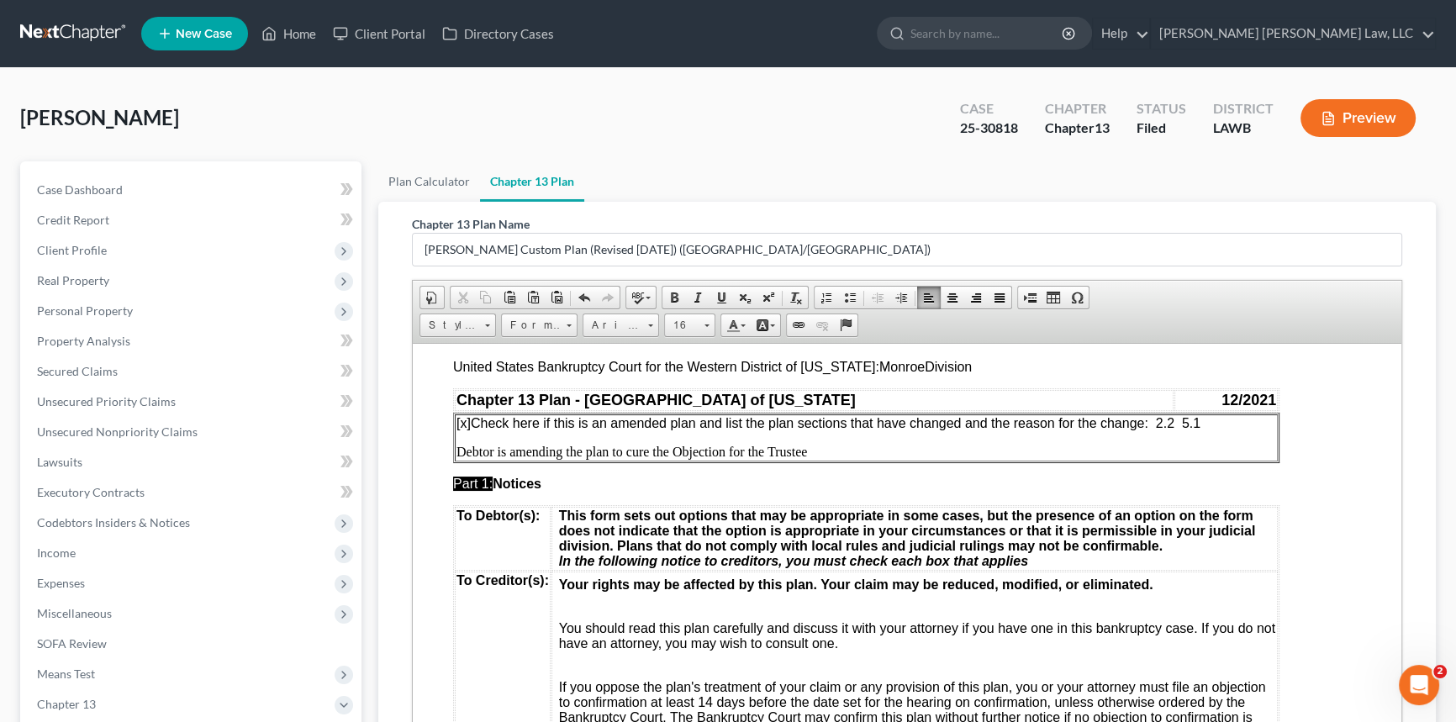
scroll to position [0, 0]
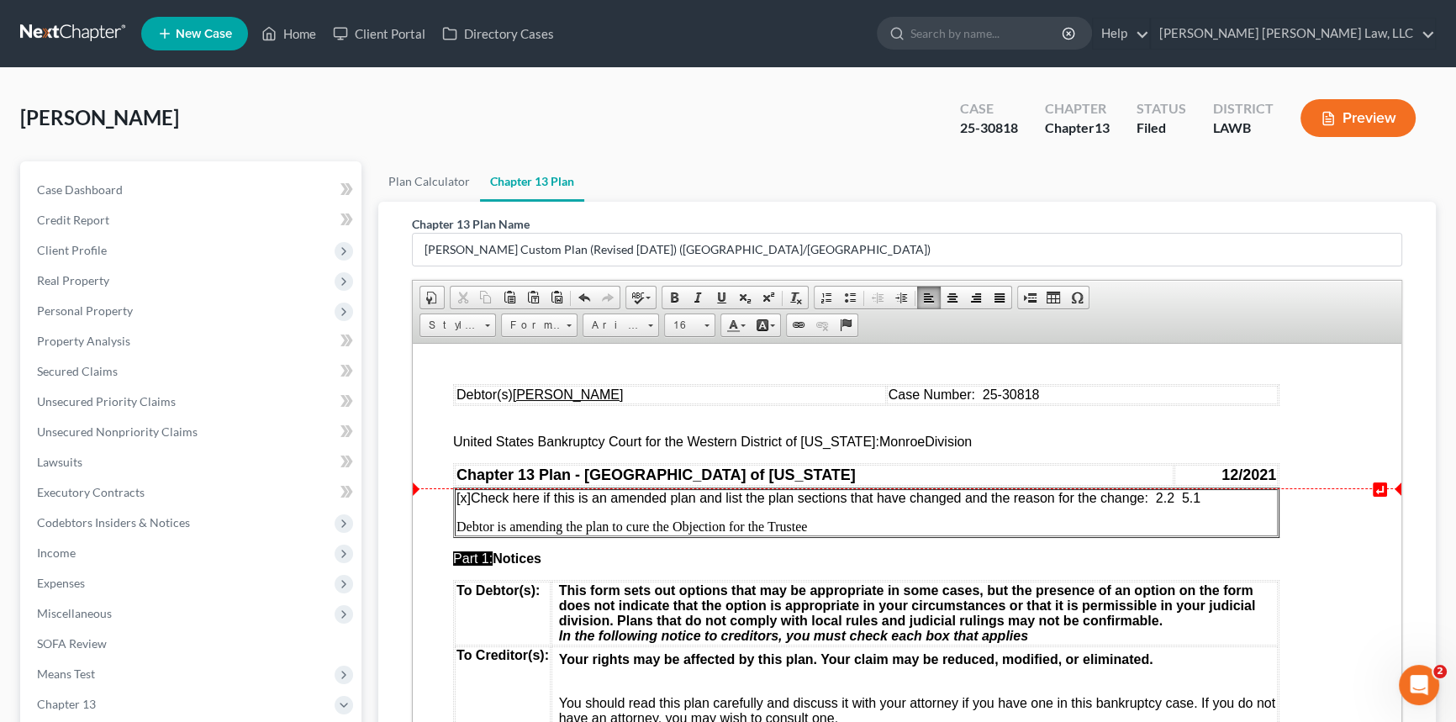
click at [1182, 498] on span "[x ] Check here if this is an amended plan and list the plan sections that have…" at bounding box center [828, 497] width 744 height 14
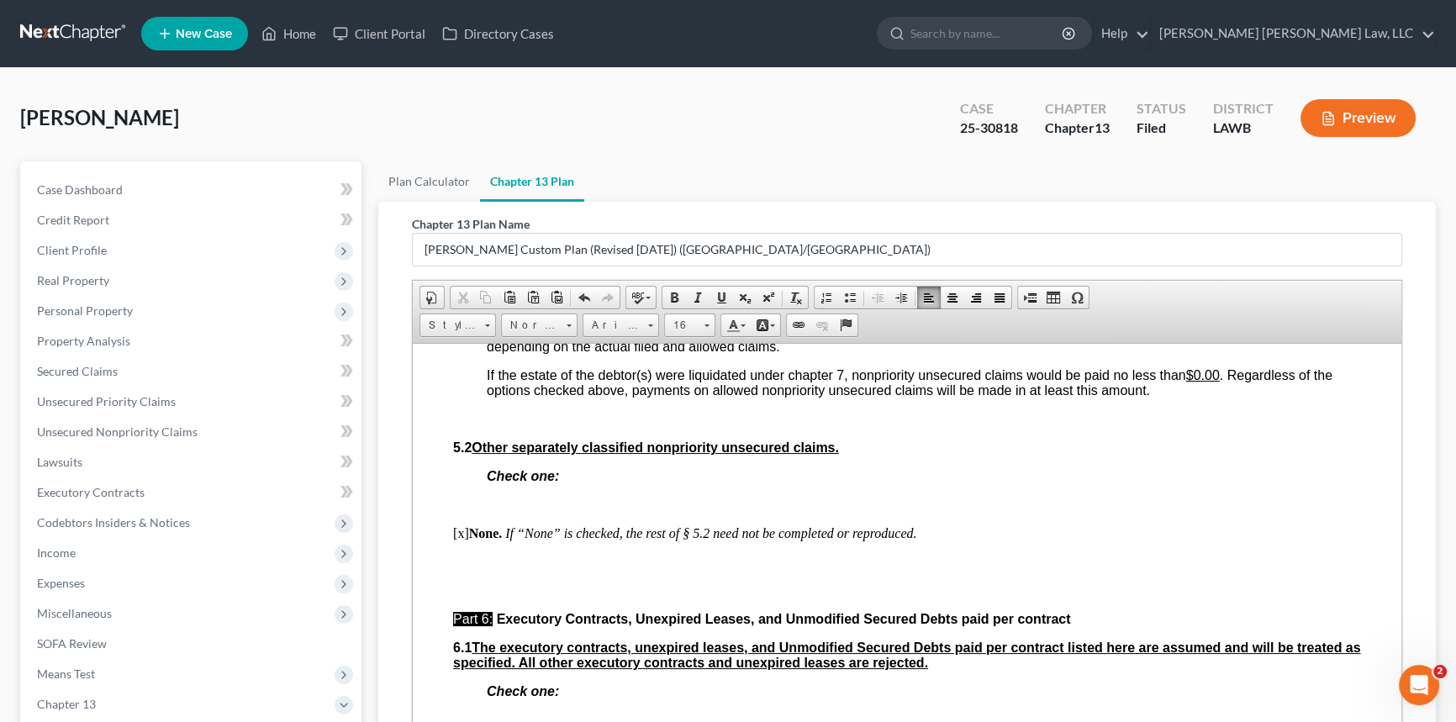
scroll to position [4126, 0]
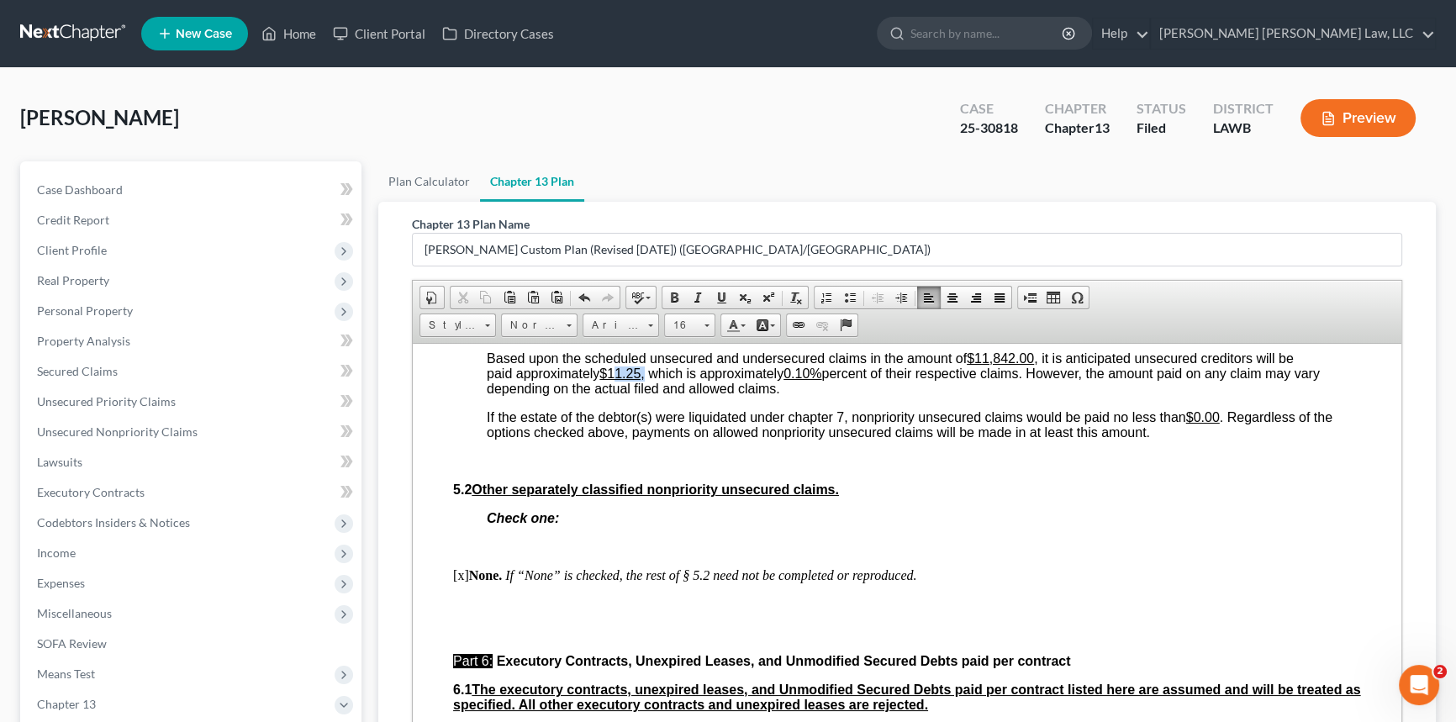
drag, startPoint x: 620, startPoint y: 517, endPoint x: 647, endPoint y: 519, distance: 27.0
click at [647, 395] on span "Based upon the scheduled unsecured and undersecured claims in the amount of $11…" at bounding box center [903, 372] width 833 height 45
click at [811, 380] on u "0.10%" at bounding box center [795, 373] width 38 height 14
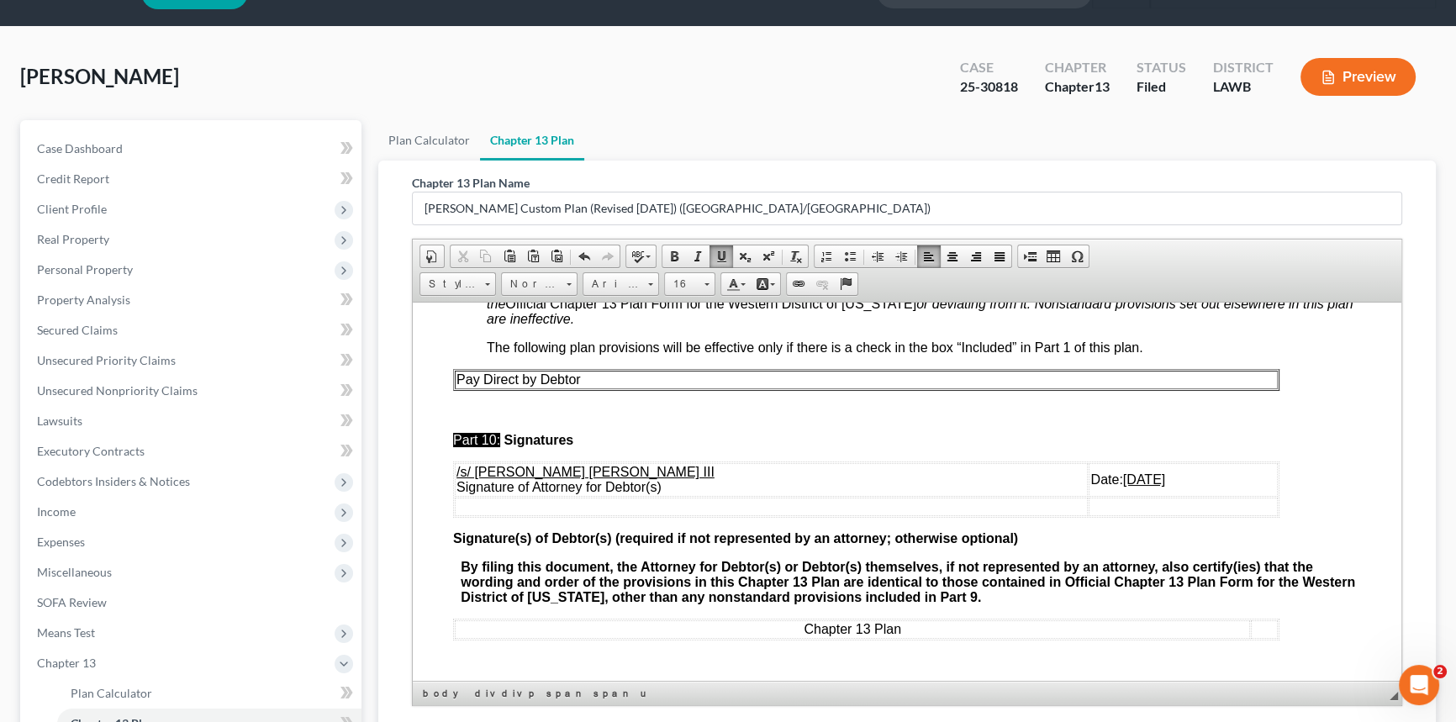
scroll to position [76, 0]
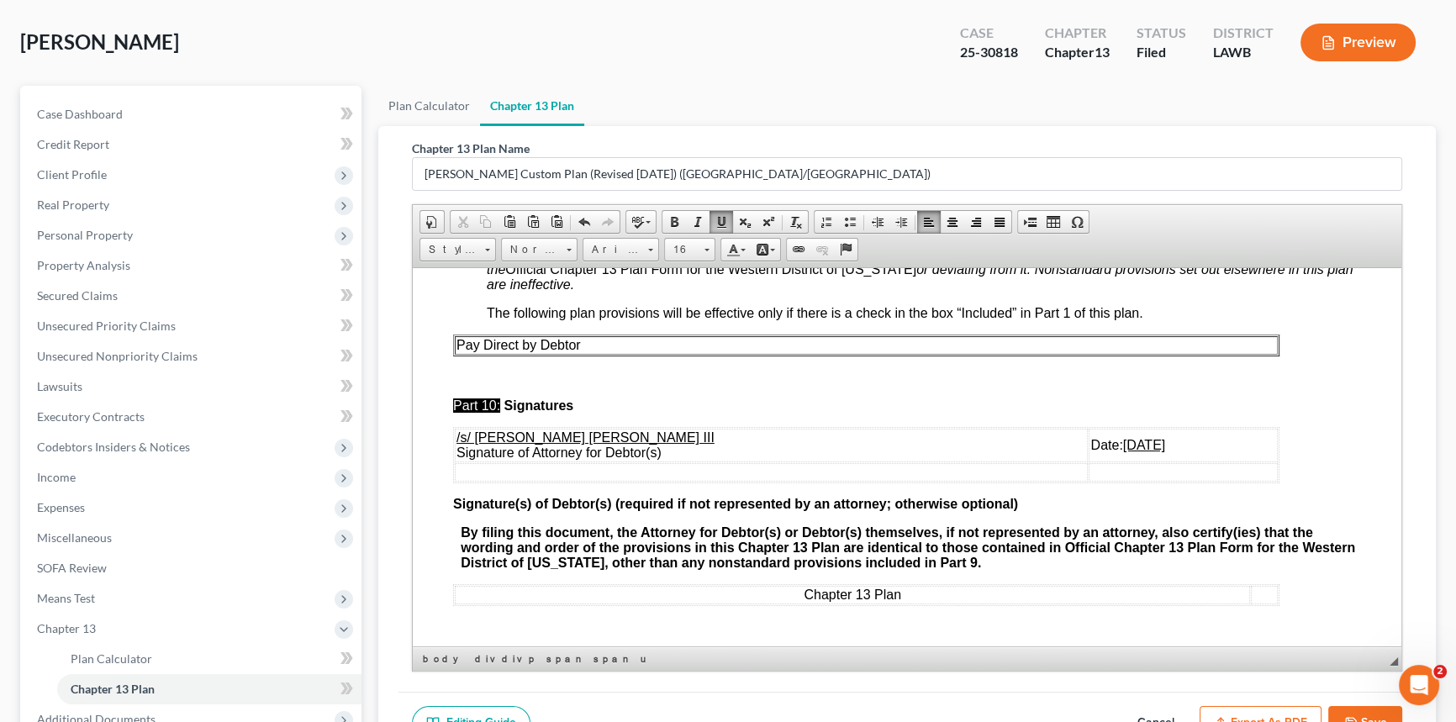
click at [1123, 438] on u "[DATE]" at bounding box center [1144, 444] width 42 height 14
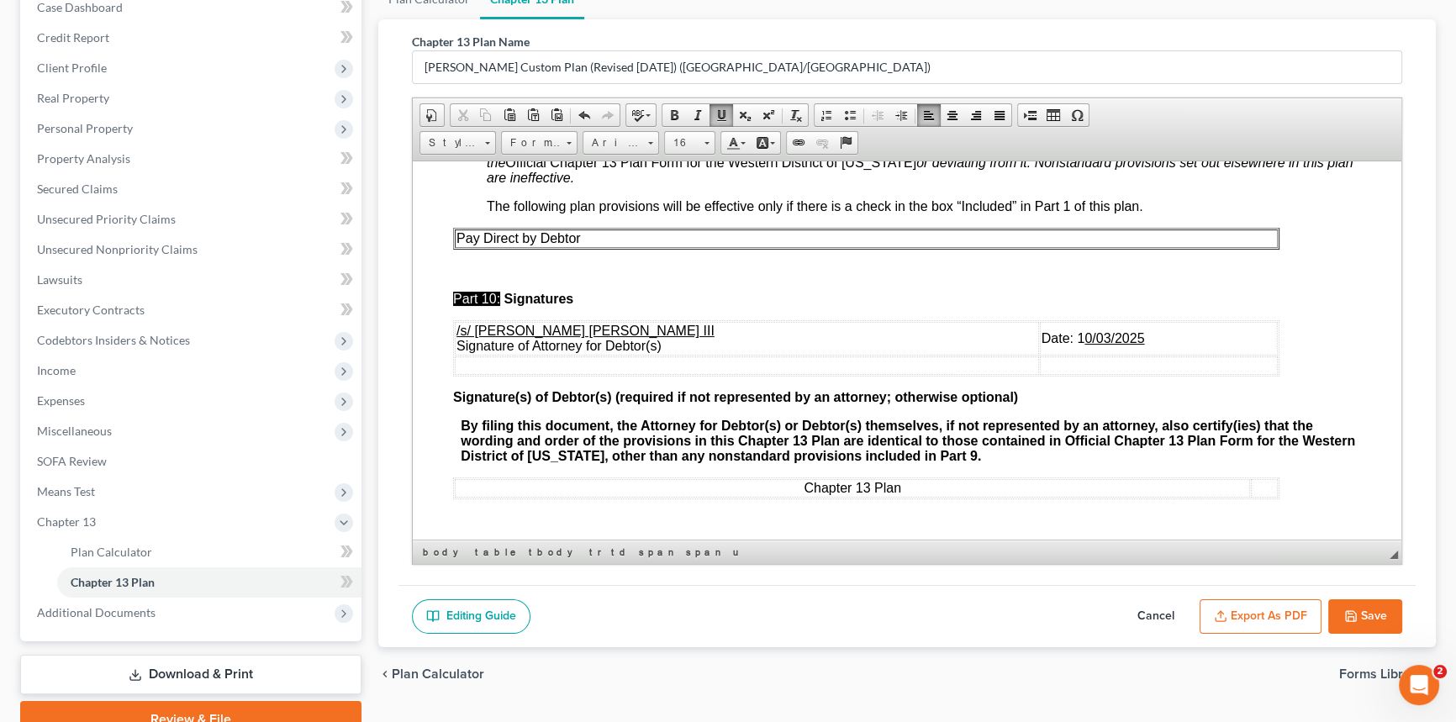
scroll to position [261, 0]
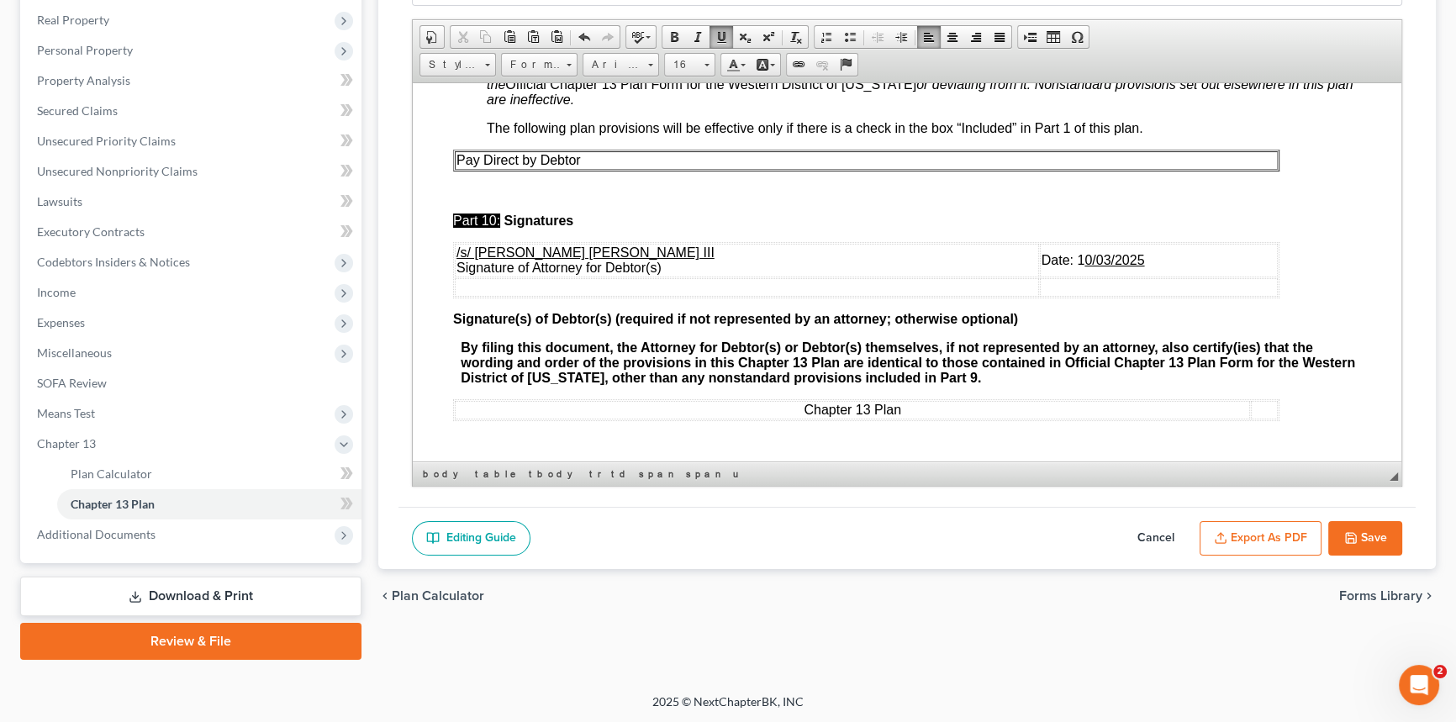
click at [1252, 530] on button "Export as PDF" at bounding box center [1260, 538] width 122 height 35
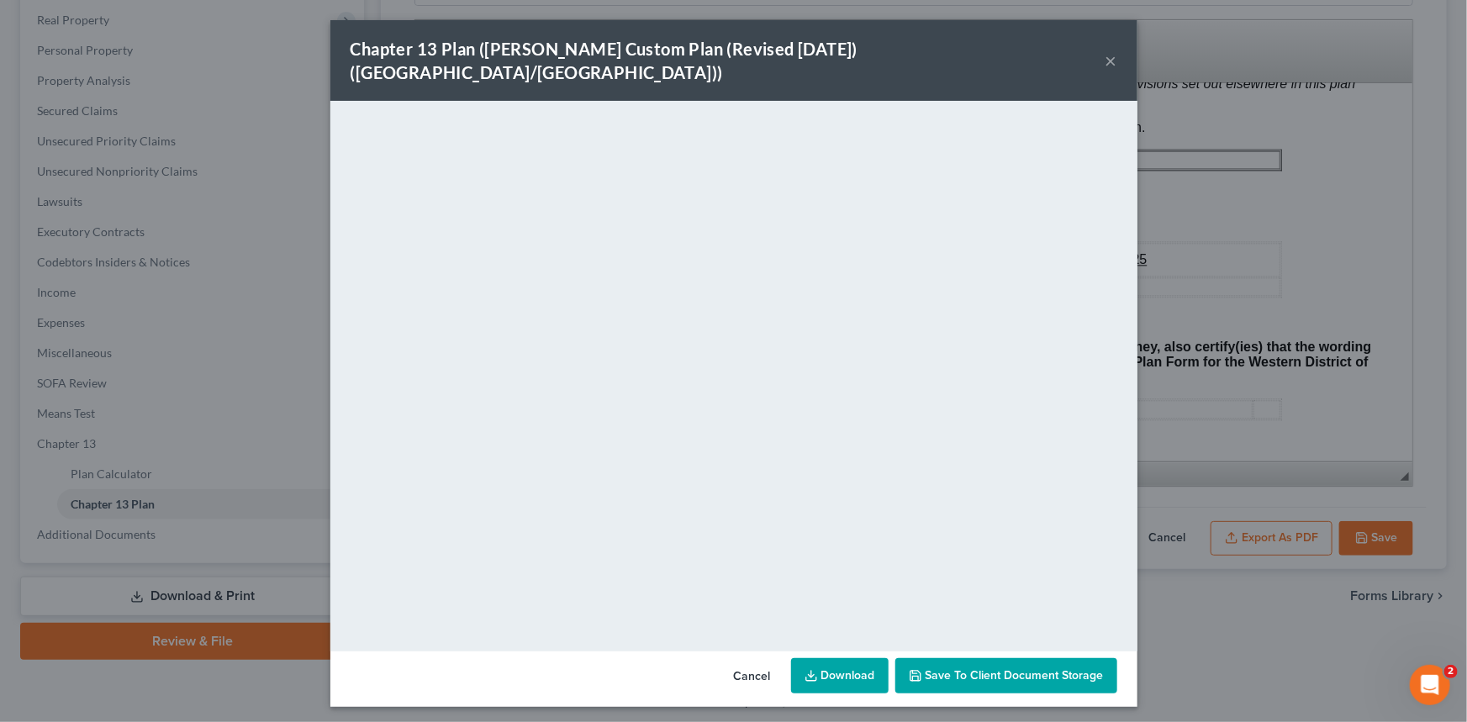
click at [1112, 50] on button "×" at bounding box center [1111, 60] width 12 height 20
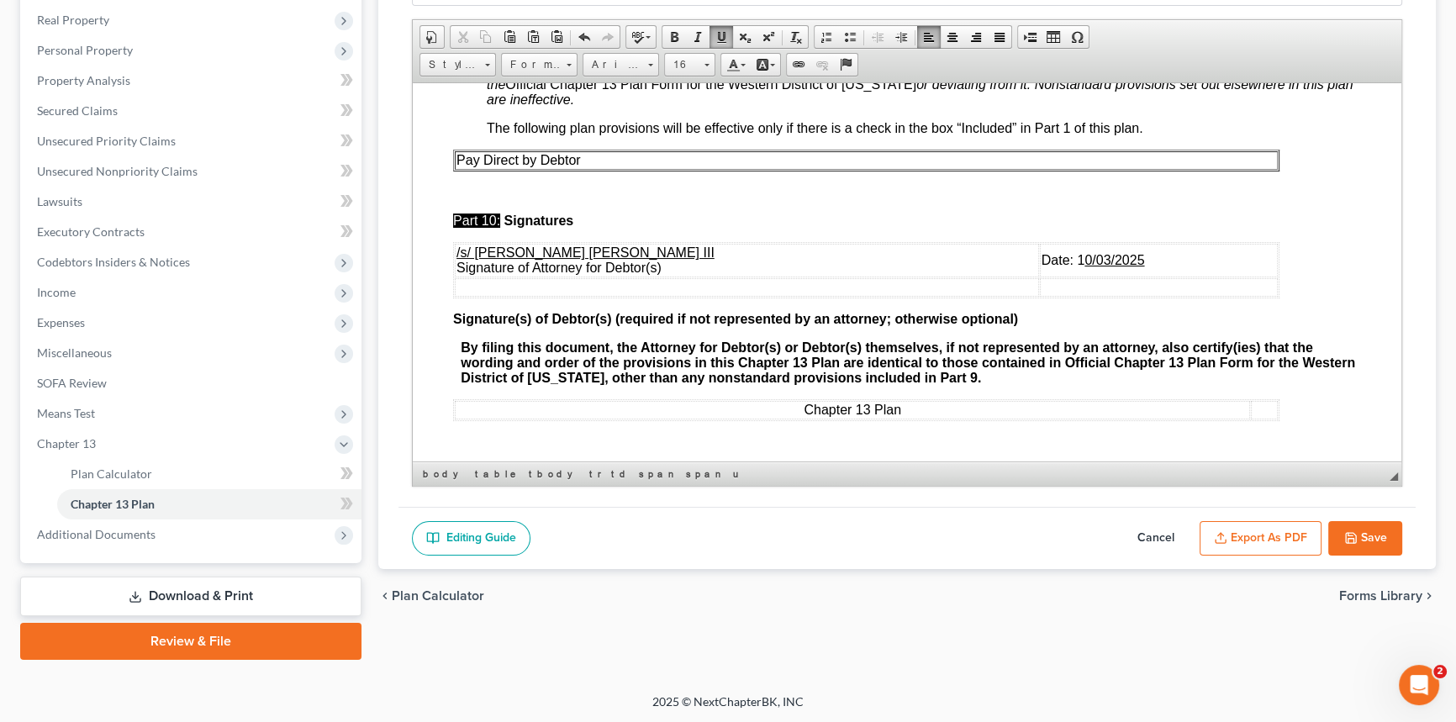
click at [1378, 538] on button "Save" at bounding box center [1365, 538] width 74 height 35
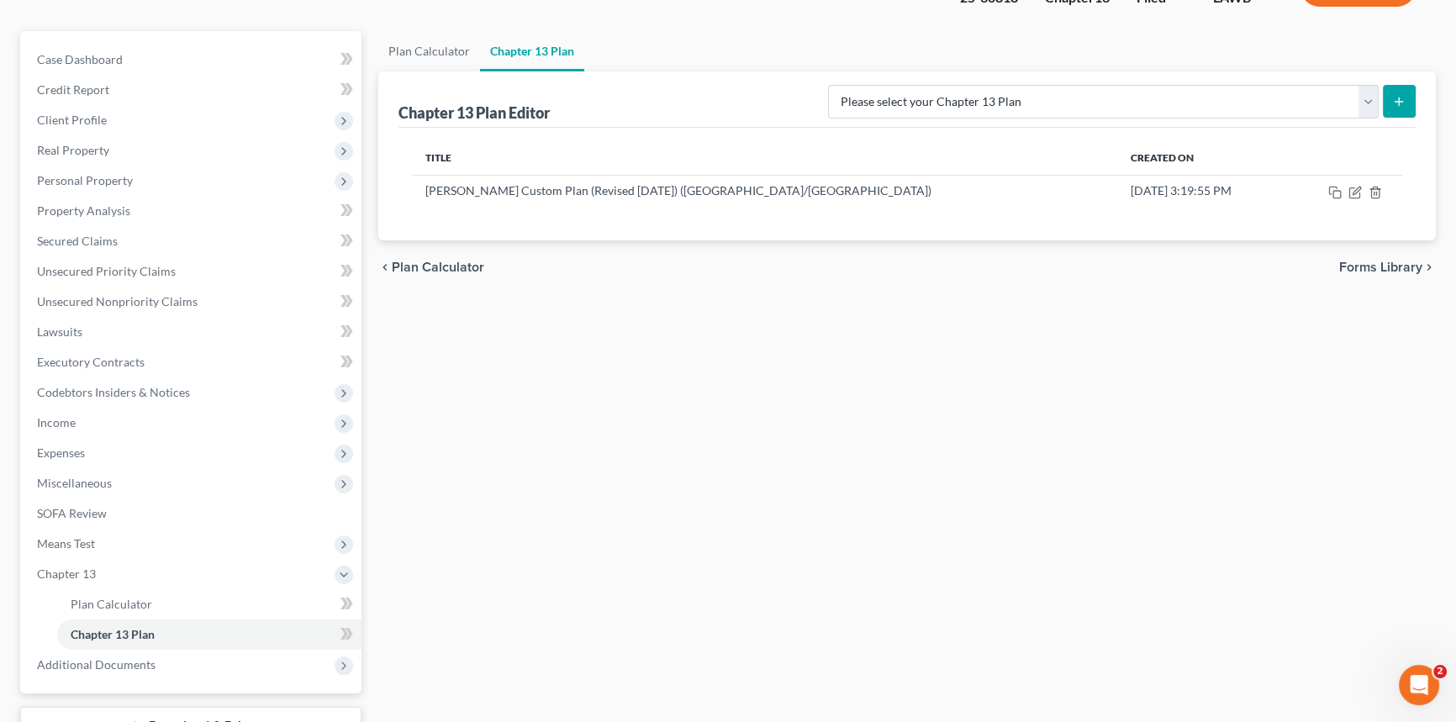
scroll to position [0, 0]
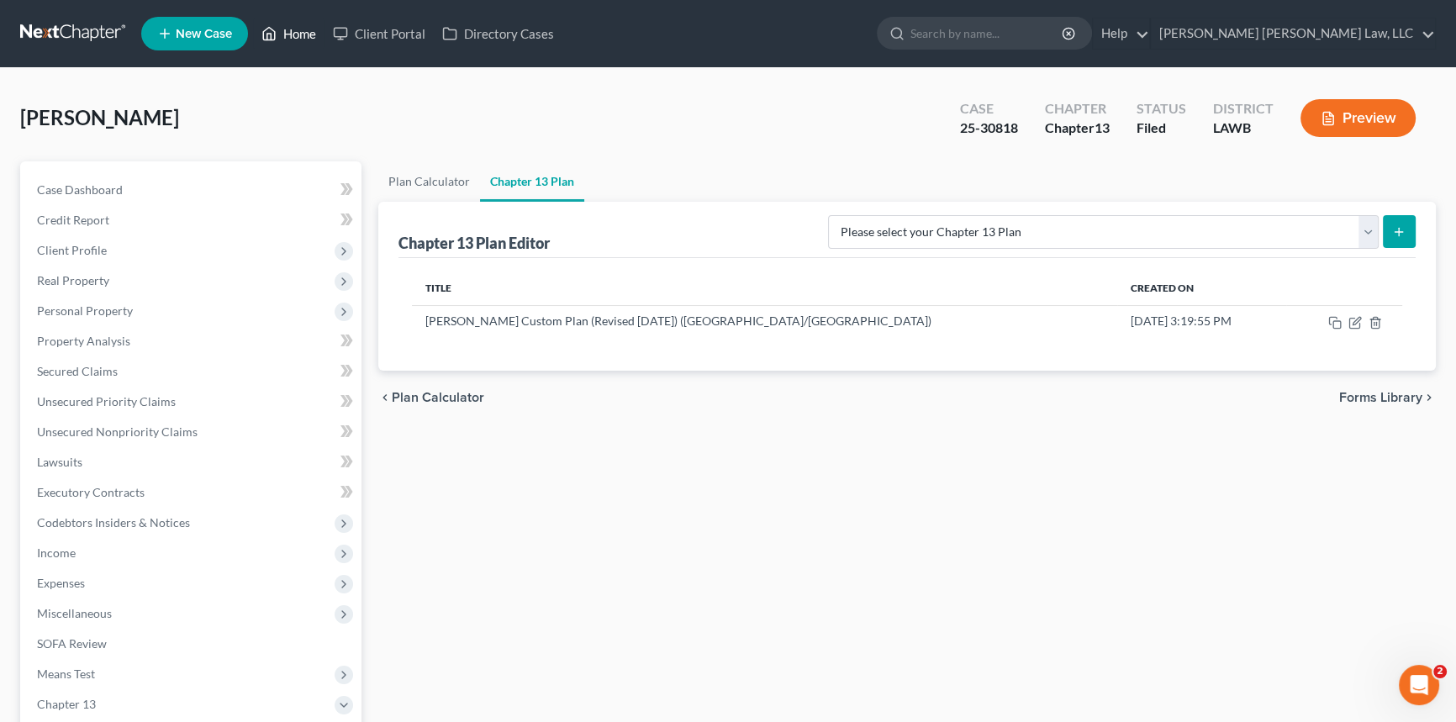
click at [304, 37] on link "Home" at bounding box center [288, 33] width 71 height 30
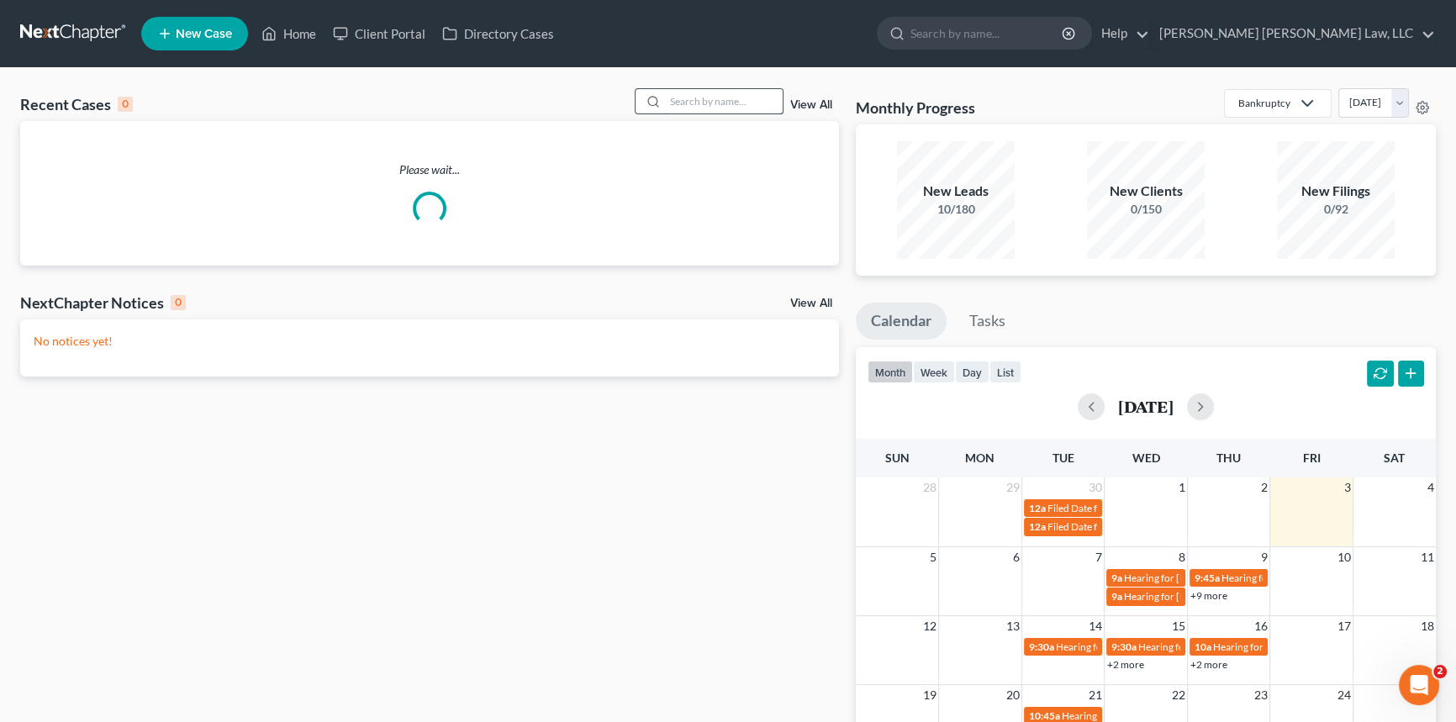
click at [673, 97] on input "search" at bounding box center [724, 101] width 118 height 24
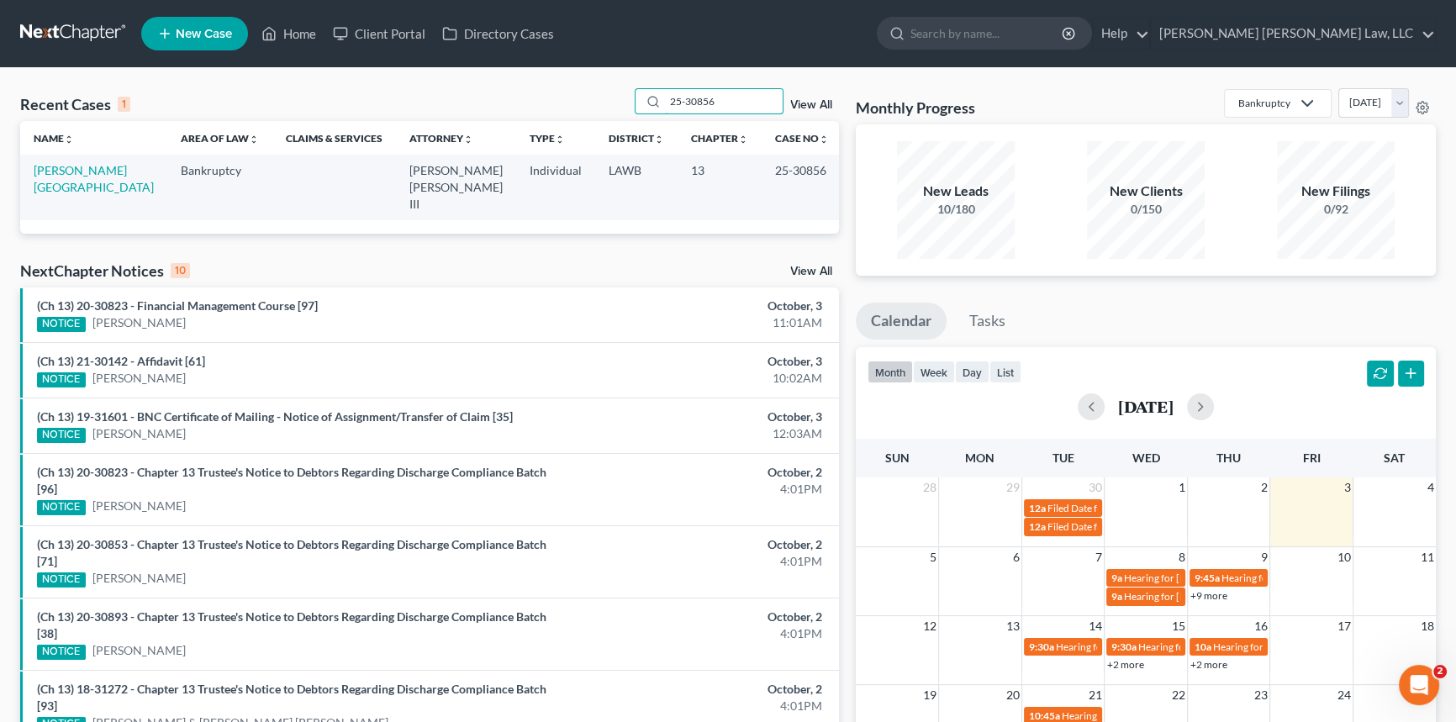
type input "25-30856"
click at [95, 180] on td "[PERSON_NAME][GEOGRAPHIC_DATA]" at bounding box center [93, 187] width 147 height 65
click at [92, 172] on link "[PERSON_NAME][GEOGRAPHIC_DATA]" at bounding box center [94, 178] width 120 height 31
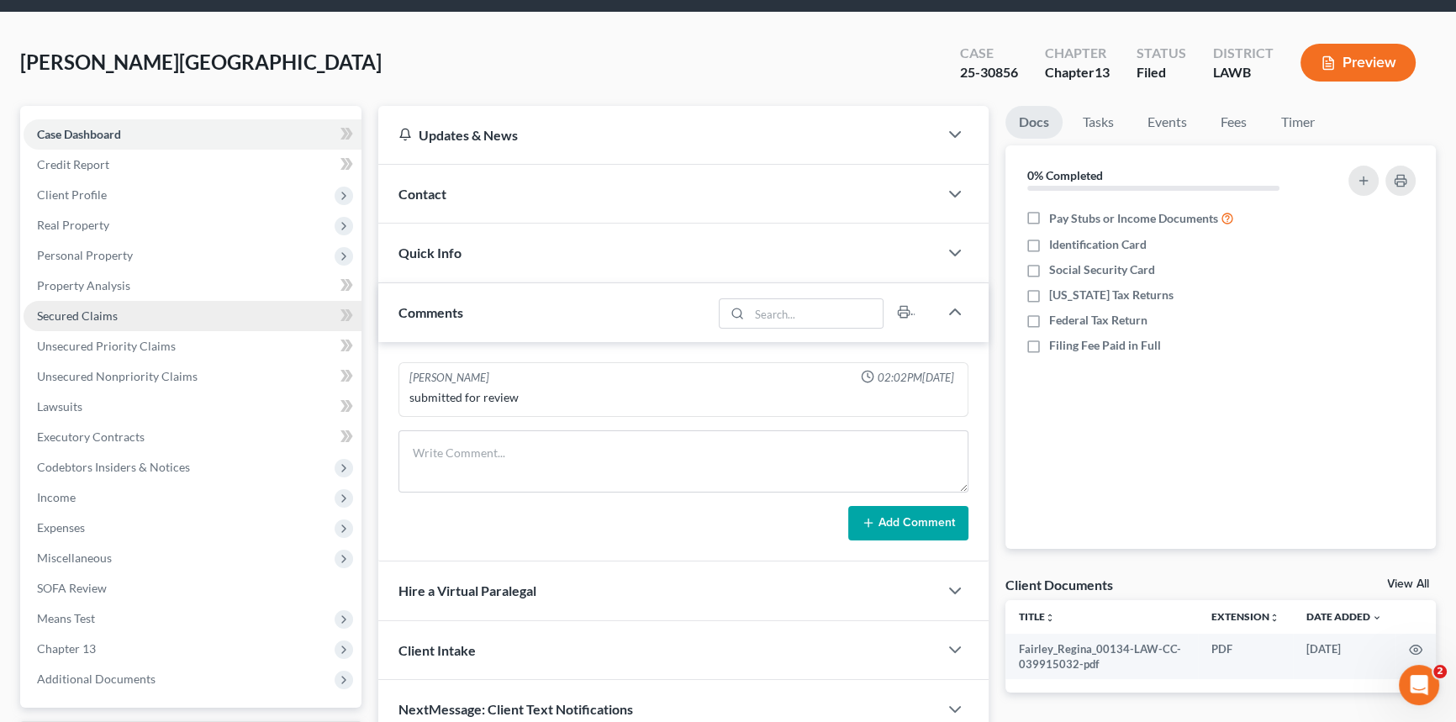
scroll to position [199, 0]
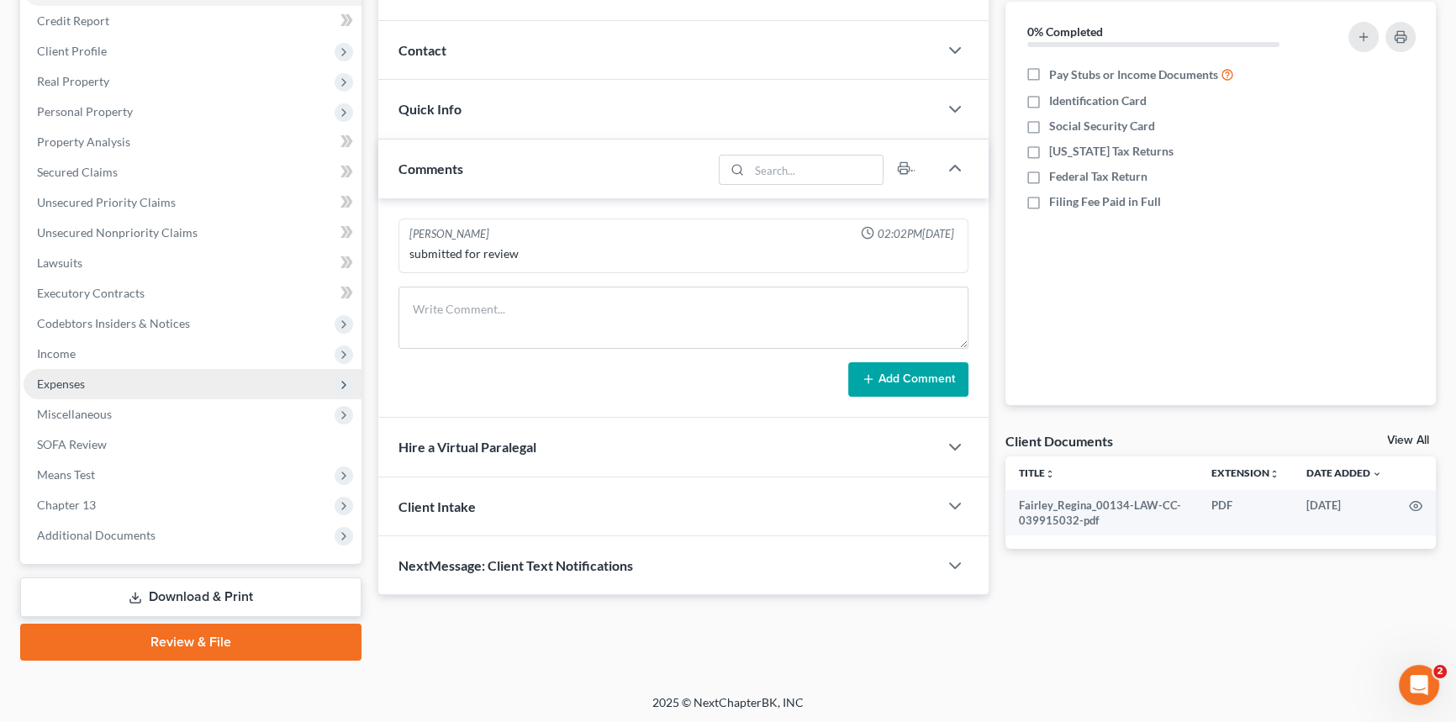
click at [67, 377] on span "Expenses" at bounding box center [61, 384] width 48 height 14
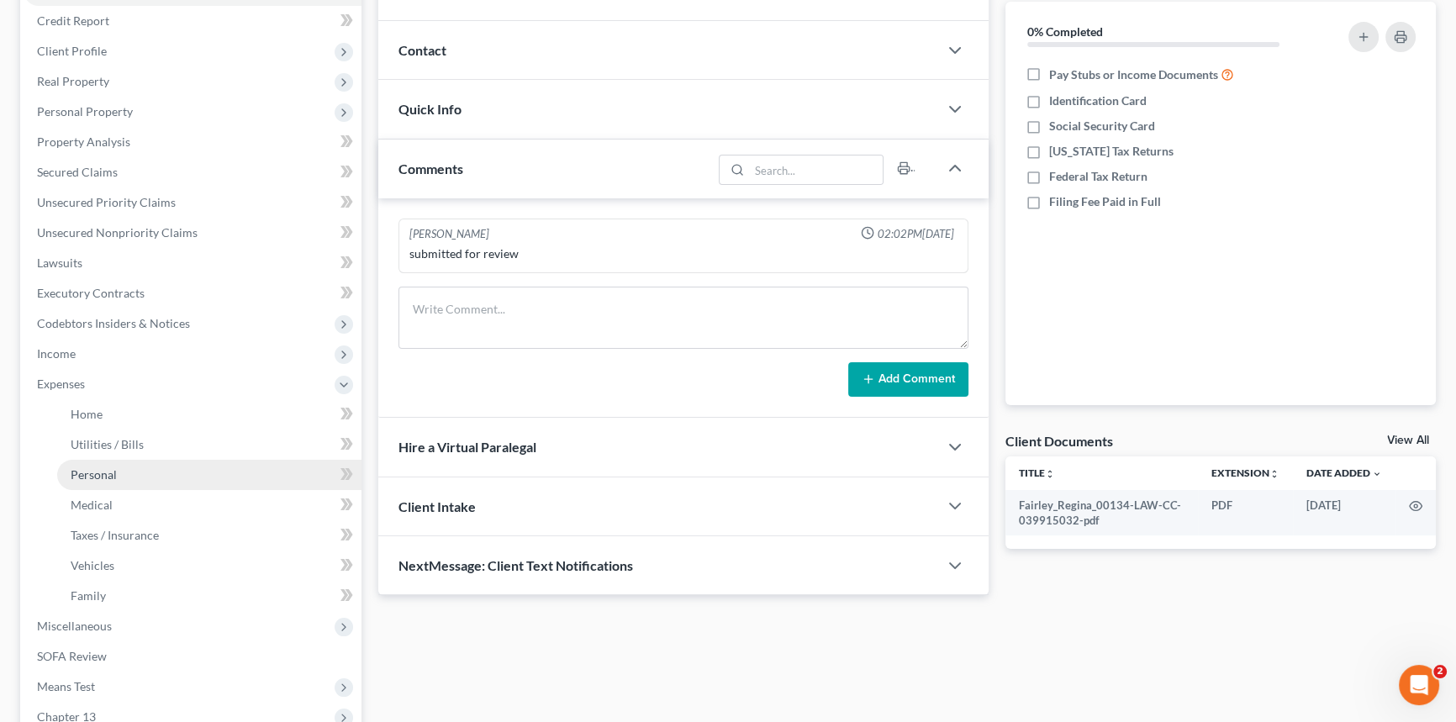
click at [114, 472] on span "Personal" at bounding box center [94, 474] width 46 height 14
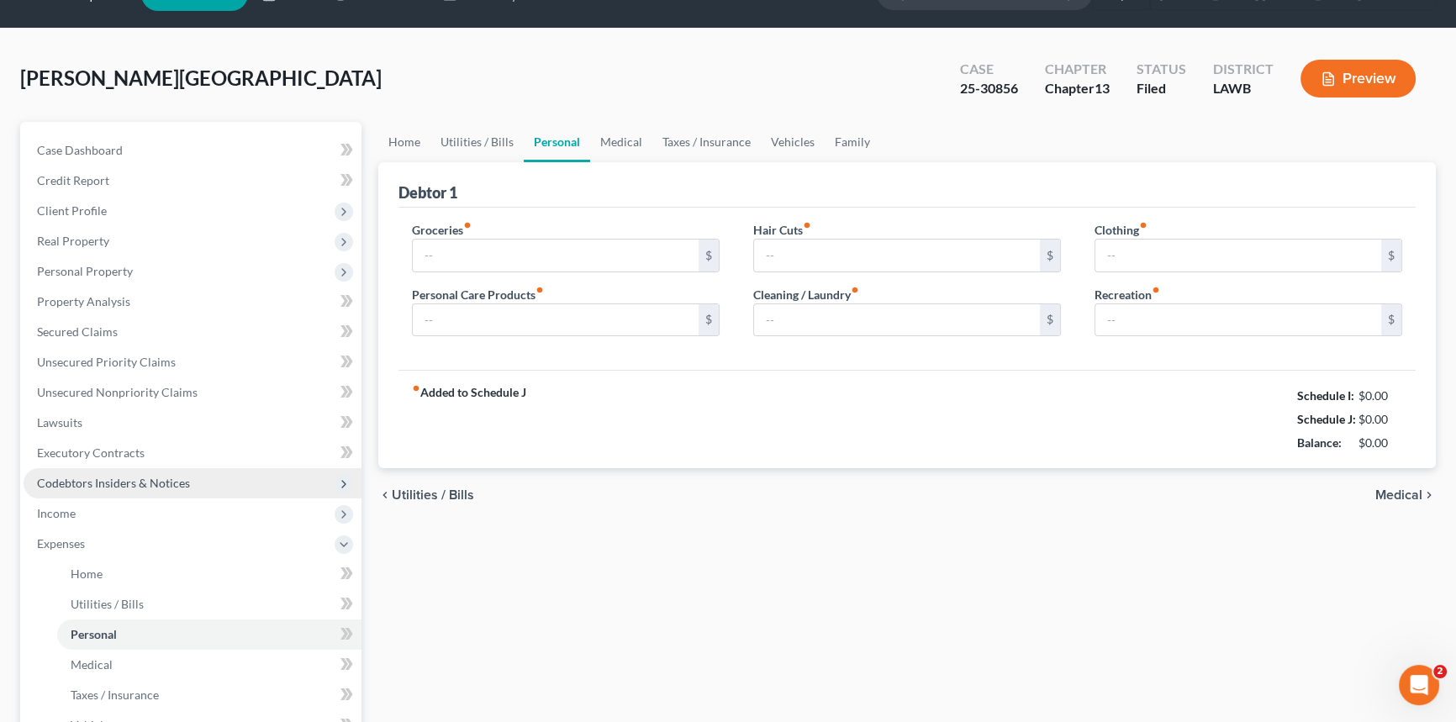
type input "800.00"
type input "90.00"
type input "0.00"
type input "150.00"
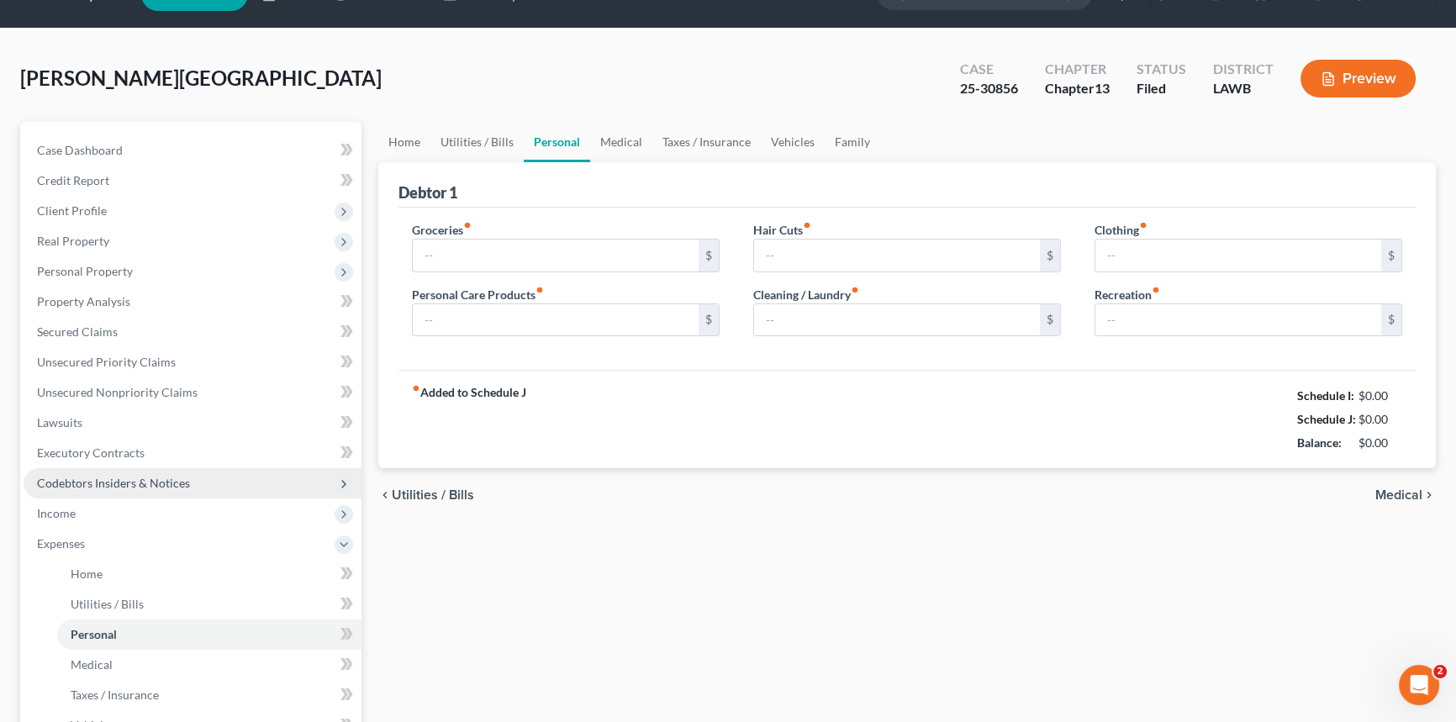
type input "75.00"
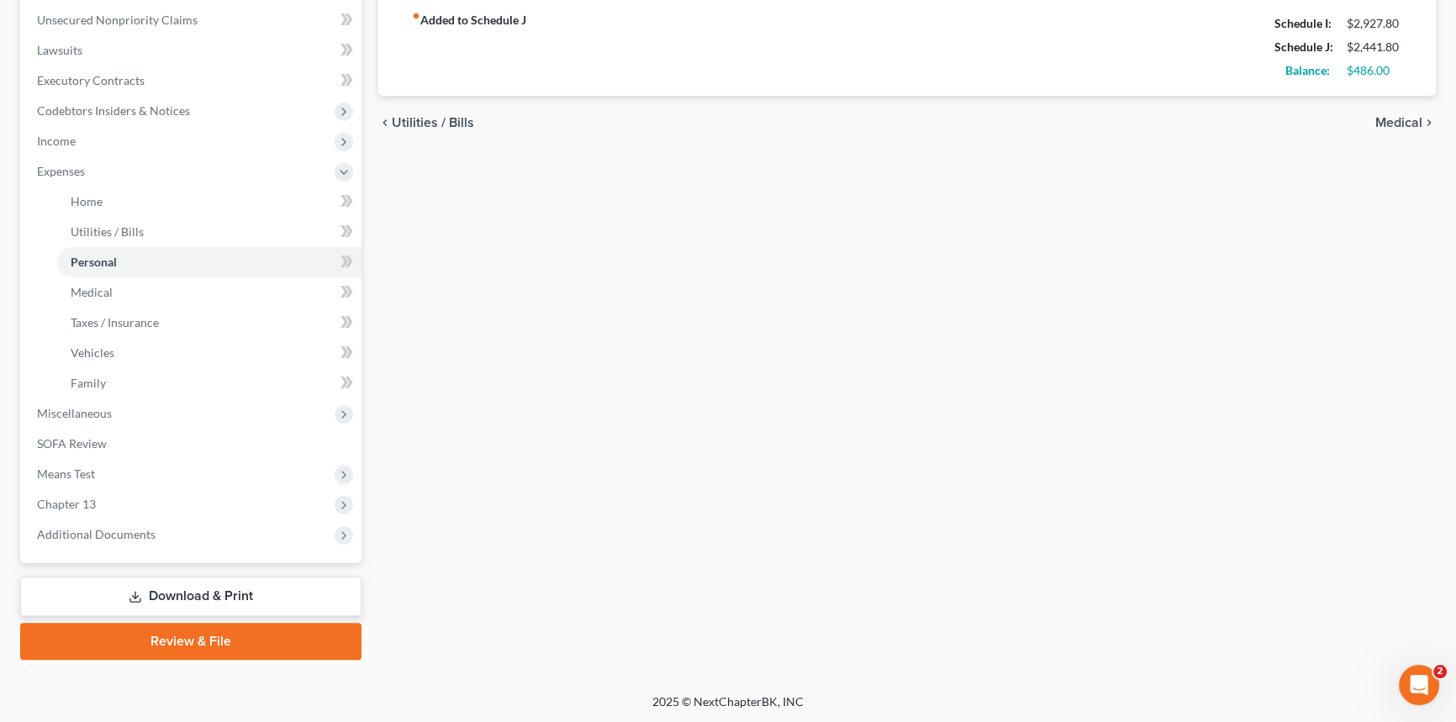
click at [334, 594] on link "Download & Print" at bounding box center [190, 597] width 341 height 40
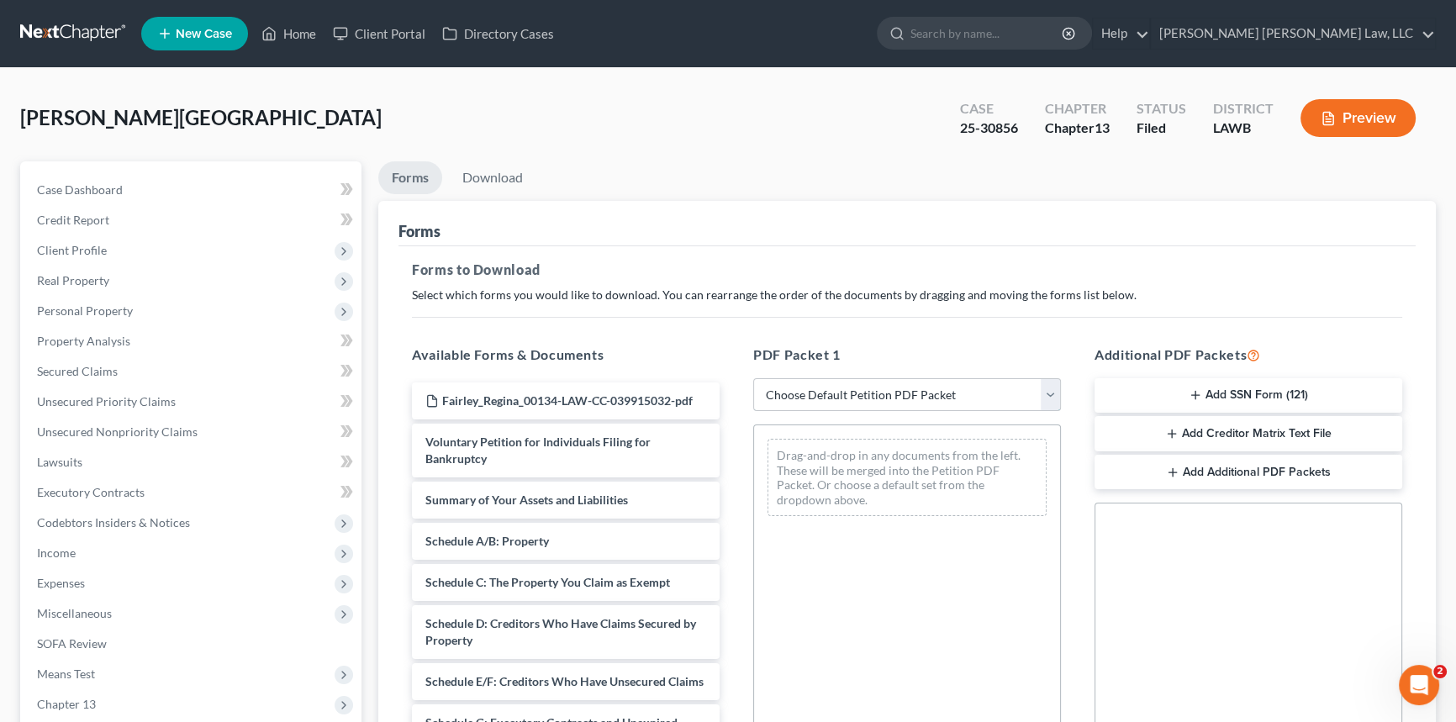
click at [914, 396] on select "Choose Default Petition PDF Packet Complete Bankruptcy Petition (all forms and …" at bounding box center [907, 395] width 308 height 34
select select "2"
click at [753, 378] on select "Choose Default Petition PDF Packet Complete Bankruptcy Petition (all forms and …" at bounding box center [907, 395] width 308 height 34
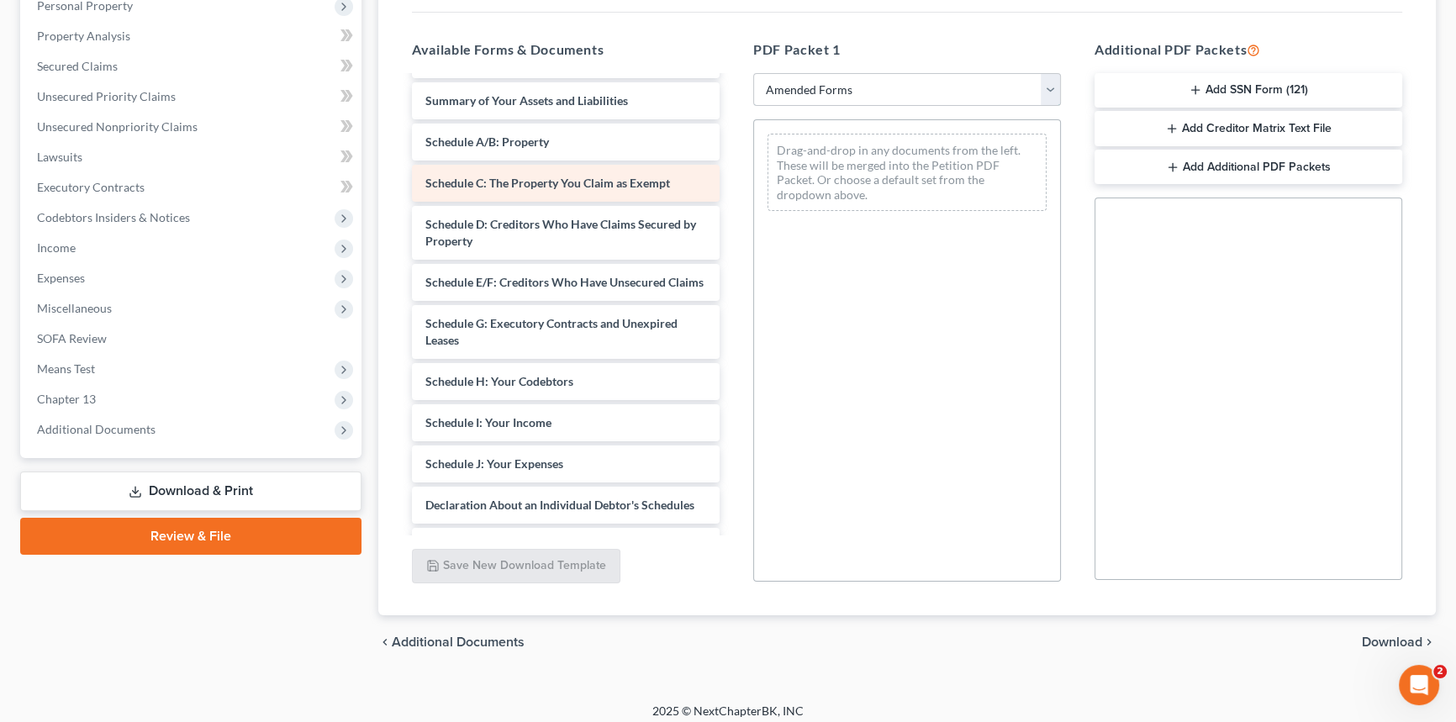
scroll to position [229, 0]
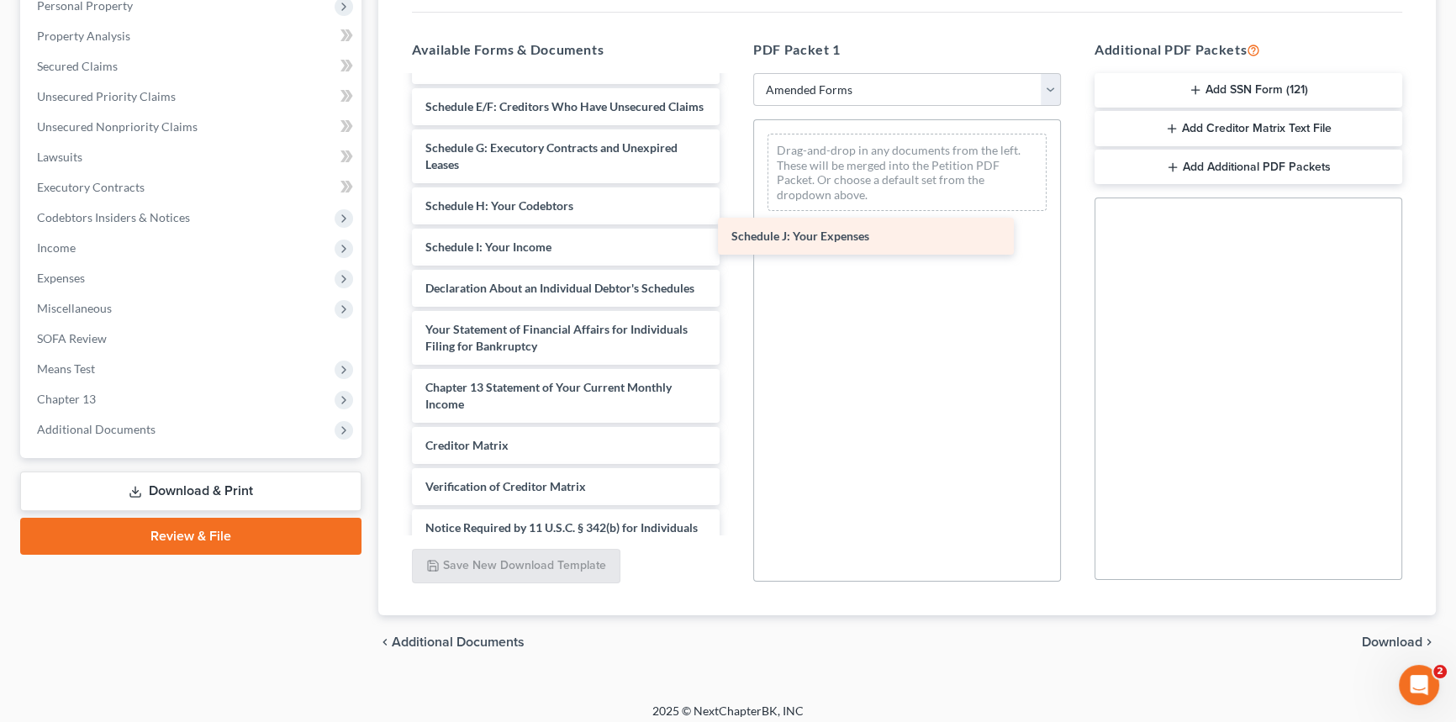
drag, startPoint x: 529, startPoint y: 304, endPoint x: 835, endPoint y: 239, distance: 312.9
click at [733, 239] on div "Schedule J: Your Expenses Voluntary Petition for Individuals Filing for Bankrup…" at bounding box center [565, 227] width 335 height 756
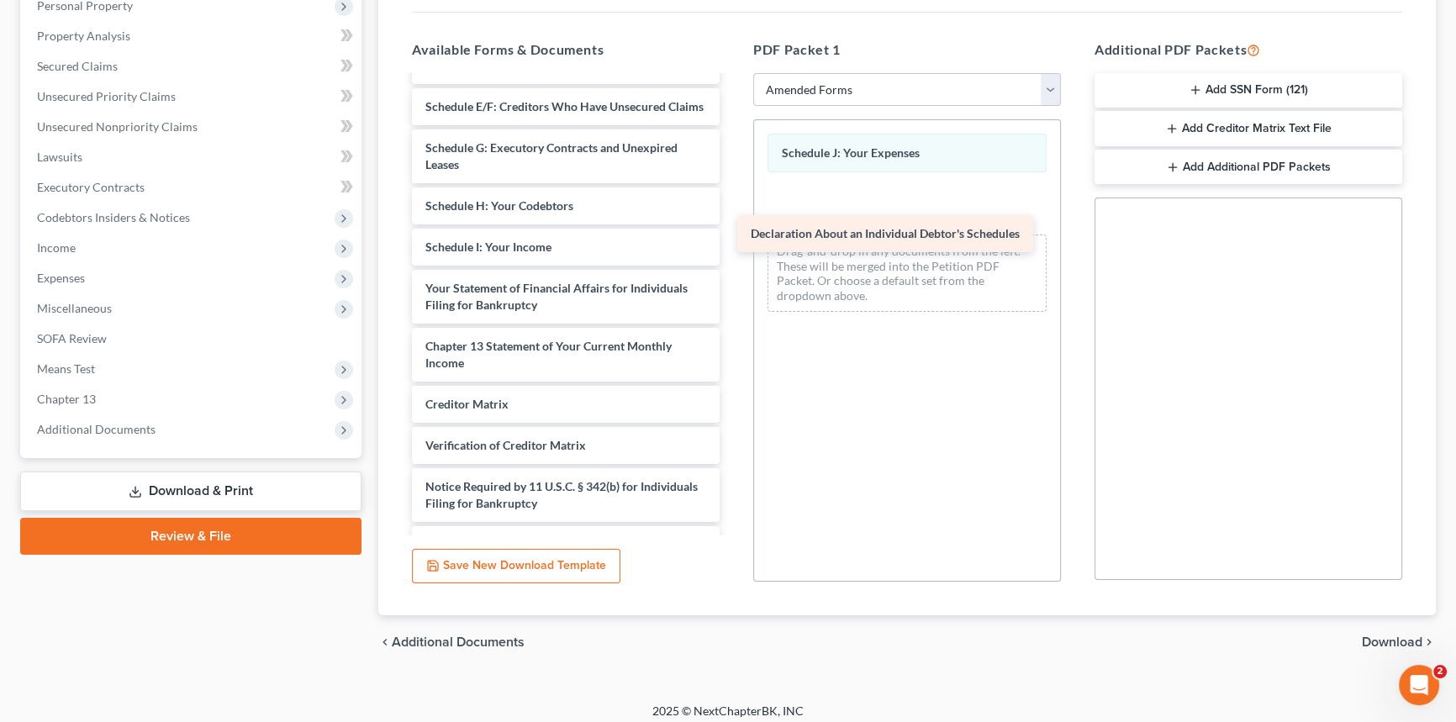
drag, startPoint x: 546, startPoint y: 303, endPoint x: 950, endPoint y: 212, distance: 413.5
click at [733, 212] on div "Declaration About an Individual Debtor's Schedules Voluntary Petition for Indiv…" at bounding box center [565, 206] width 335 height 714
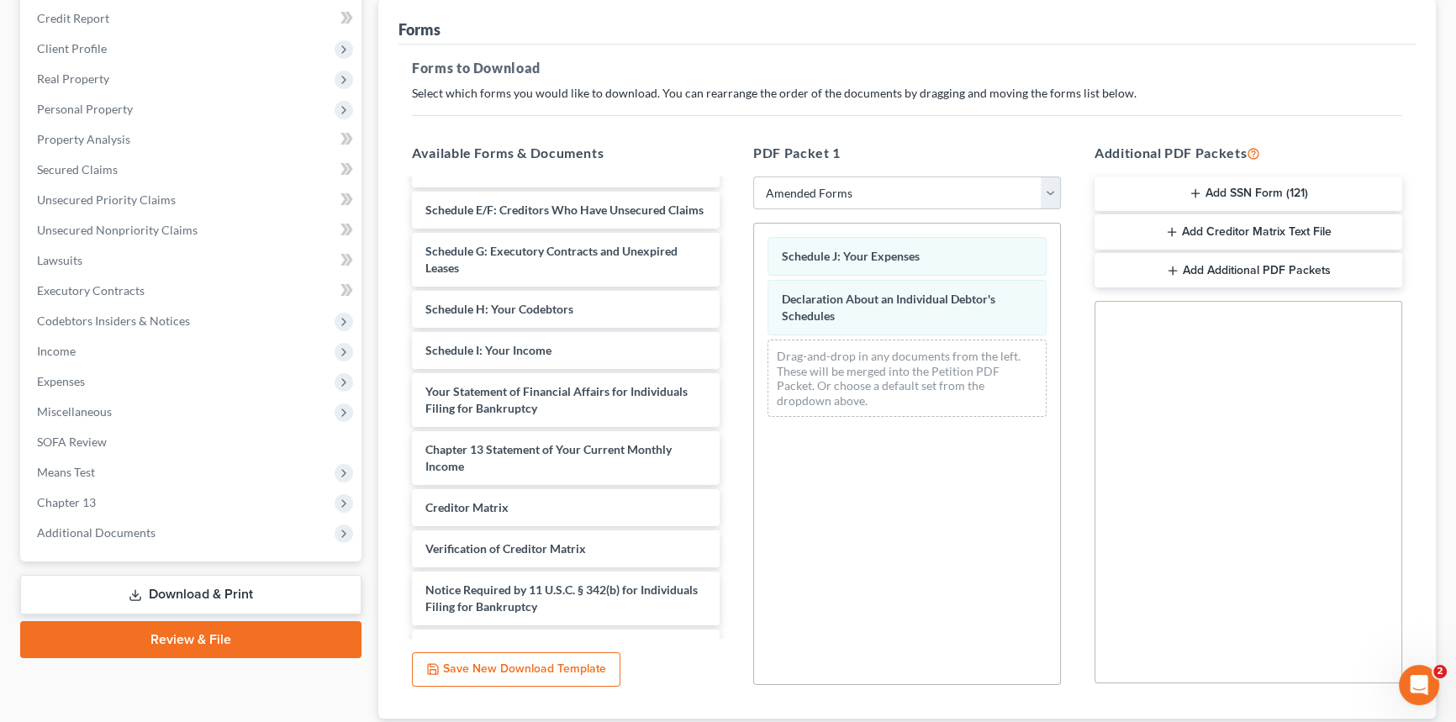
scroll to position [76, 0]
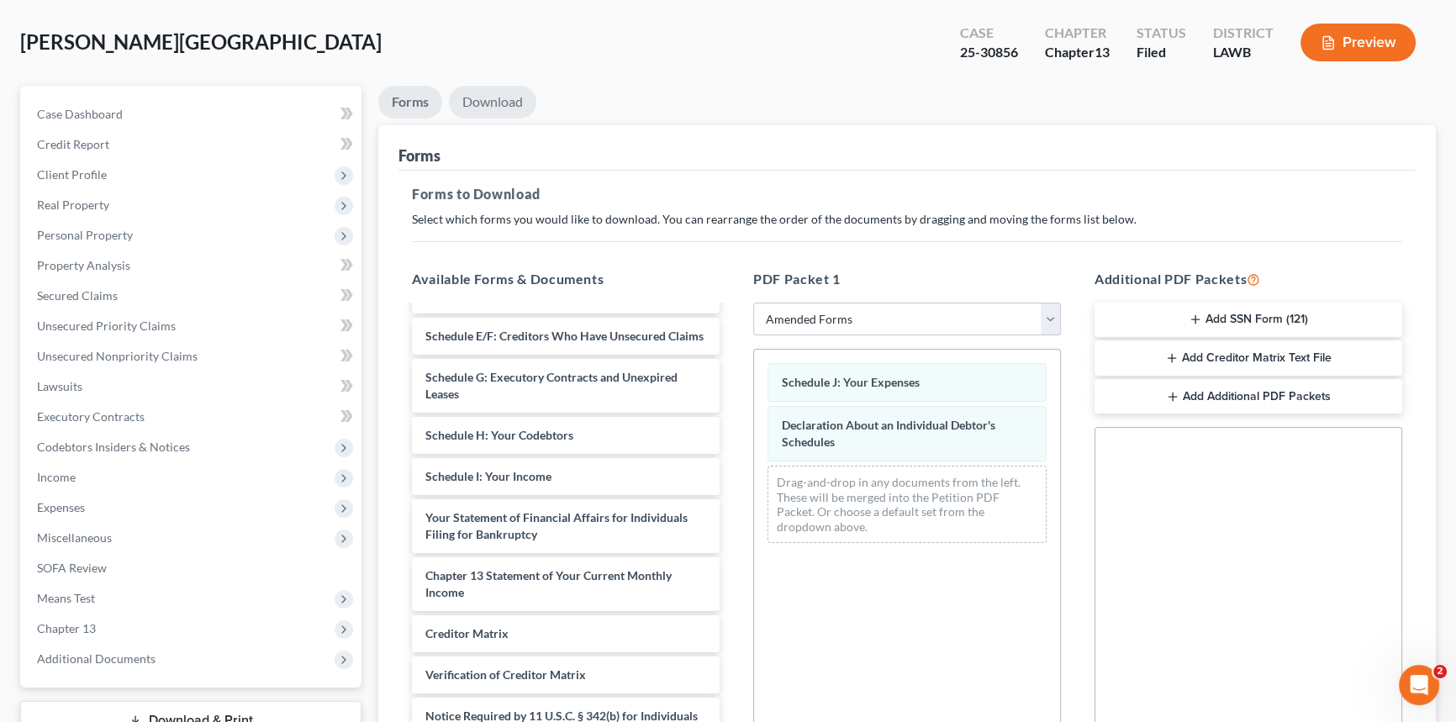
click at [486, 97] on link "Download" at bounding box center [492, 102] width 87 height 33
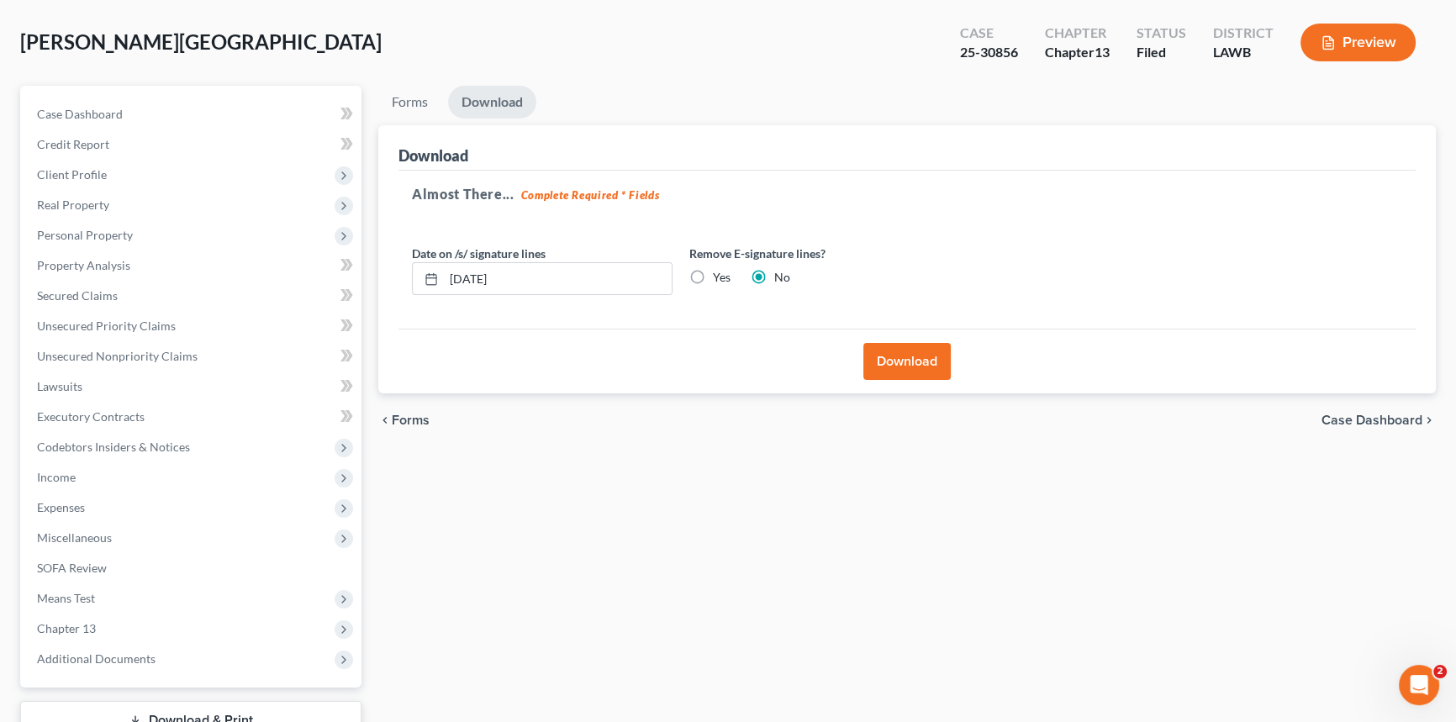
click at [917, 356] on button "Download" at bounding box center [906, 361] width 87 height 37
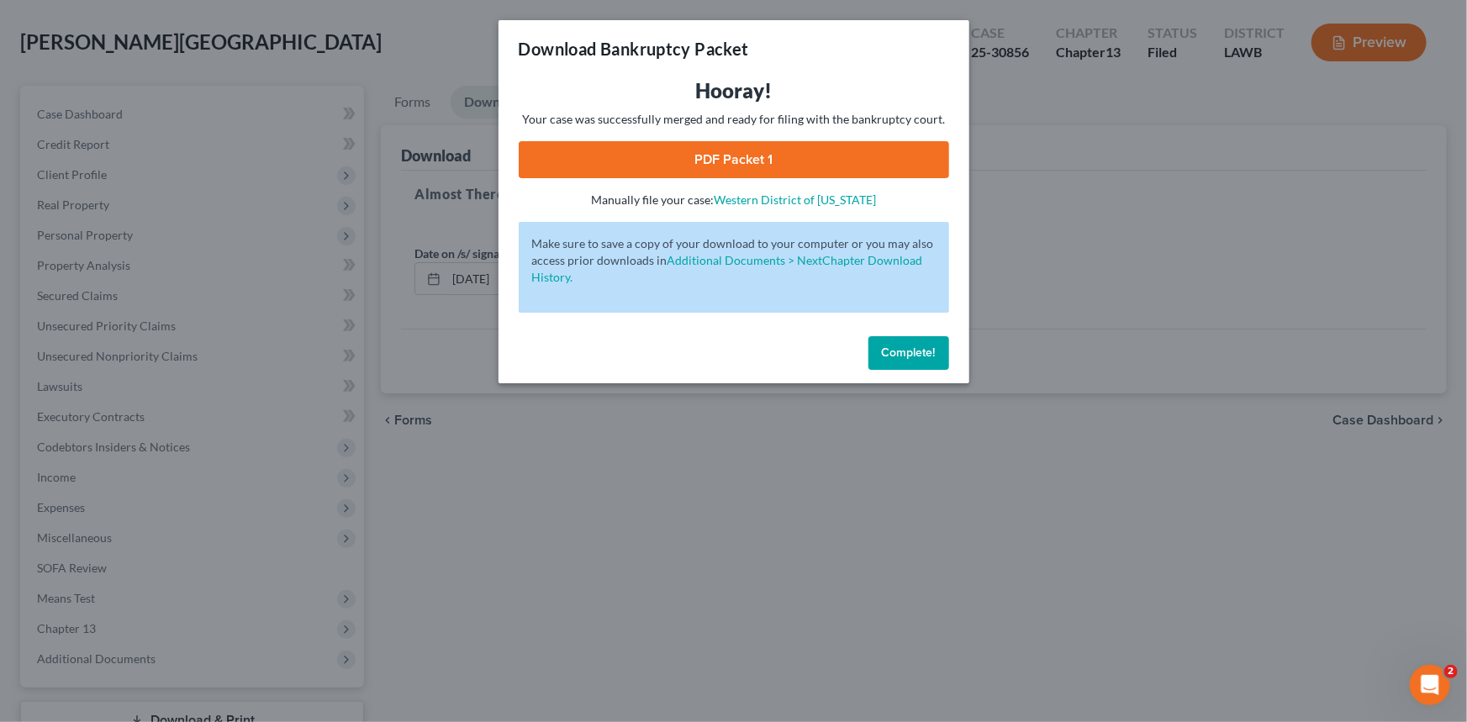
click at [703, 169] on link "PDF Packet 1" at bounding box center [734, 159] width 430 height 37
click at [923, 352] on span "Complete!" at bounding box center [909, 352] width 54 height 14
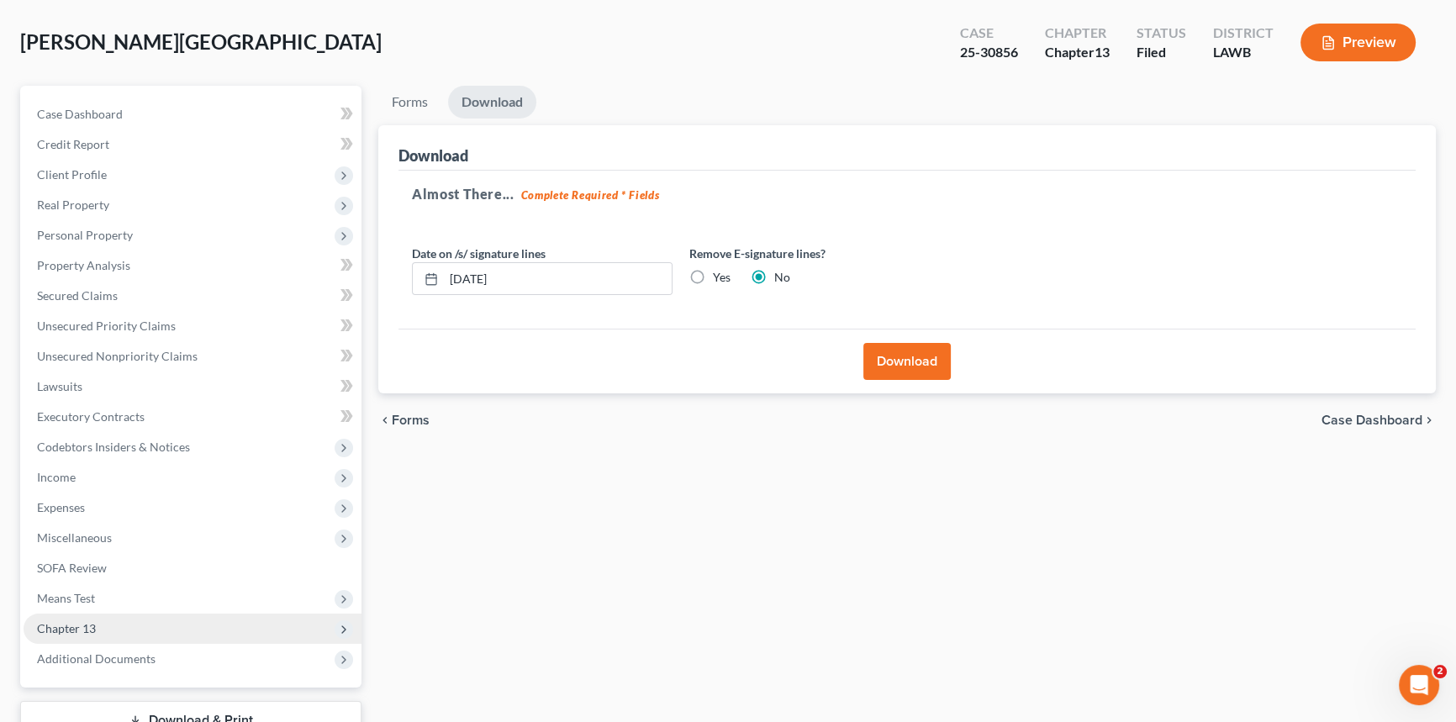
click at [87, 626] on span "Chapter 13" at bounding box center [66, 628] width 59 height 14
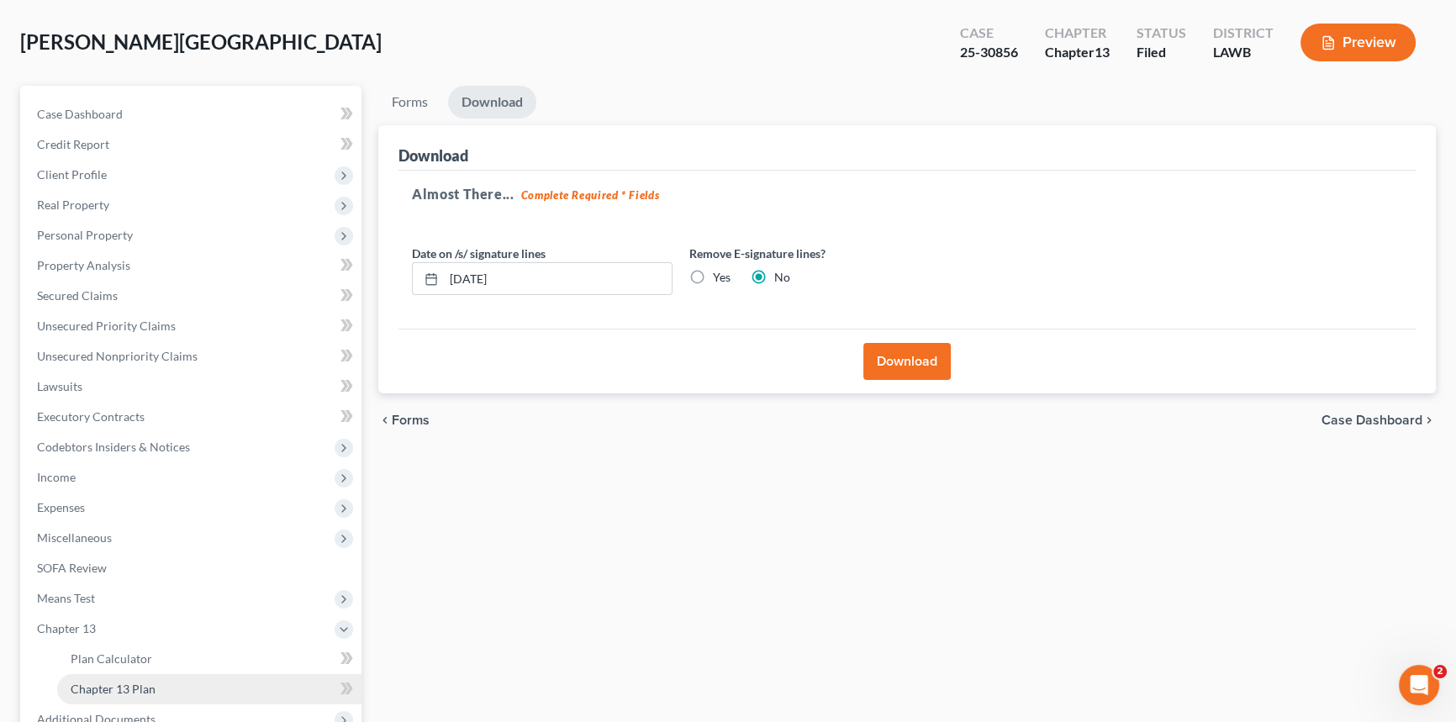
click at [118, 684] on span "Chapter 13 Plan" at bounding box center [113, 689] width 85 height 14
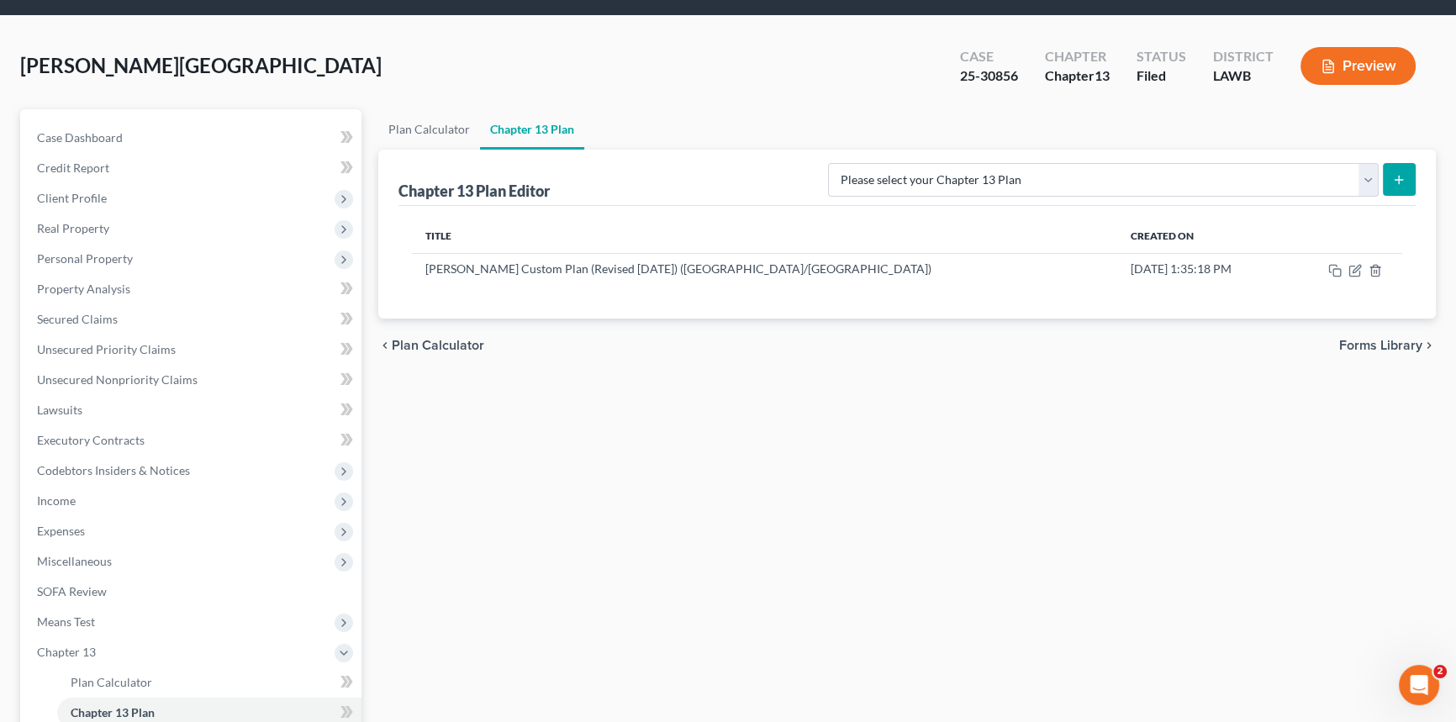
scroll to position [152, 0]
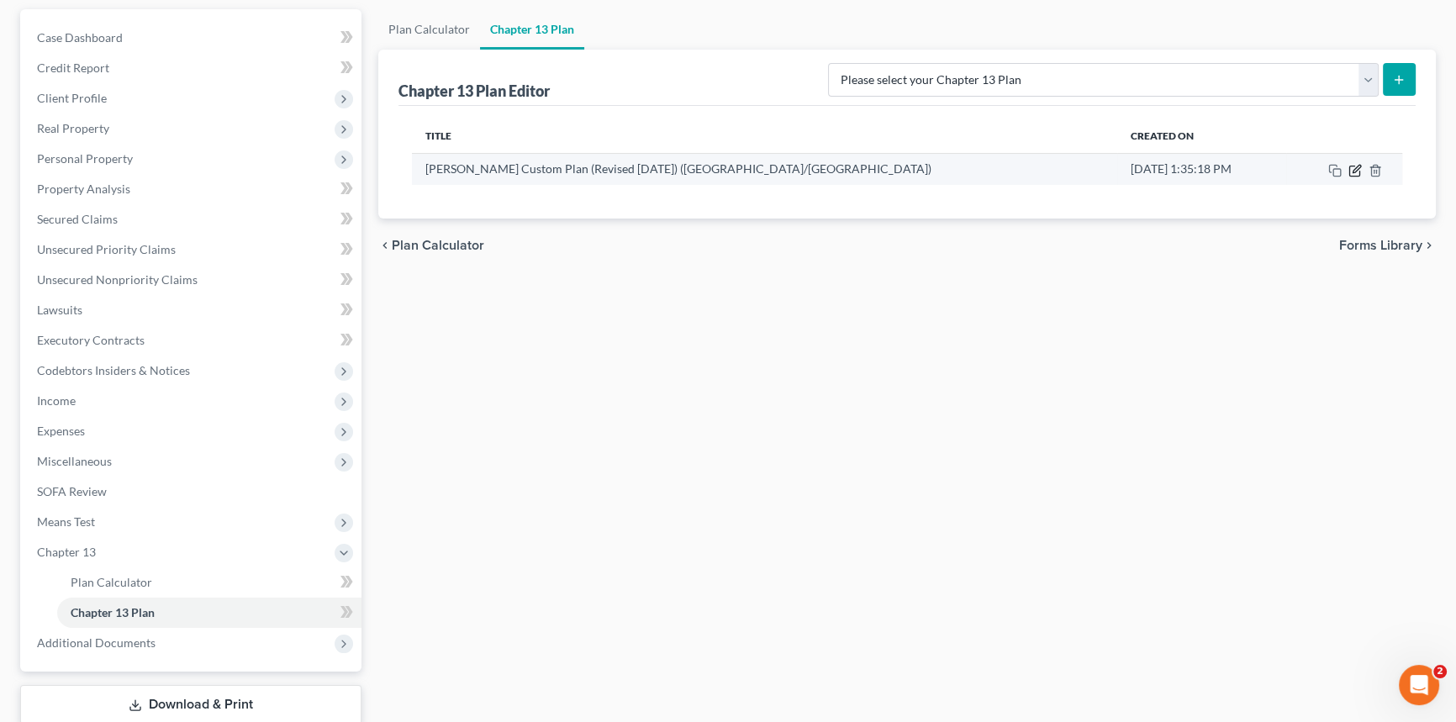
click at [1353, 168] on icon "button" at bounding box center [1354, 170] width 13 height 13
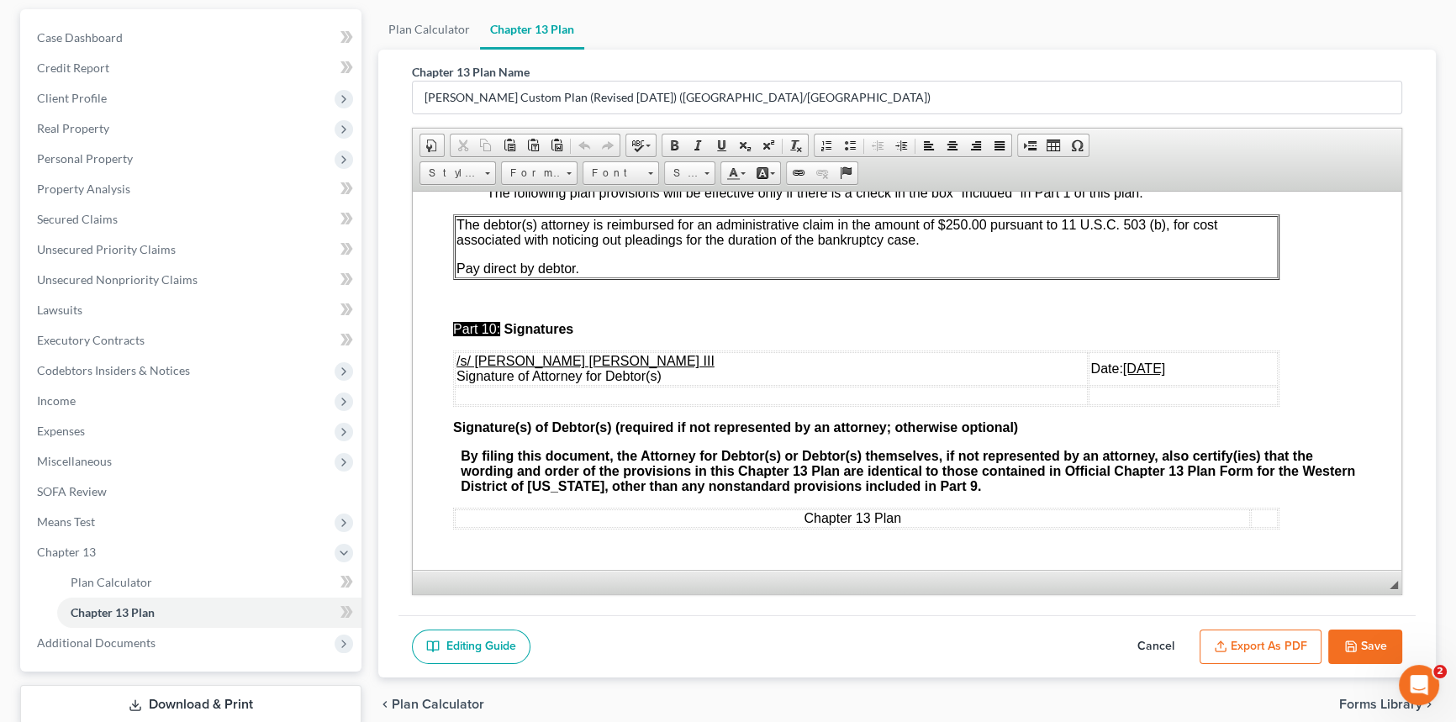
scroll to position [5603, 0]
drag, startPoint x: 1050, startPoint y: 358, endPoint x: 1036, endPoint y: 359, distance: 13.5
click at [1123, 361] on u "[DATE]" at bounding box center [1144, 368] width 42 height 14
click at [1257, 641] on button "Export as PDF" at bounding box center [1260, 647] width 122 height 35
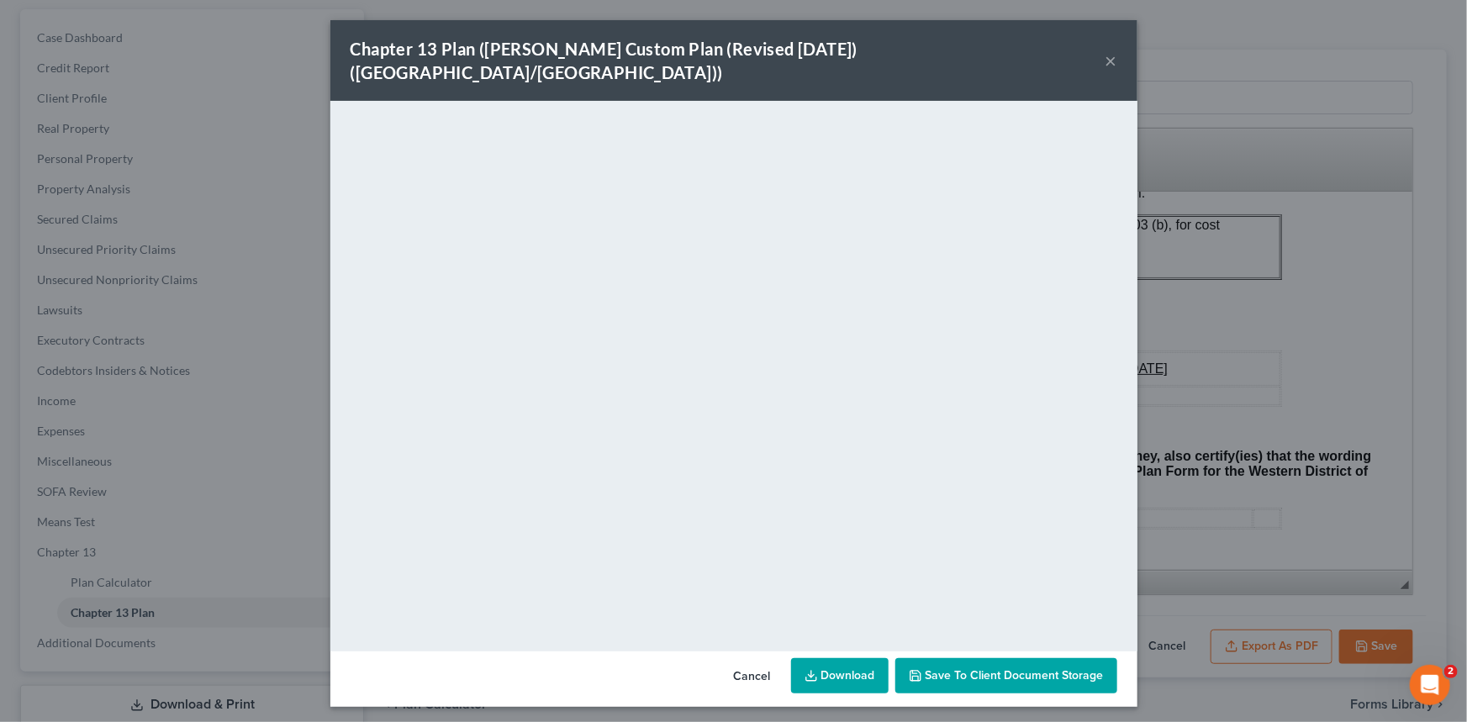
click at [1061, 50] on div "Chapter 13 Plan ([PERSON_NAME] Custom Plan (Revised [DATE]) ([GEOGRAPHIC_DATA]/…" at bounding box center [733, 60] width 807 height 81
click at [1109, 50] on button "×" at bounding box center [1111, 60] width 12 height 20
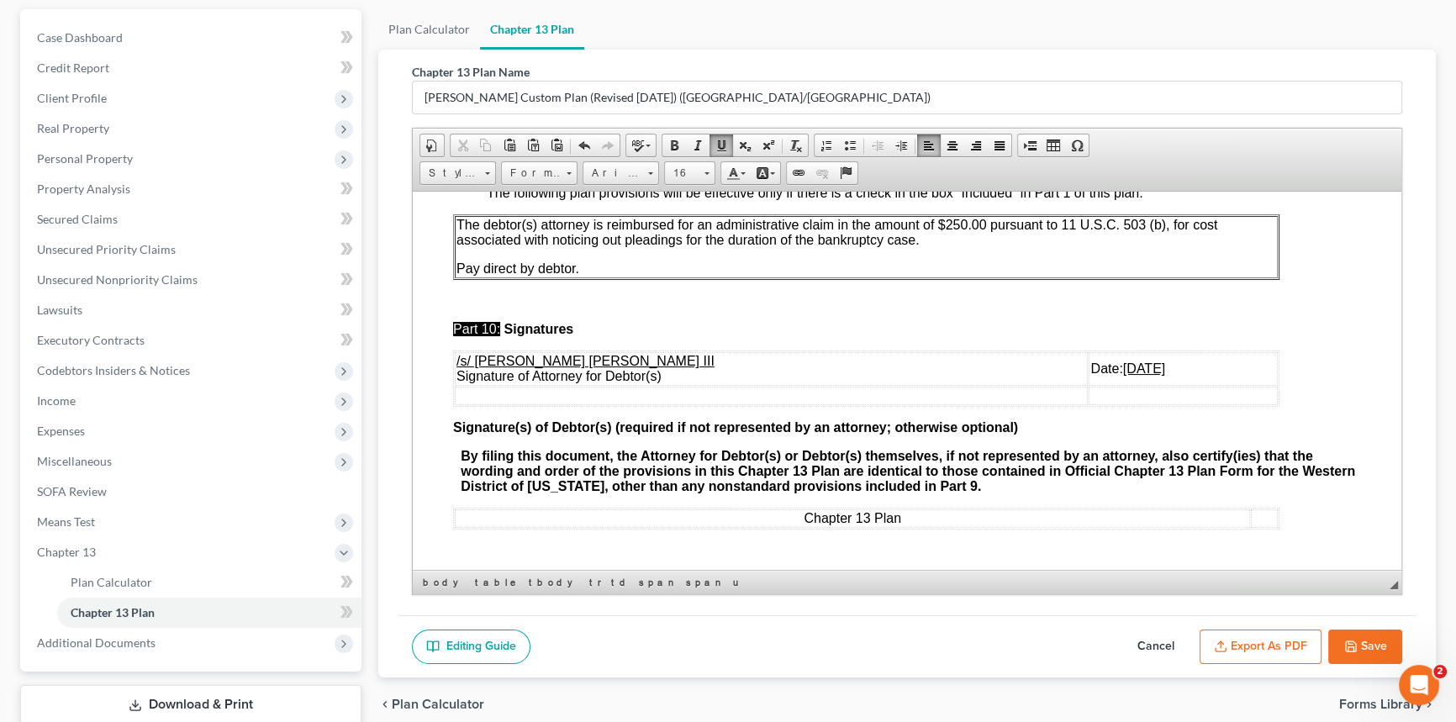
click at [1376, 636] on button "Save" at bounding box center [1365, 647] width 74 height 35
